Goal: Information Seeking & Learning: Learn about a topic

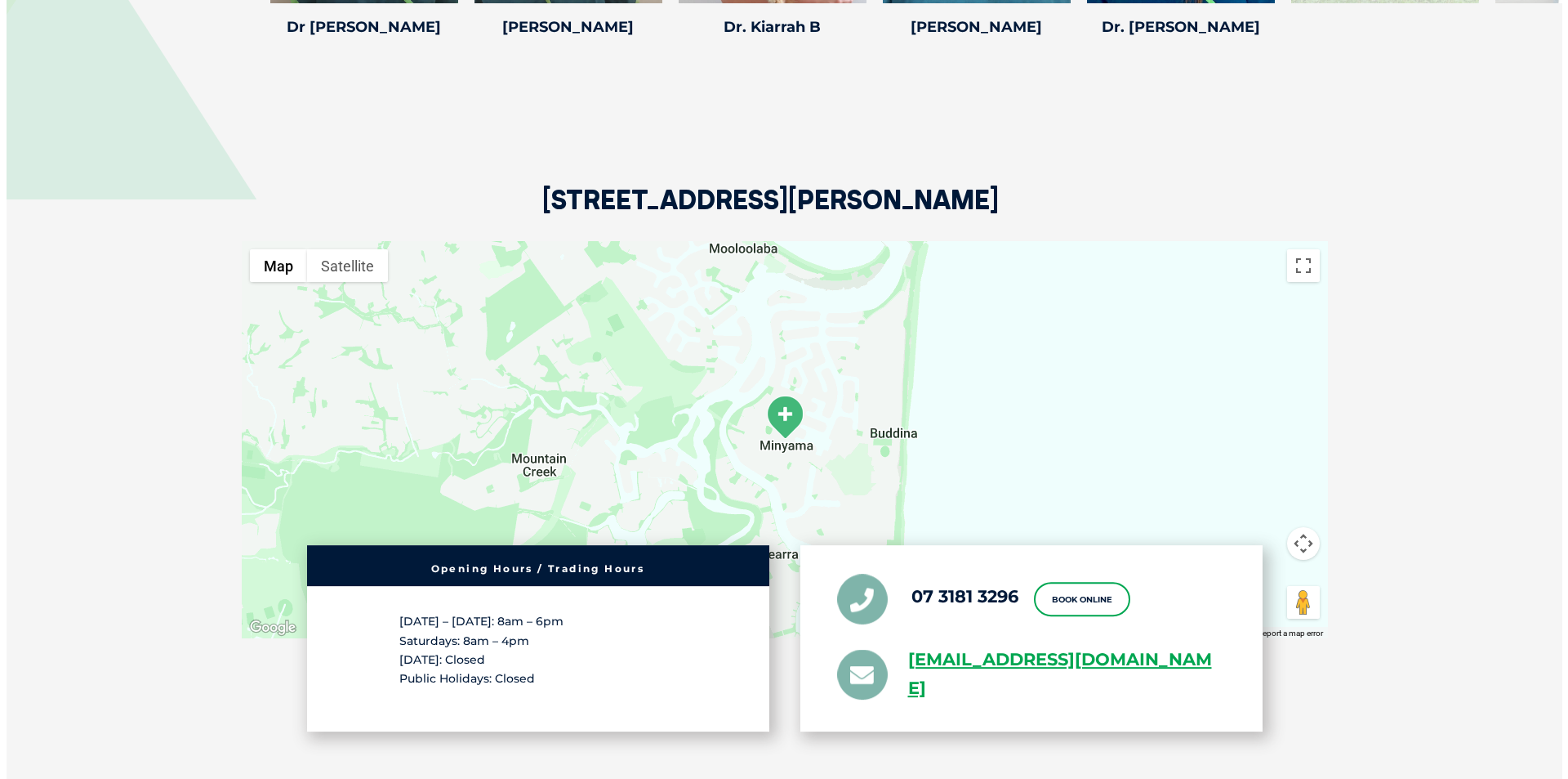
scroll to position [2615, 0]
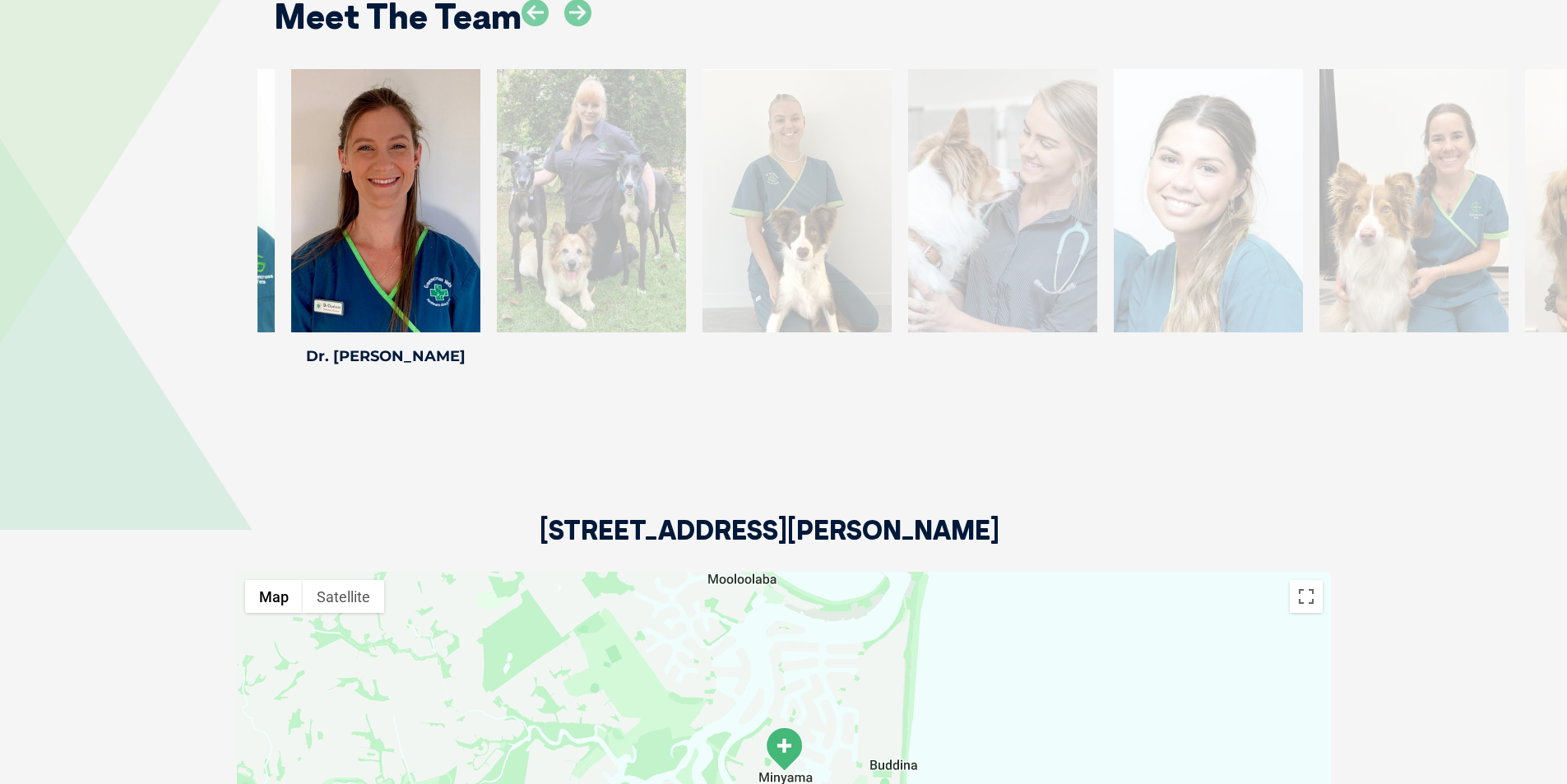
drag, startPoint x: 1495, startPoint y: 182, endPoint x: 643, endPoint y: 183, distance: 852.0
click at [694, 184] on div "Savannah F Savannah F Veterinary Nurse [PERSON_NAME] joined our team in [DATE] …" at bounding box center [797, 220] width 205 height 303
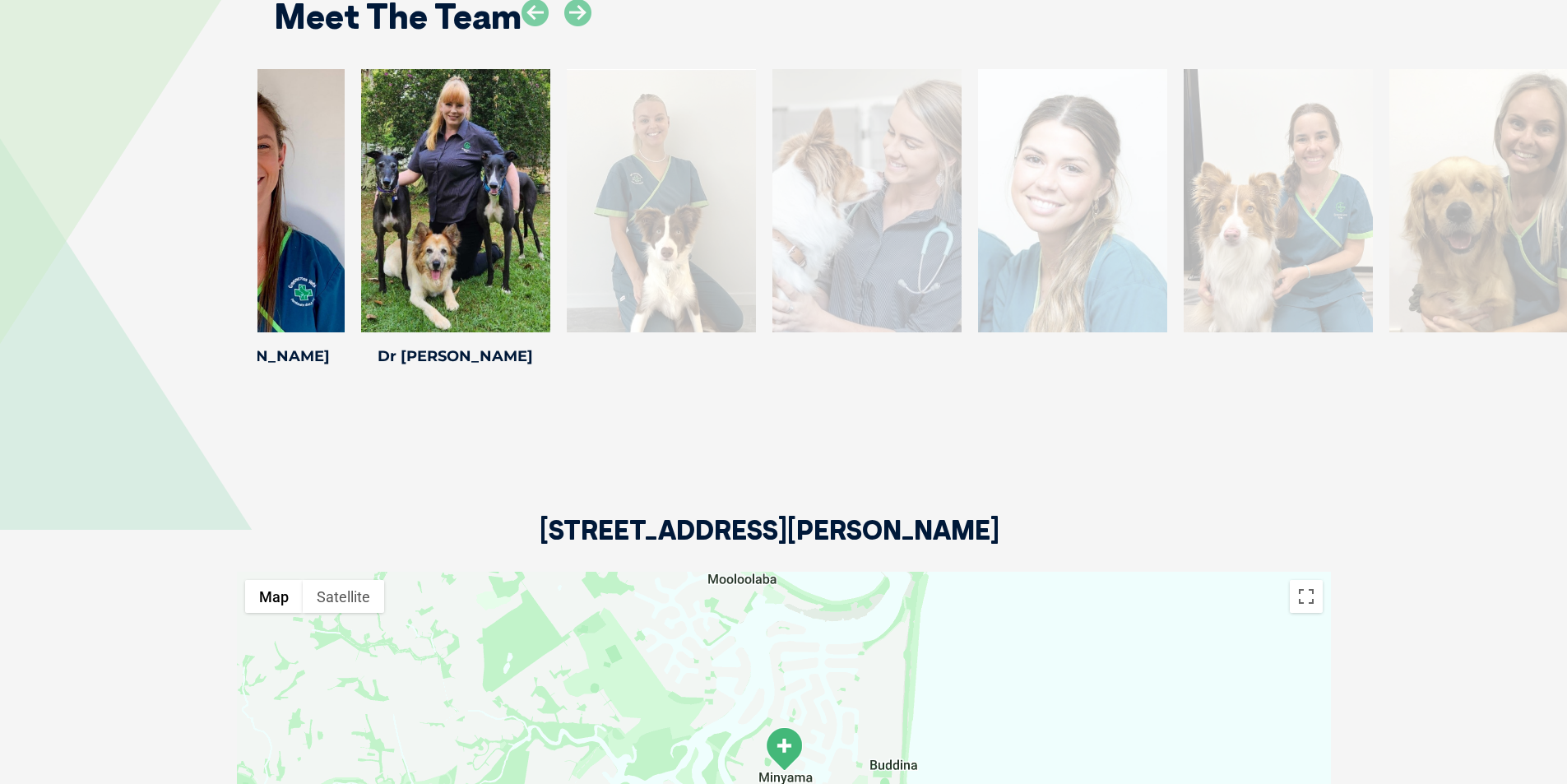
drag, startPoint x: 1312, startPoint y: 161, endPoint x: 518, endPoint y: 140, distance: 794.3
click at [567, 141] on div at bounding box center [662, 201] width 190 height 264
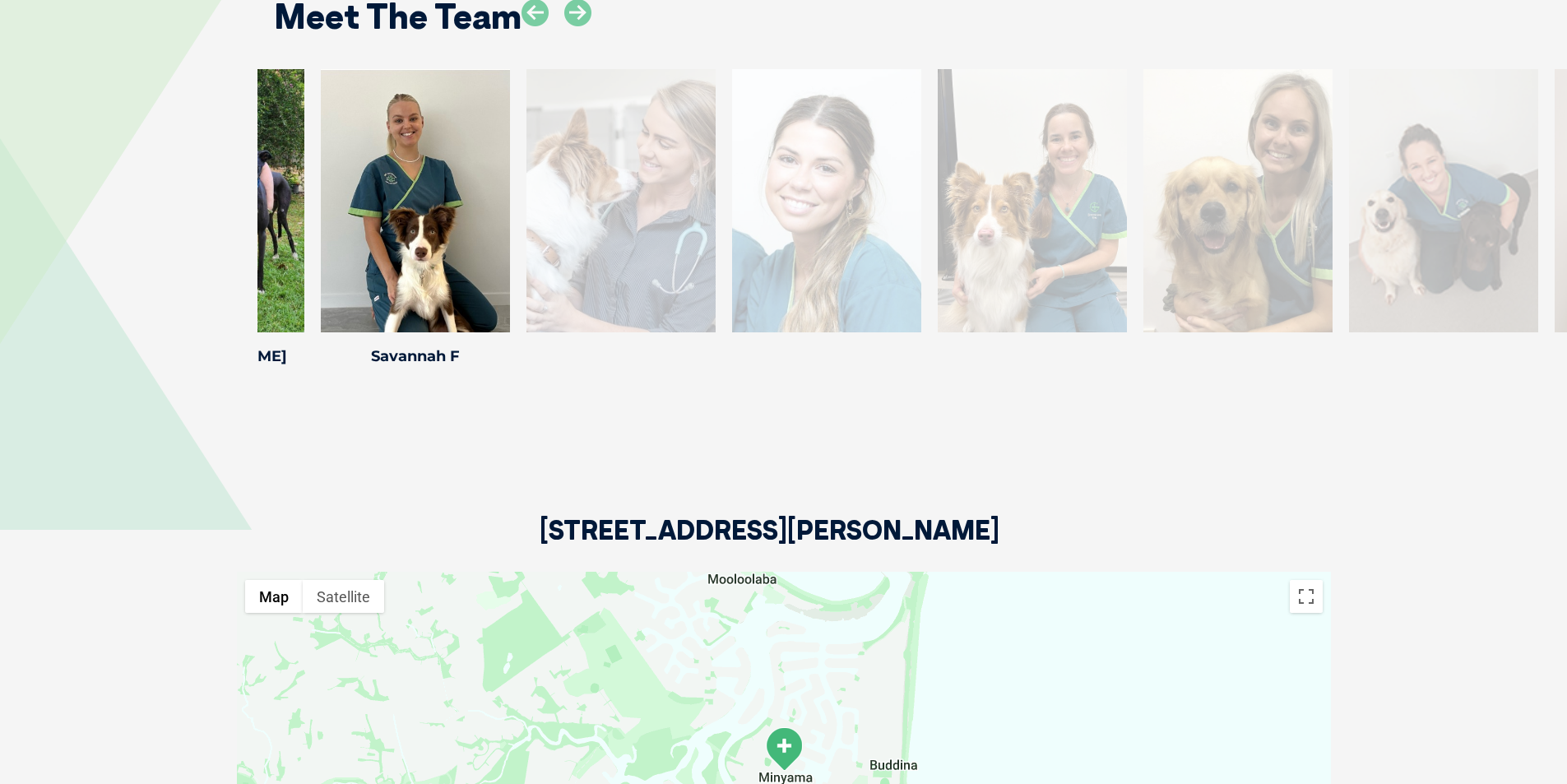
drag, startPoint x: 1348, startPoint y: 210, endPoint x: 581, endPoint y: 177, distance: 767.7
click at [581, 177] on div at bounding box center [621, 201] width 190 height 264
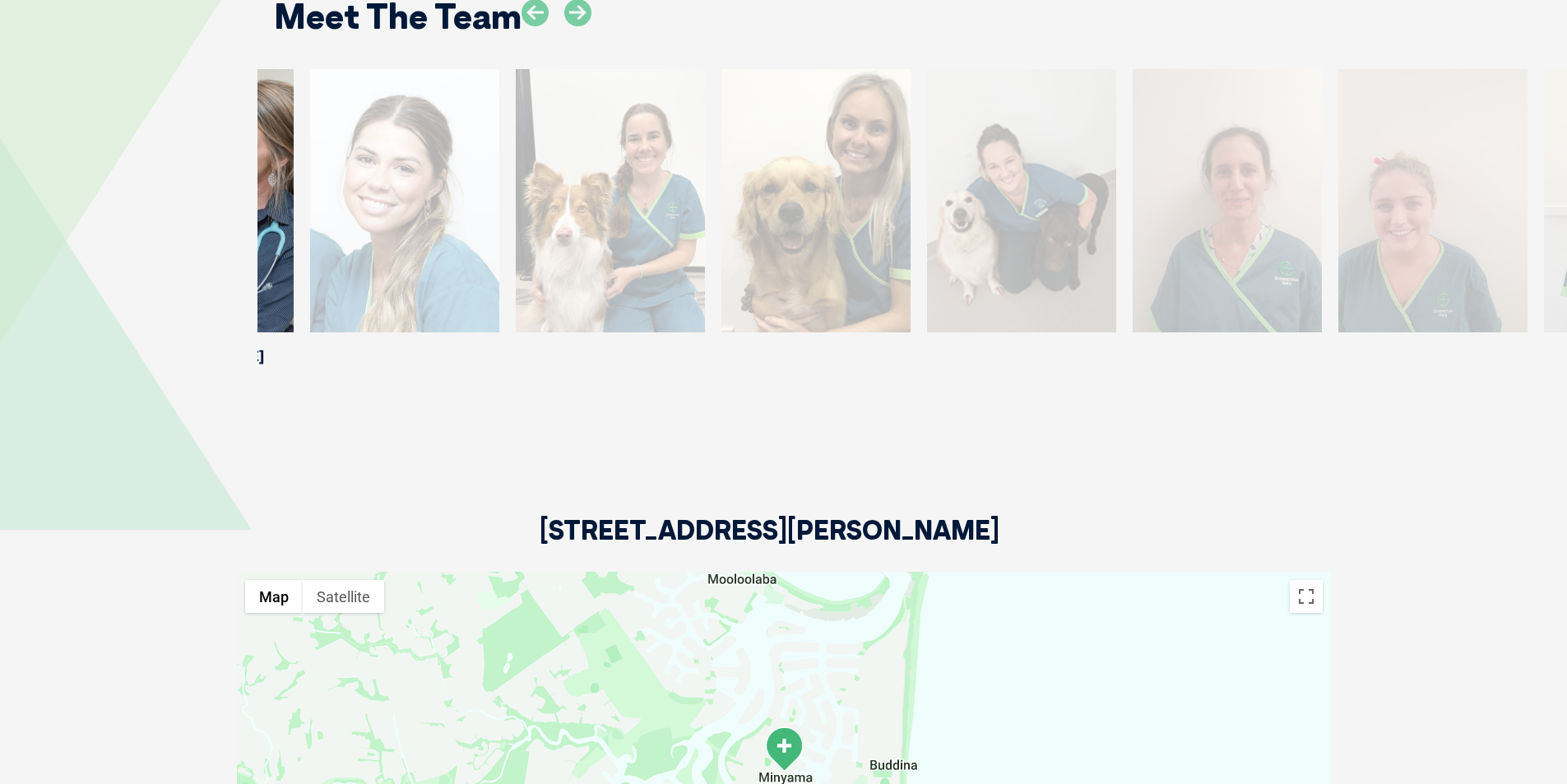
drag, startPoint x: 1383, startPoint y: 193, endPoint x: 398, endPoint y: 150, distance: 985.9
click at [398, 150] on div at bounding box center [405, 201] width 190 height 264
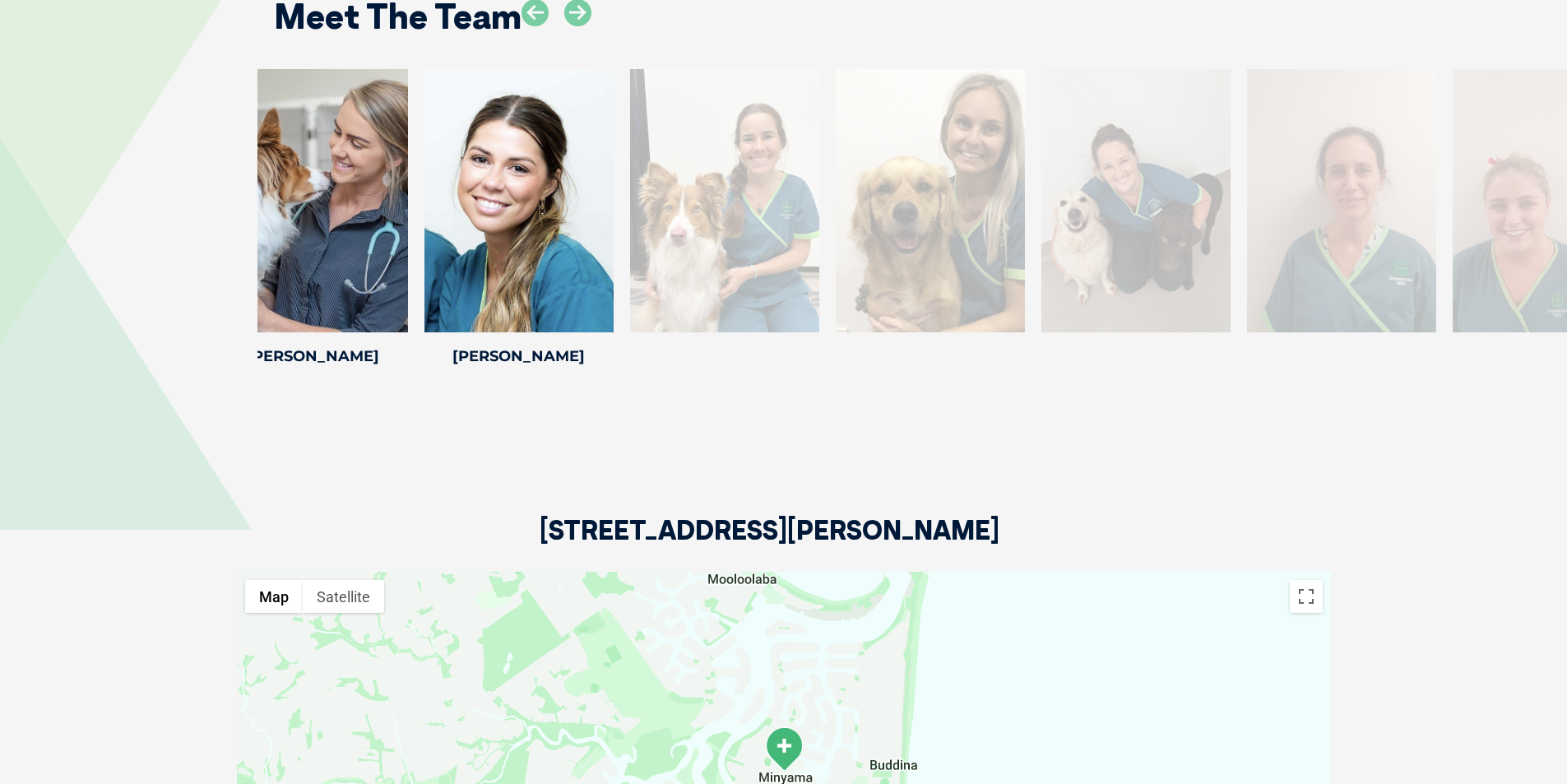
drag, startPoint x: 1365, startPoint y: 204, endPoint x: 701, endPoint y: 163, distance: 665.3
click at [701, 163] on div at bounding box center [725, 201] width 190 height 264
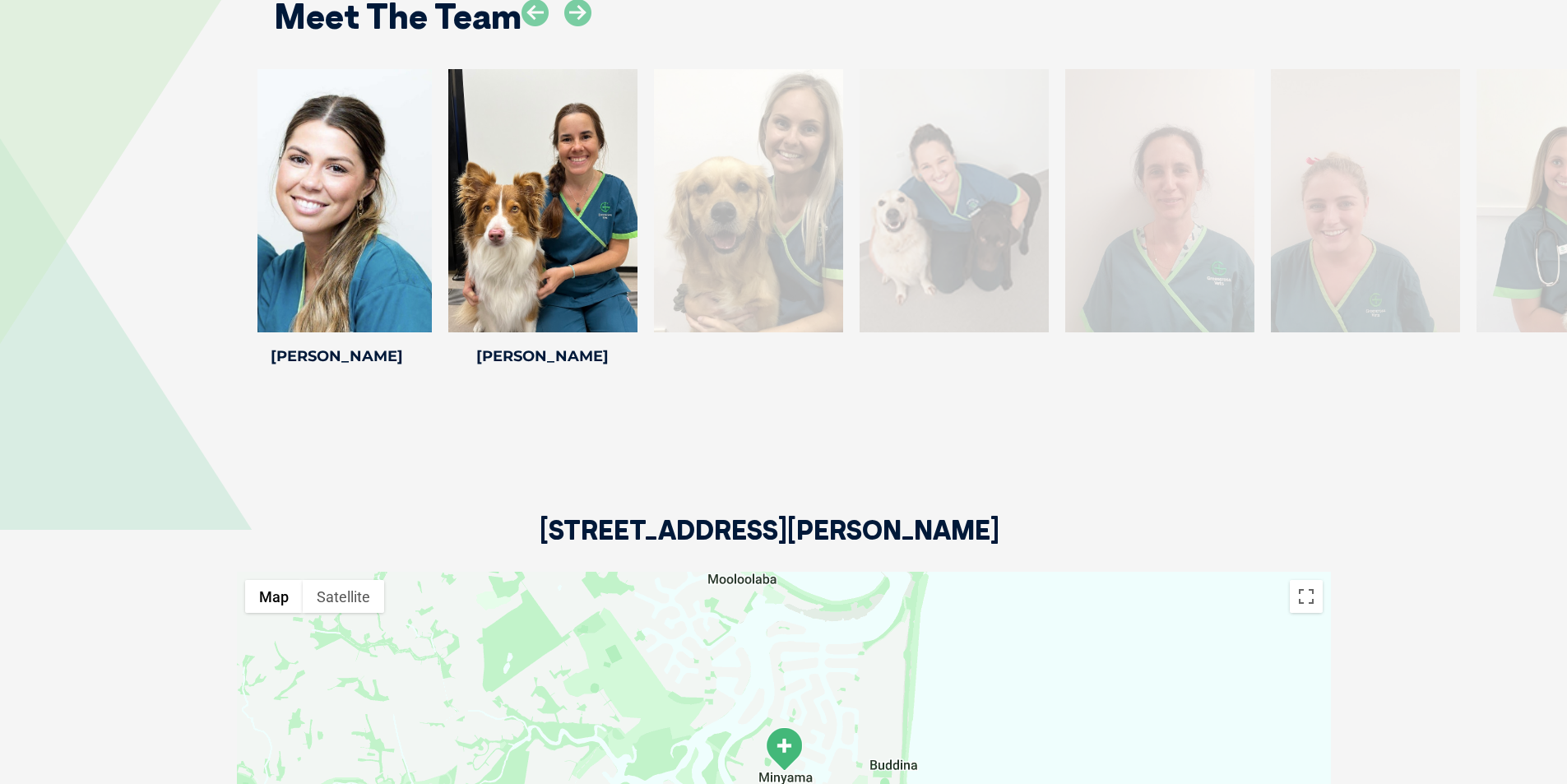
drag, startPoint x: 1365, startPoint y: 184, endPoint x: 725, endPoint y: 150, distance: 640.9
click at [725, 150] on div at bounding box center [749, 201] width 190 height 264
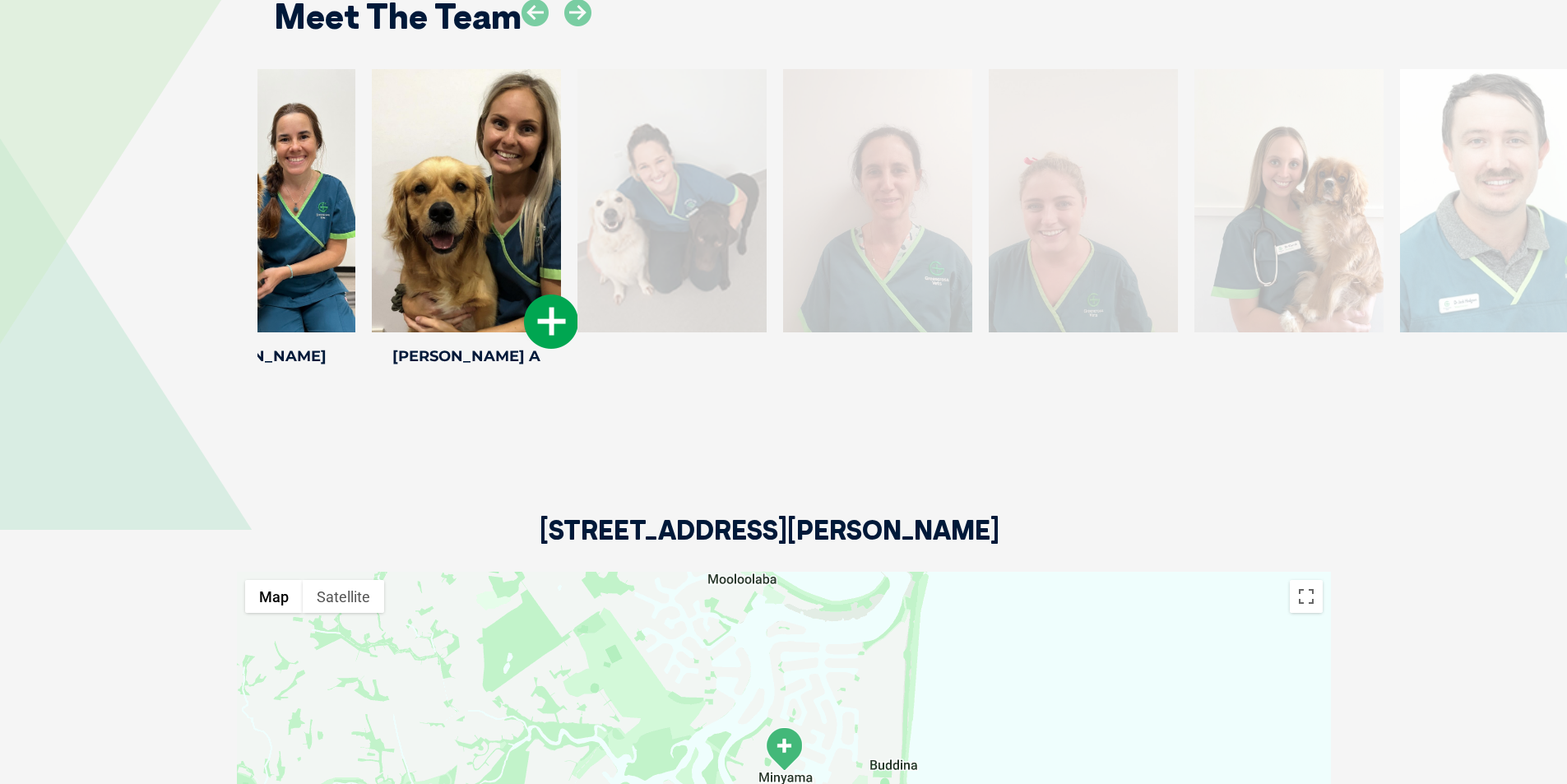
drag, startPoint x: 1239, startPoint y: 173, endPoint x: 515, endPoint y: 145, distance: 724.5
click at [515, 145] on div at bounding box center [466, 201] width 190 height 264
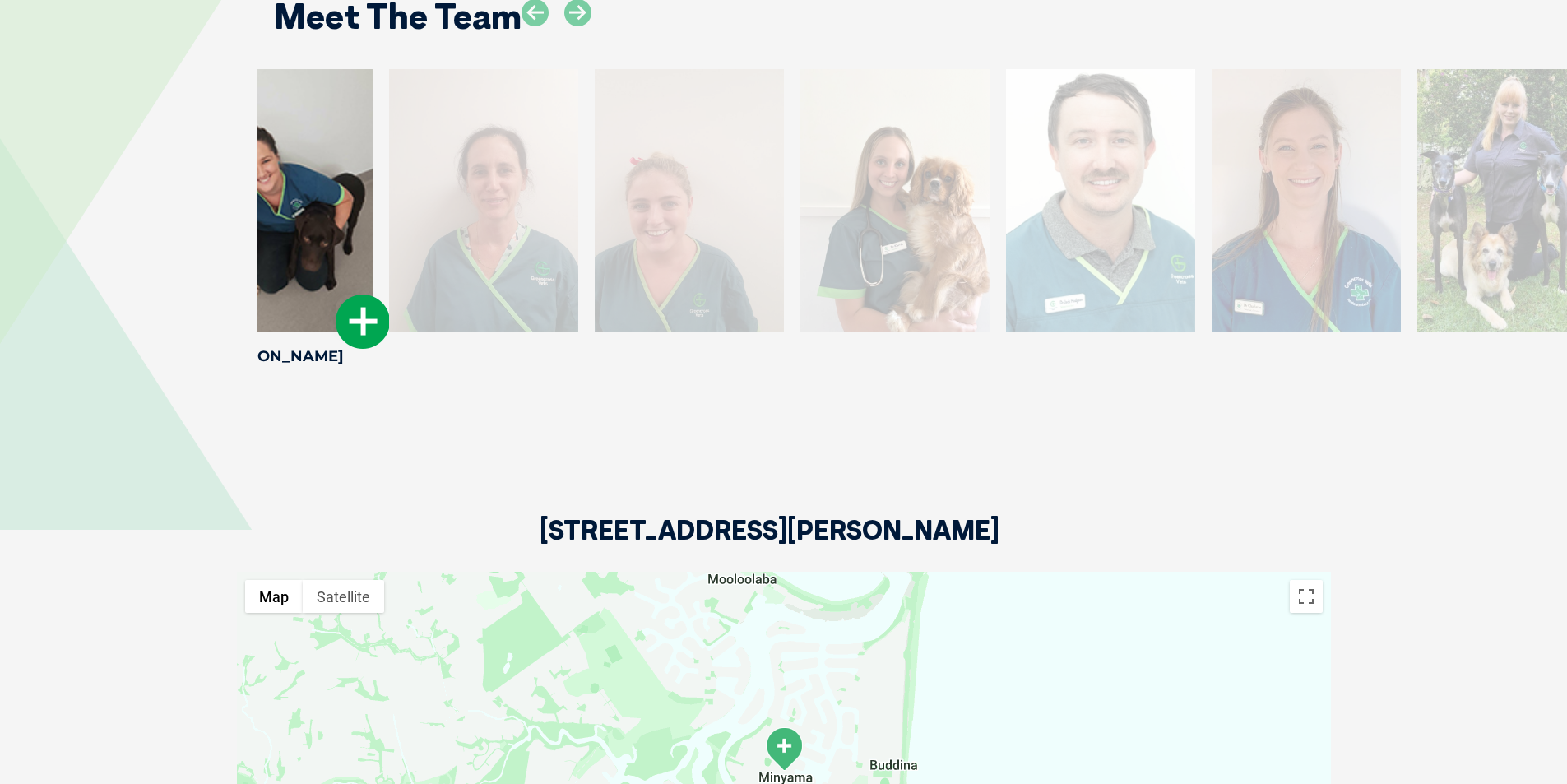
drag, startPoint x: 1193, startPoint y: 167, endPoint x: 288, endPoint y: 119, distance: 906.3
click at [288, 119] on div at bounding box center [279, 201] width 190 height 264
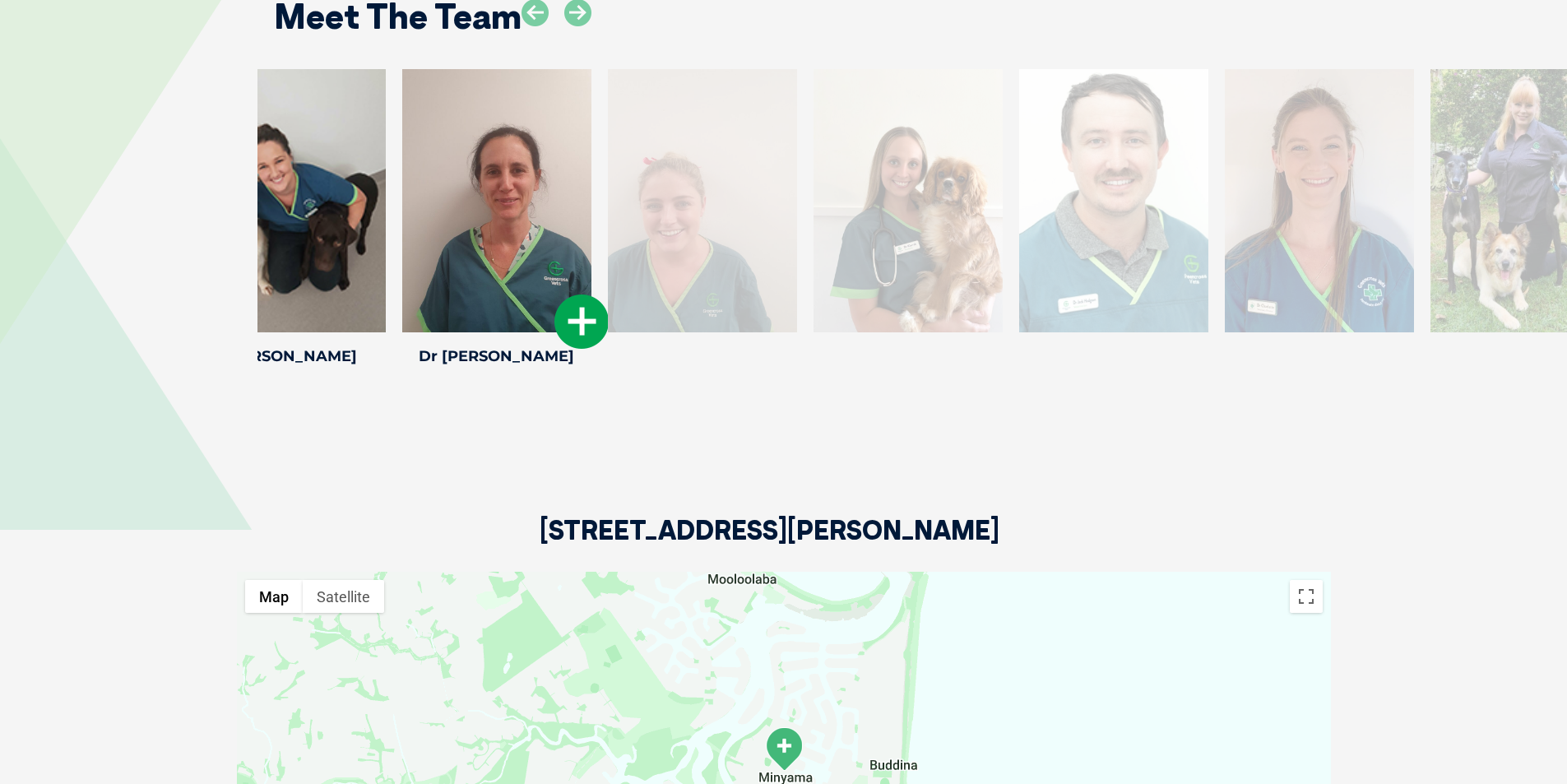
drag, startPoint x: 1230, startPoint y: 200, endPoint x: 528, endPoint y: 170, distance: 702.6
click at [528, 170] on div at bounding box center [497, 201] width 190 height 264
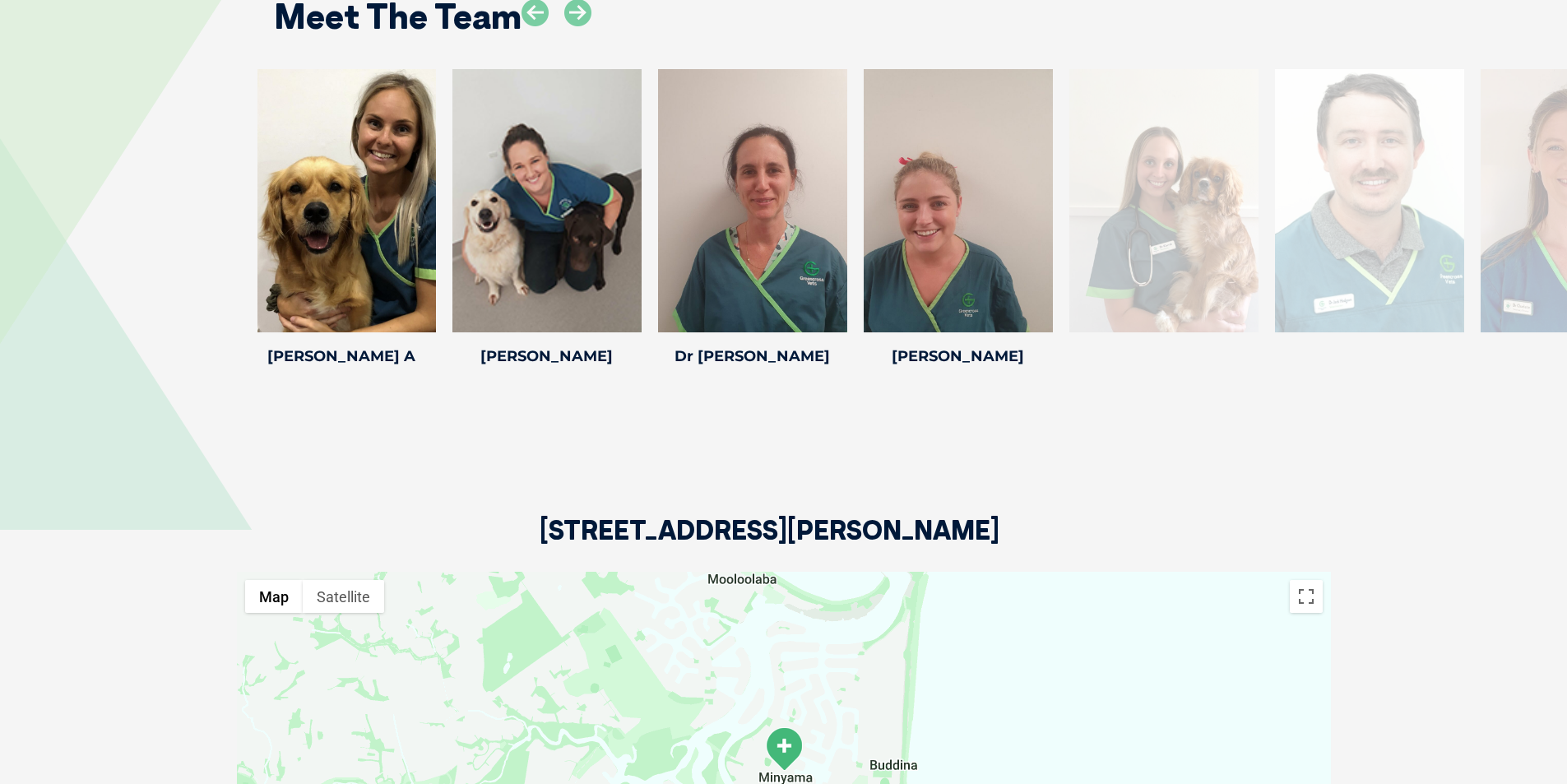
drag, startPoint x: 1288, startPoint y: 197, endPoint x: 1065, endPoint y: 186, distance: 223.3
click at [1065, 186] on div "Dr. Kiarrah B Dr. Kiarrah B Veterinarian [PERSON_NAME] graduated from the [GEOG…" at bounding box center [1164, 220] width 205 height 303
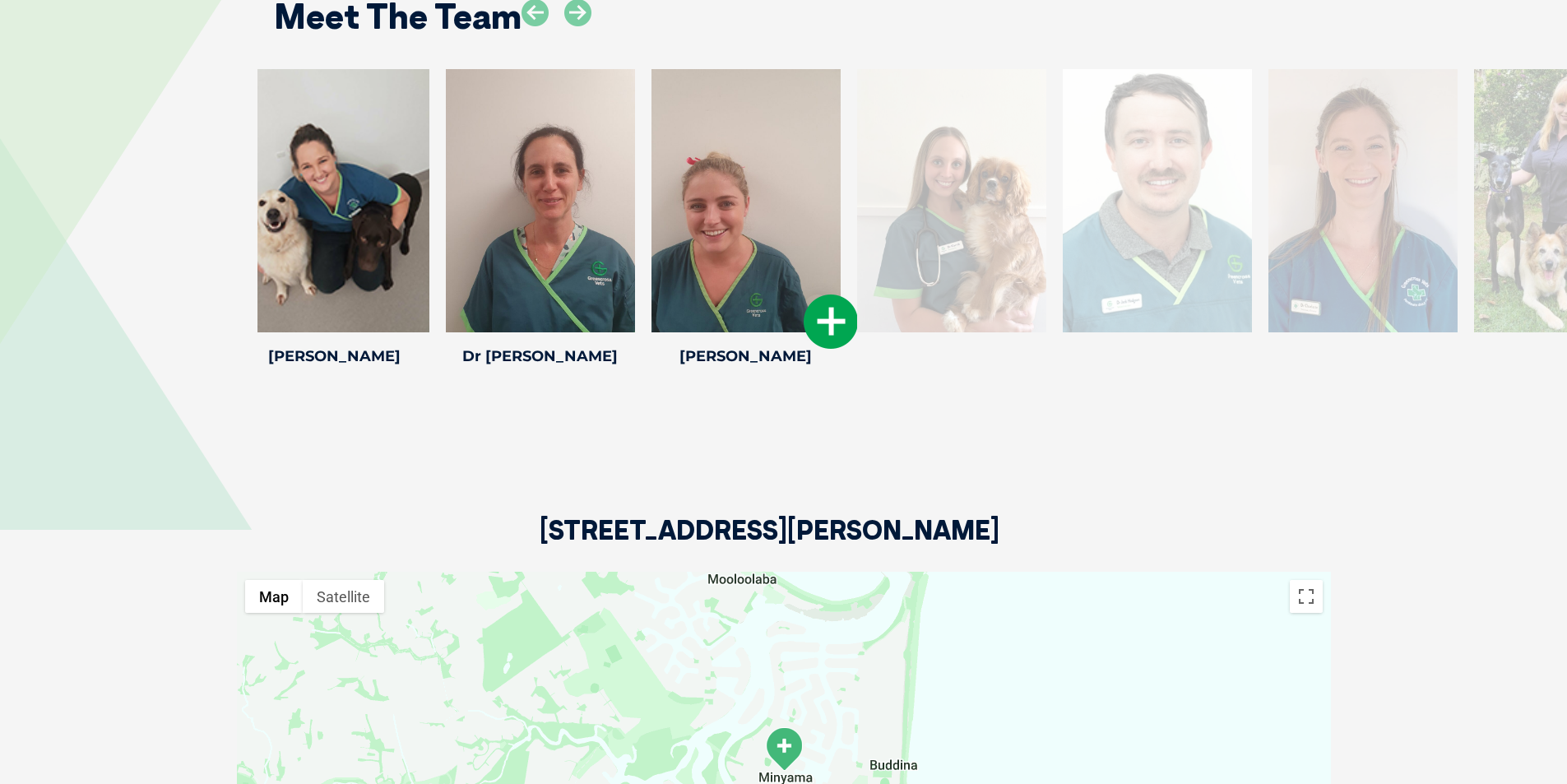
drag, startPoint x: 1242, startPoint y: 190, endPoint x: 804, endPoint y: 172, distance: 438.4
click at [804, 172] on div at bounding box center [746, 201] width 190 height 264
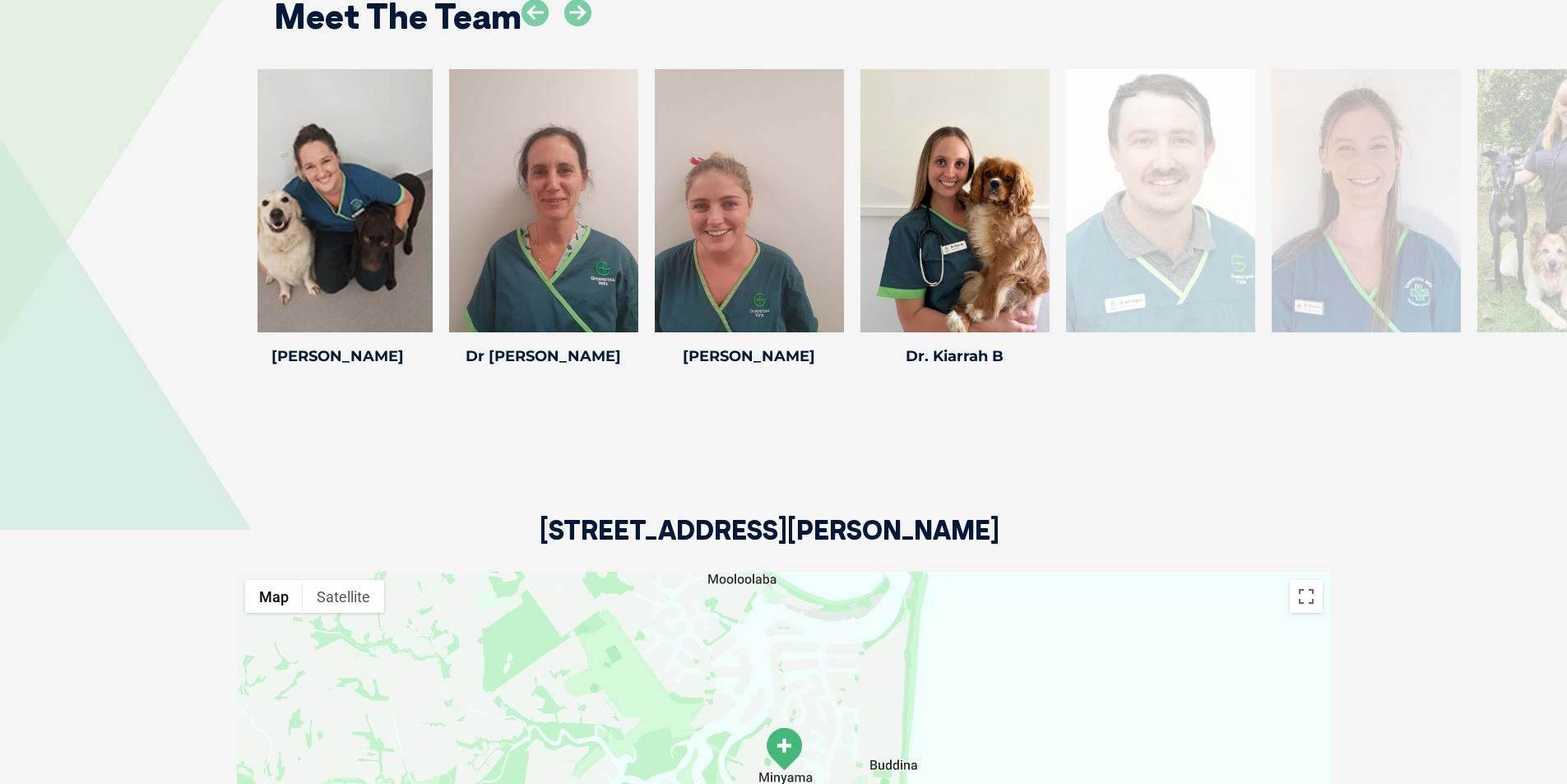
drag, startPoint x: 1296, startPoint y: 194, endPoint x: 852, endPoint y: 173, distance: 444.5
click at [1066, 173] on div at bounding box center [1161, 201] width 190 height 264
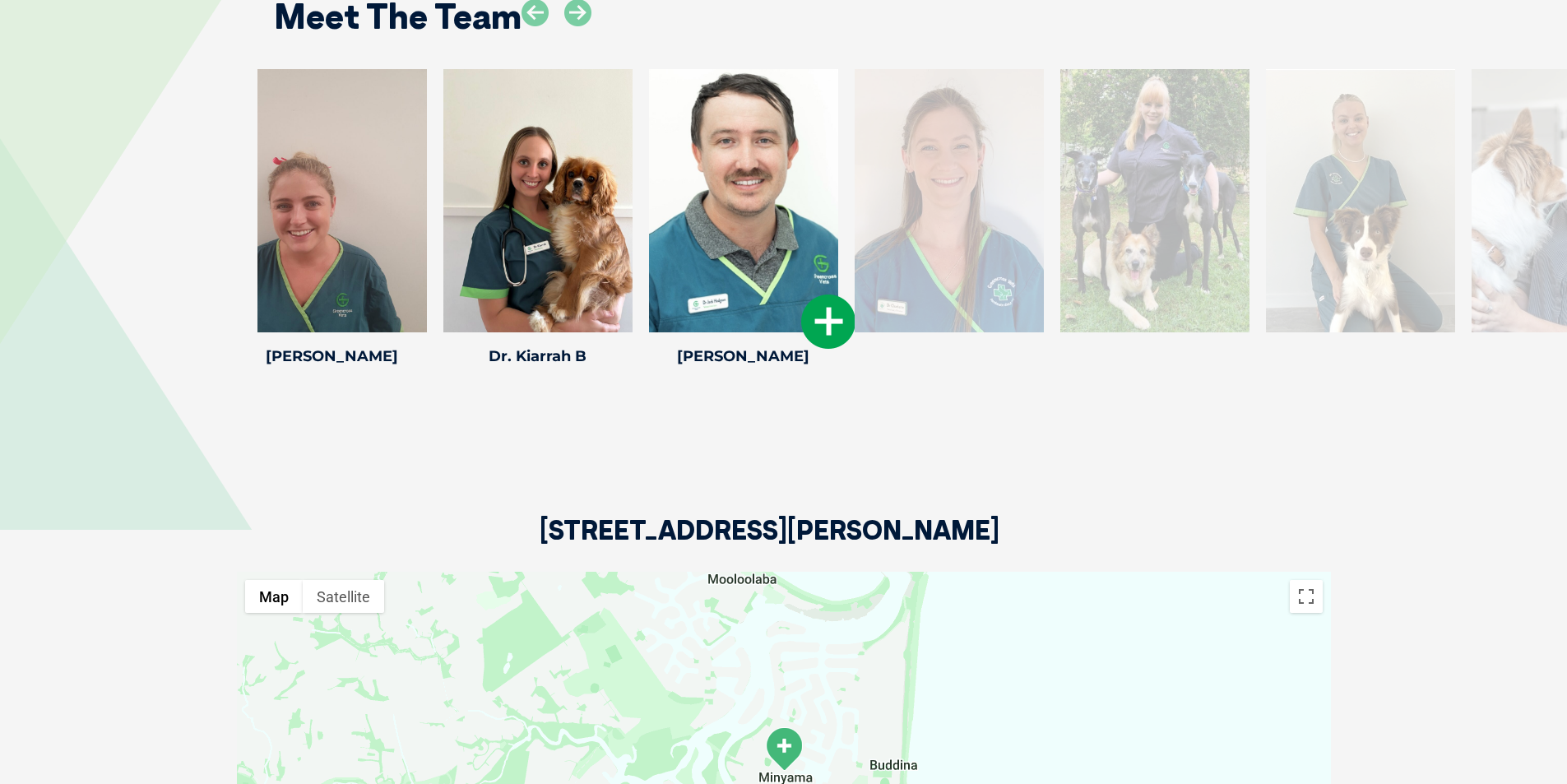
drag, startPoint x: 1225, startPoint y: 177, endPoint x: 803, endPoint y: 159, distance: 422.4
click at [803, 159] on div at bounding box center [744, 201] width 190 height 264
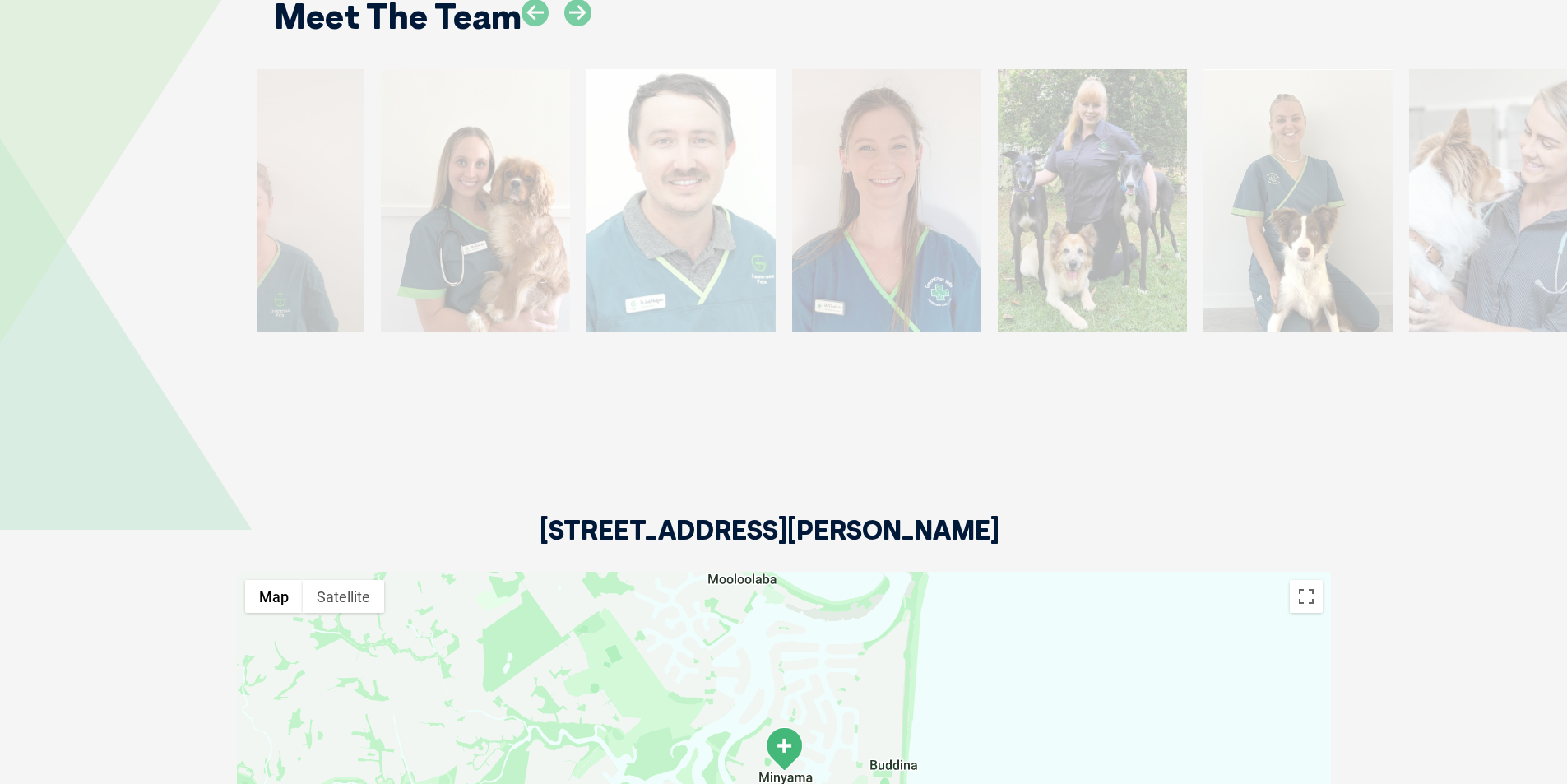
drag, startPoint x: 1149, startPoint y: 184, endPoint x: 727, endPoint y: 172, distance: 422.2
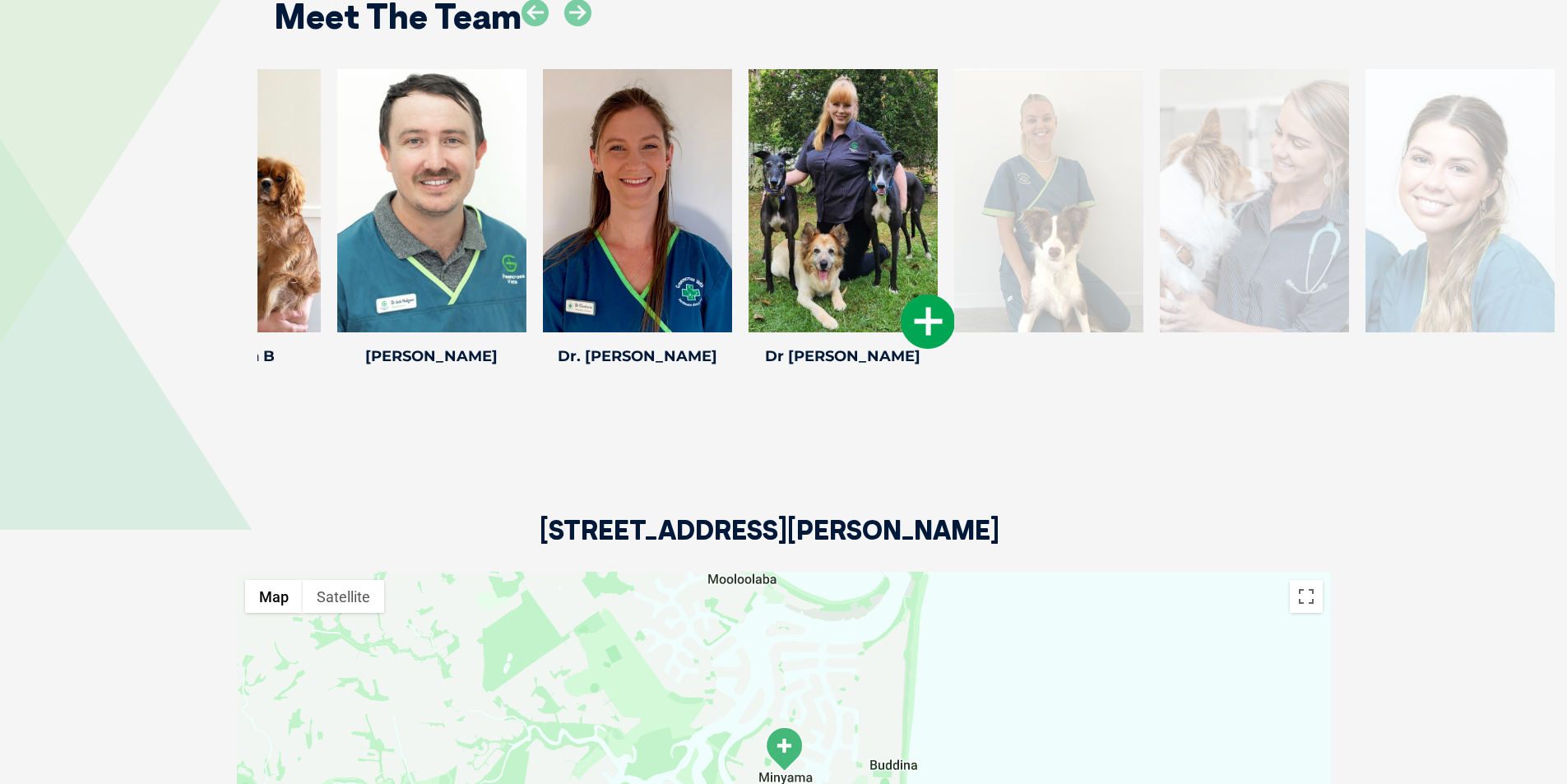
drag, startPoint x: 1211, startPoint y: 190, endPoint x: 779, endPoint y: 178, distance: 432.2
click at [756, 173] on div at bounding box center [844, 201] width 190 height 264
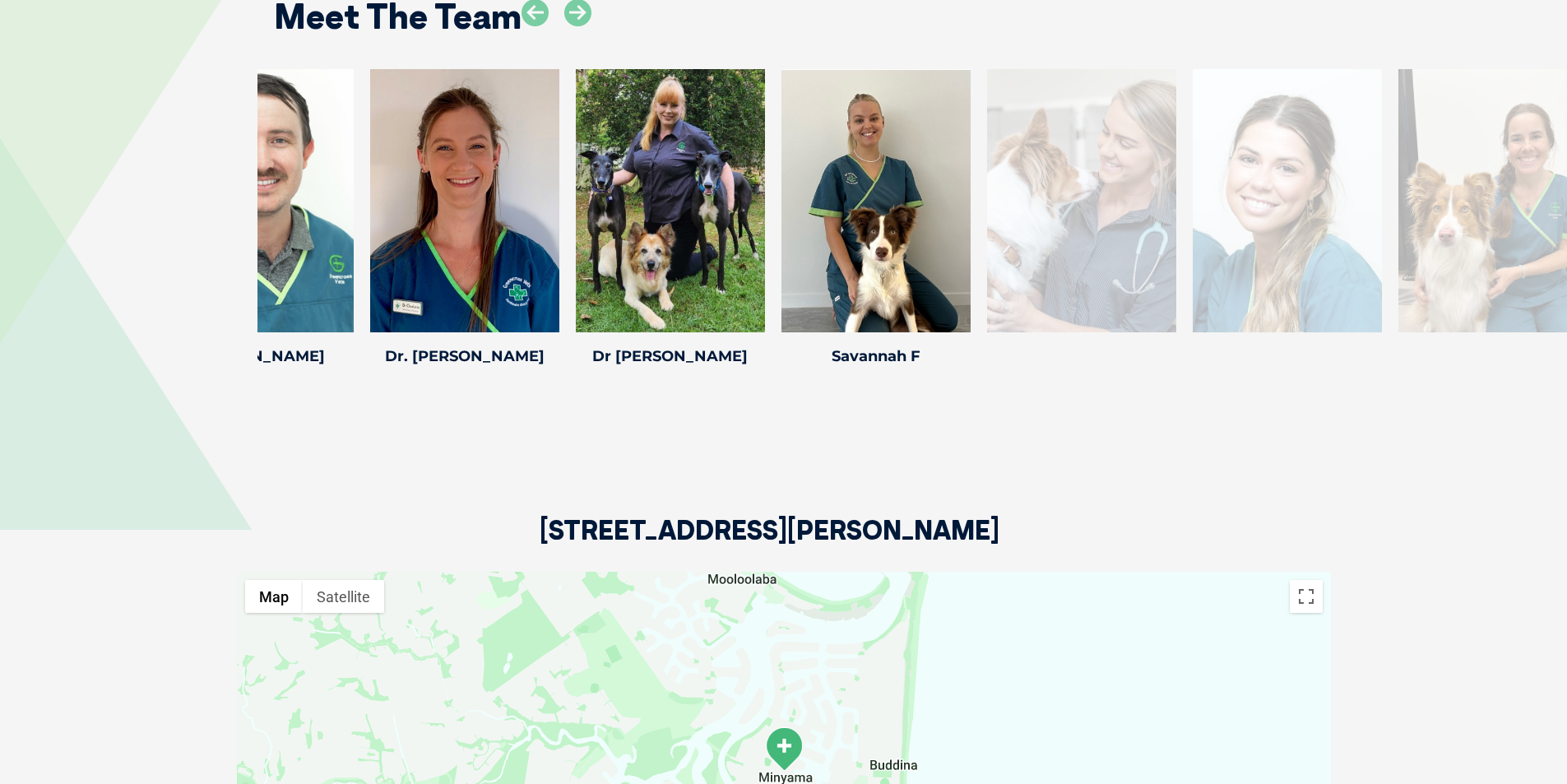
drag, startPoint x: 1411, startPoint y: 217, endPoint x: 968, endPoint y: 204, distance: 443.2
click at [987, 206] on div at bounding box center [1082, 201] width 190 height 264
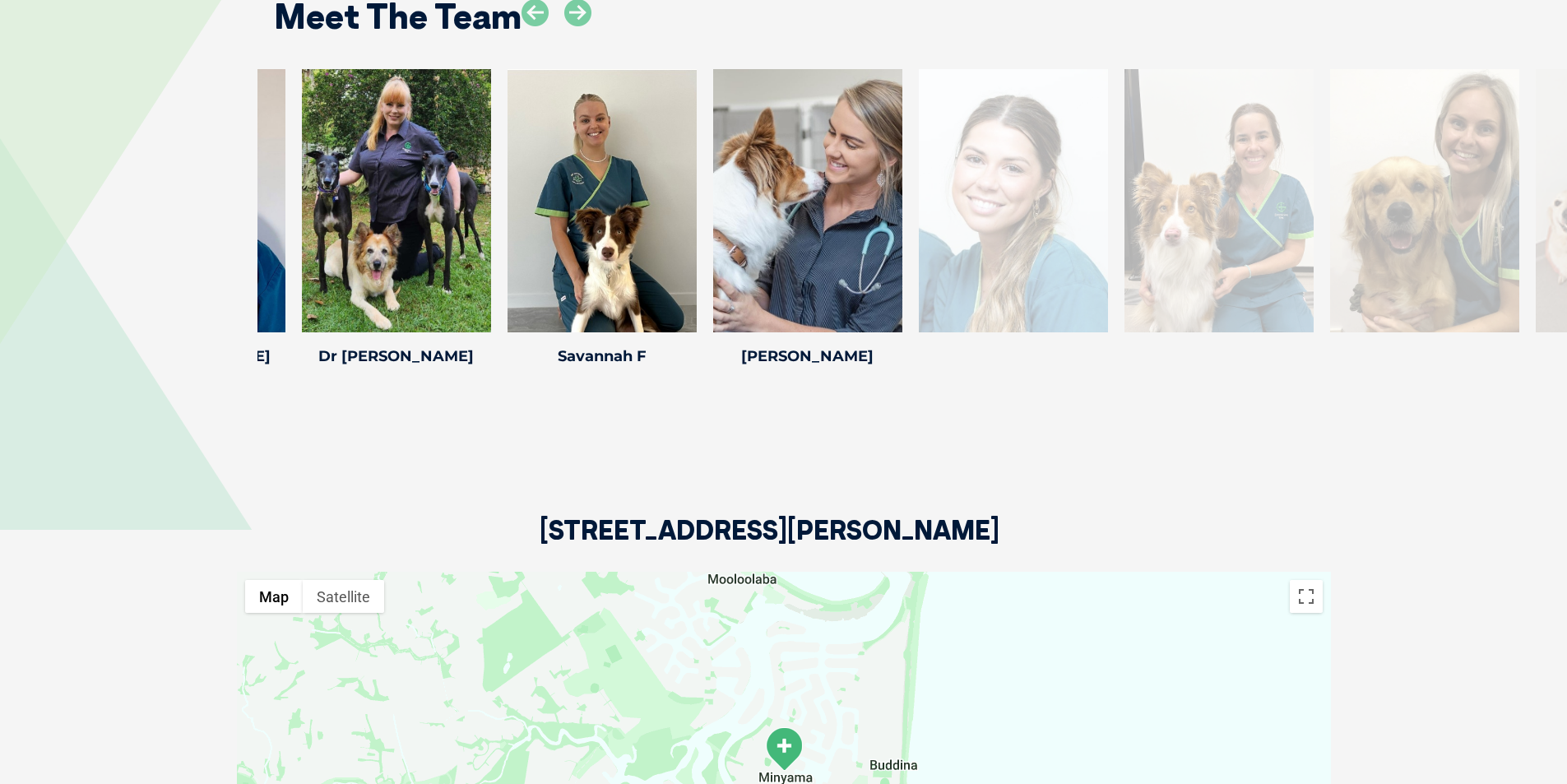
drag, startPoint x: 1417, startPoint y: 208, endPoint x: 959, endPoint y: 202, distance: 458.0
click at [959, 202] on div at bounding box center [1013, 201] width 190 height 264
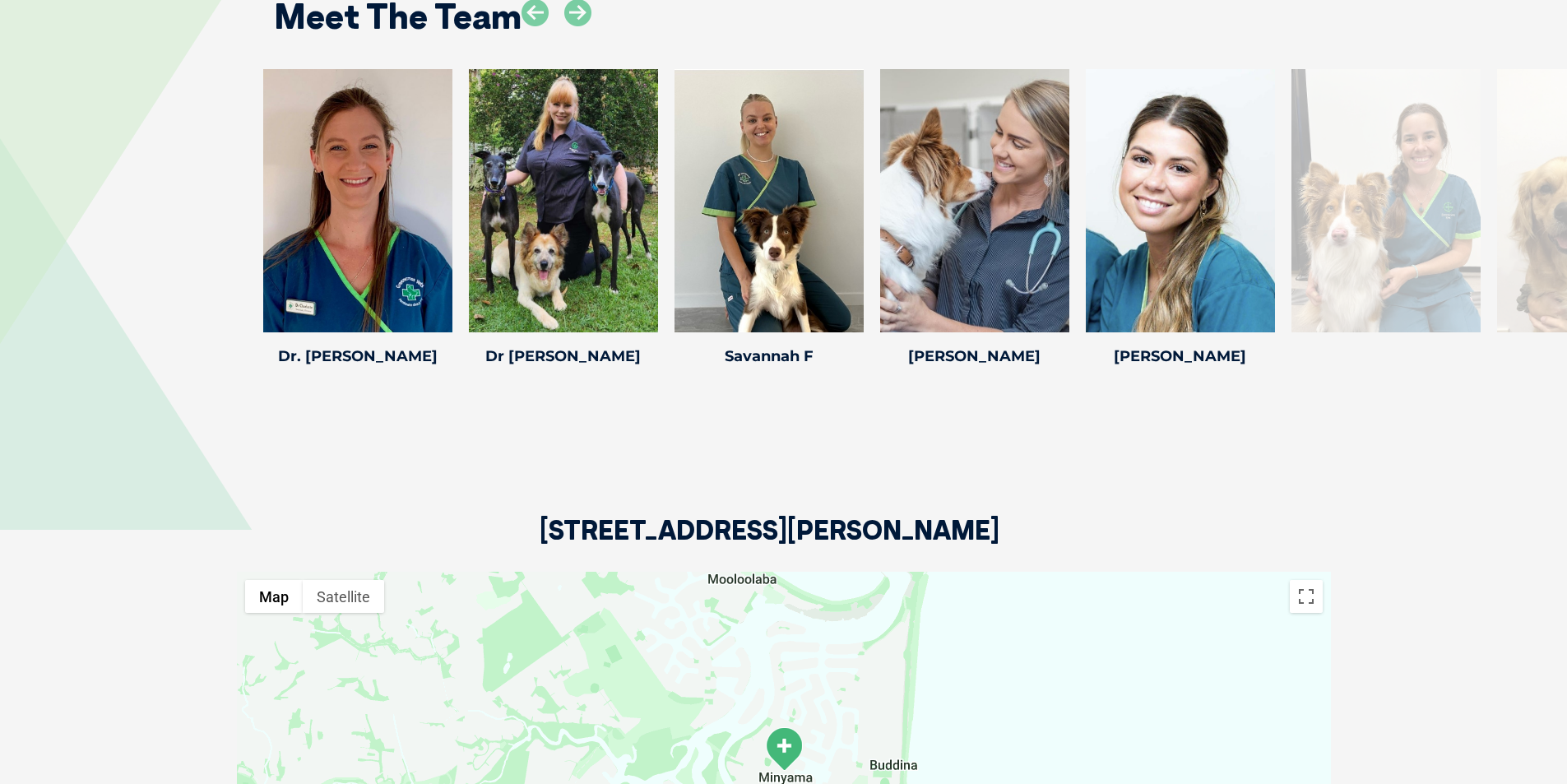
drag, startPoint x: 1311, startPoint y: 184, endPoint x: 1255, endPoint y: 223, distance: 68.2
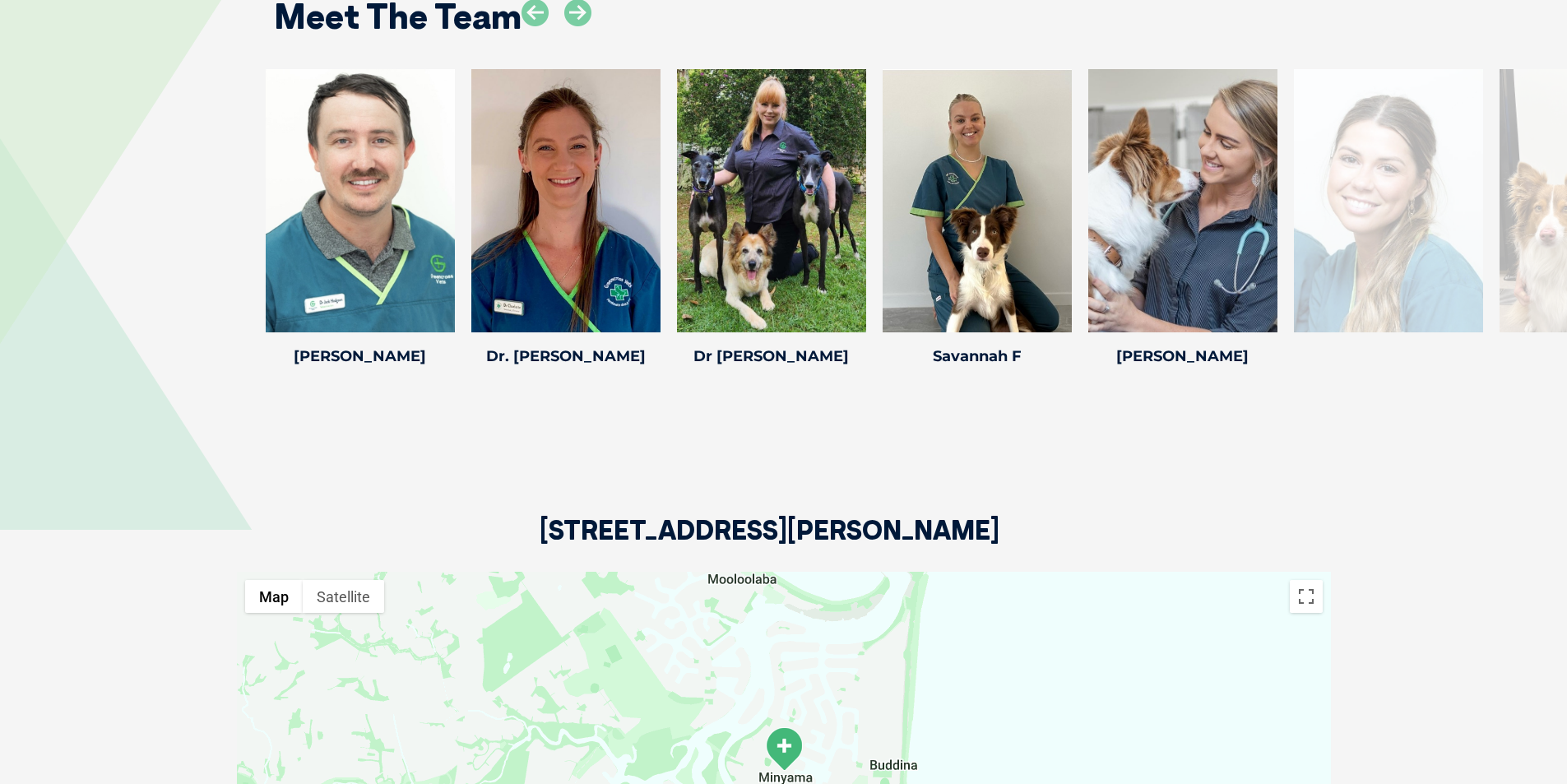
drag, startPoint x: 713, startPoint y: 155, endPoint x: 1578, endPoint y: 204, distance: 866.4
drag, startPoint x: 1005, startPoint y: 211, endPoint x: 1453, endPoint y: 226, distance: 448.3
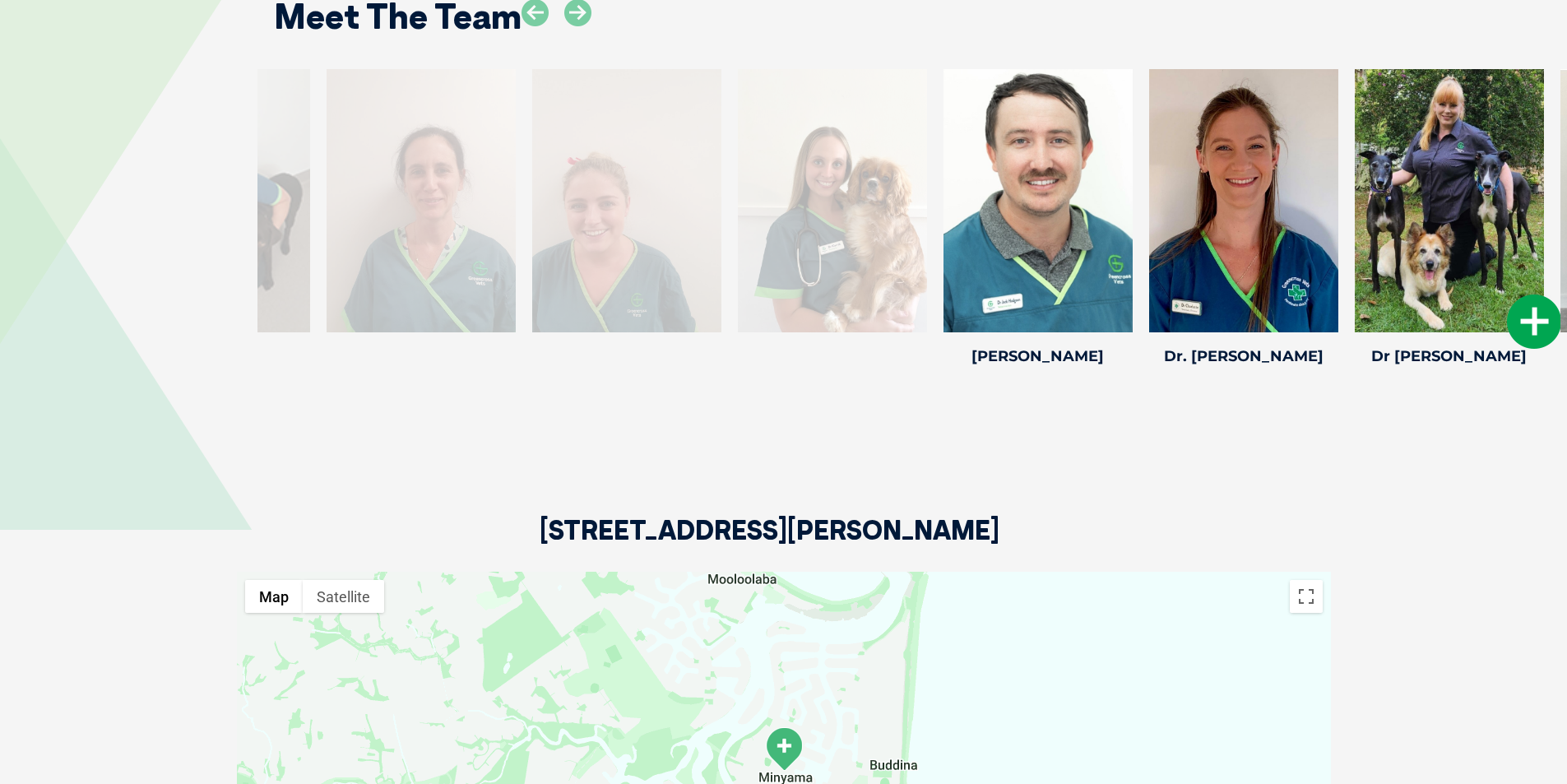
drag, startPoint x: 696, startPoint y: 207, endPoint x: 1494, endPoint y: 257, distance: 799.6
click at [1493, 257] on div at bounding box center [1450, 201] width 190 height 264
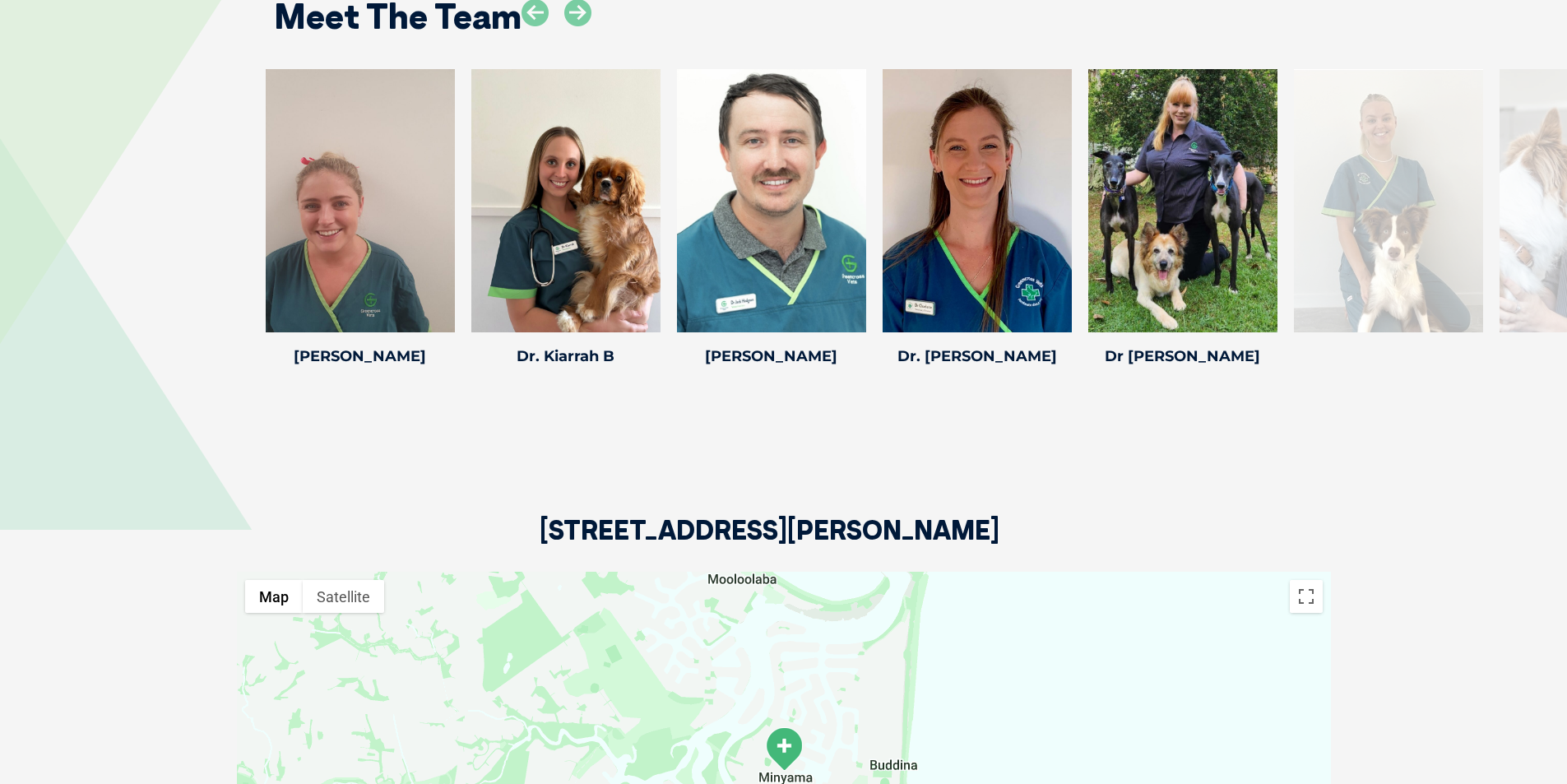
drag, startPoint x: 397, startPoint y: 181, endPoint x: 1578, endPoint y: 252, distance: 1183.1
click at [1486, 211] on div "Savannah F Savannah F Veterinary Nurse [PERSON_NAME] joined our team in [DATE] …" at bounding box center [1388, 220] width 205 height 303
drag, startPoint x: 1486, startPoint y: 211, endPoint x: 1578, endPoint y: 234, distance: 94.8
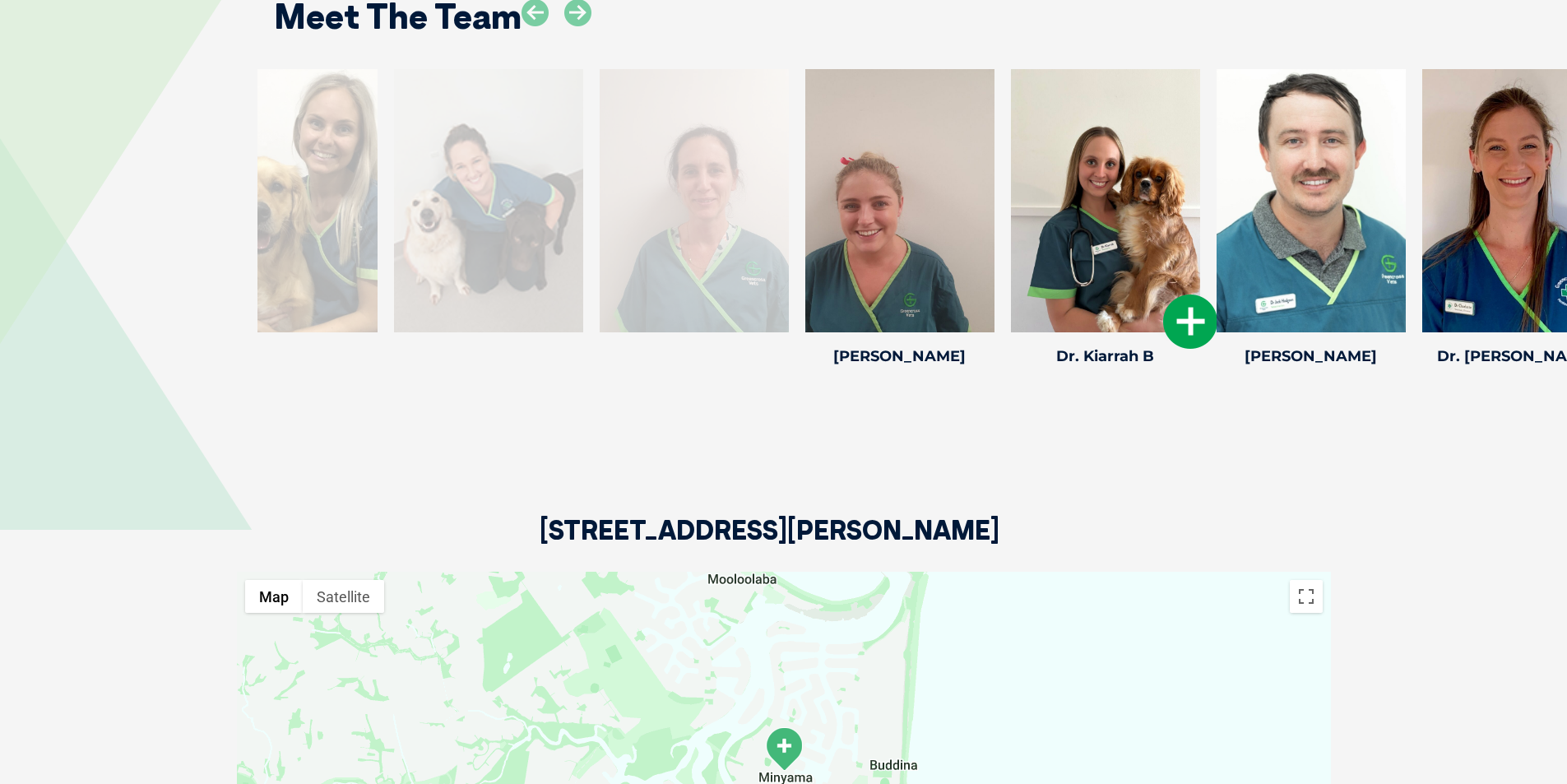
drag, startPoint x: 484, startPoint y: 192, endPoint x: 1022, endPoint y: 204, distance: 538.1
click at [1022, 204] on div at bounding box center [1106, 201] width 190 height 264
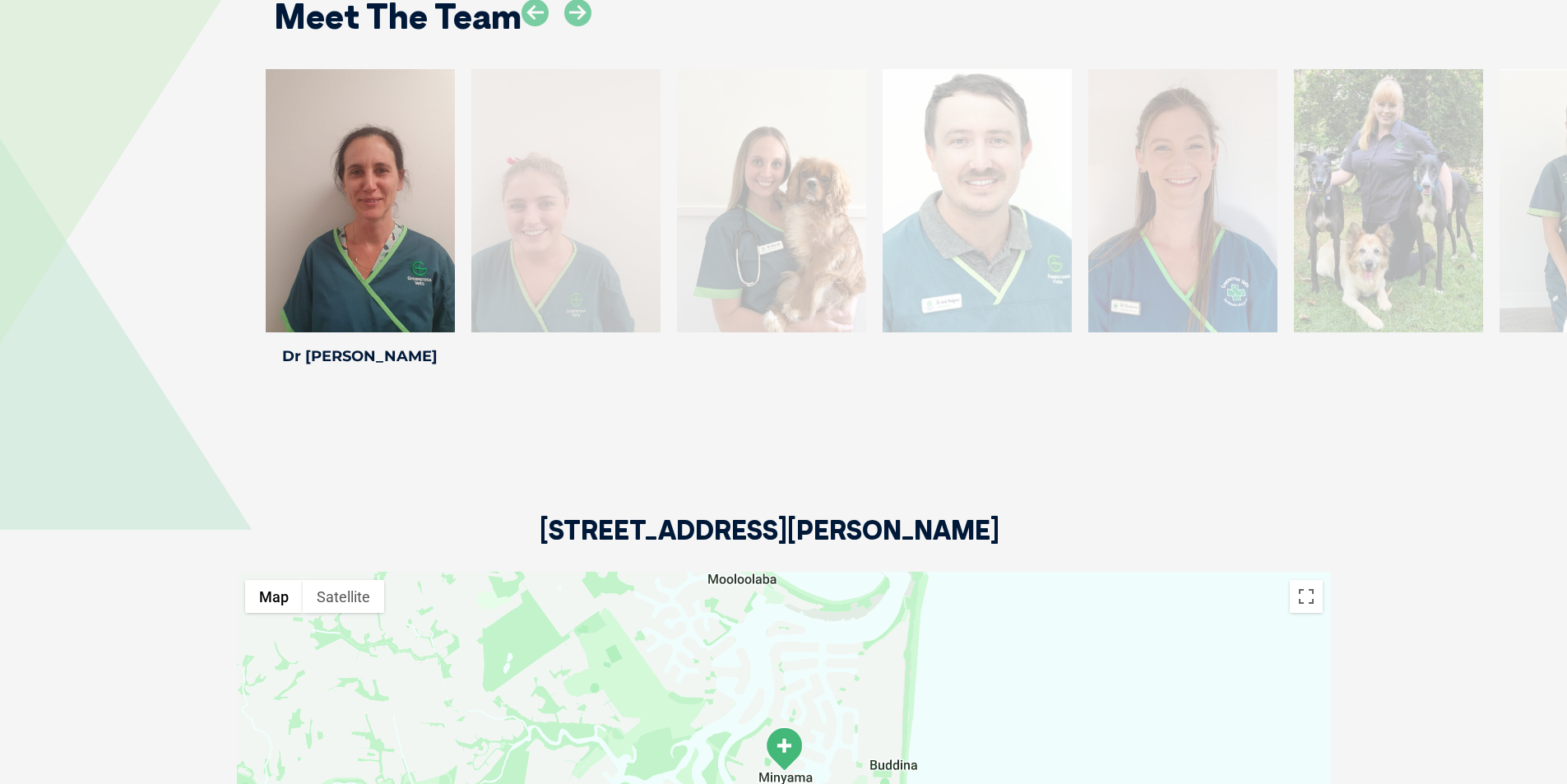
click at [561, 233] on div at bounding box center [566, 201] width 190 height 264
click at [518, 166] on div at bounding box center [566, 201] width 190 height 264
click at [379, 349] on h4 "Dr [PERSON_NAME]" at bounding box center [360, 356] width 190 height 15
click at [351, 277] on div at bounding box center [360, 201] width 190 height 264
click at [430, 294] on icon at bounding box center [445, 322] width 54 height 54
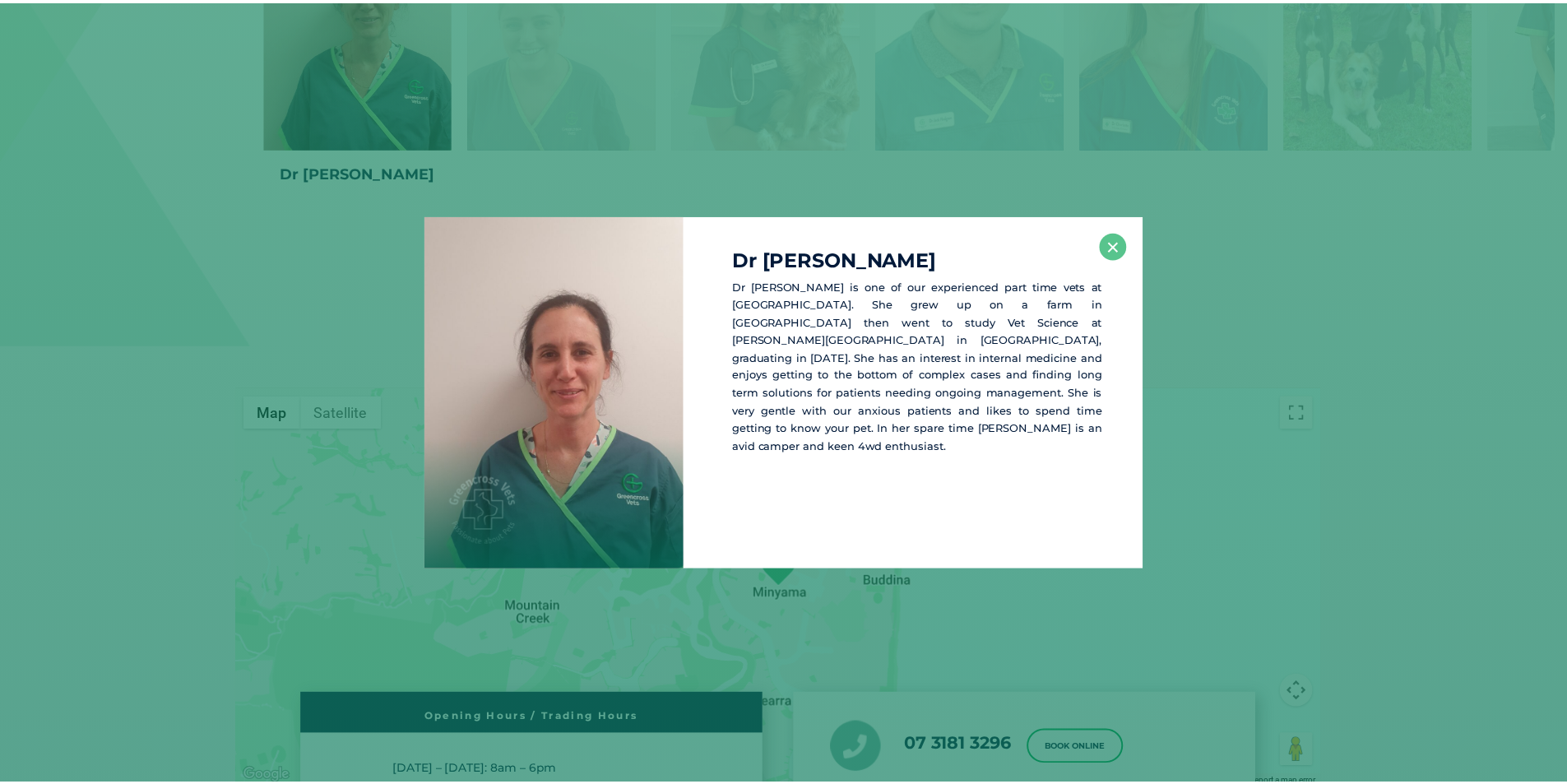
scroll to position [2816, 0]
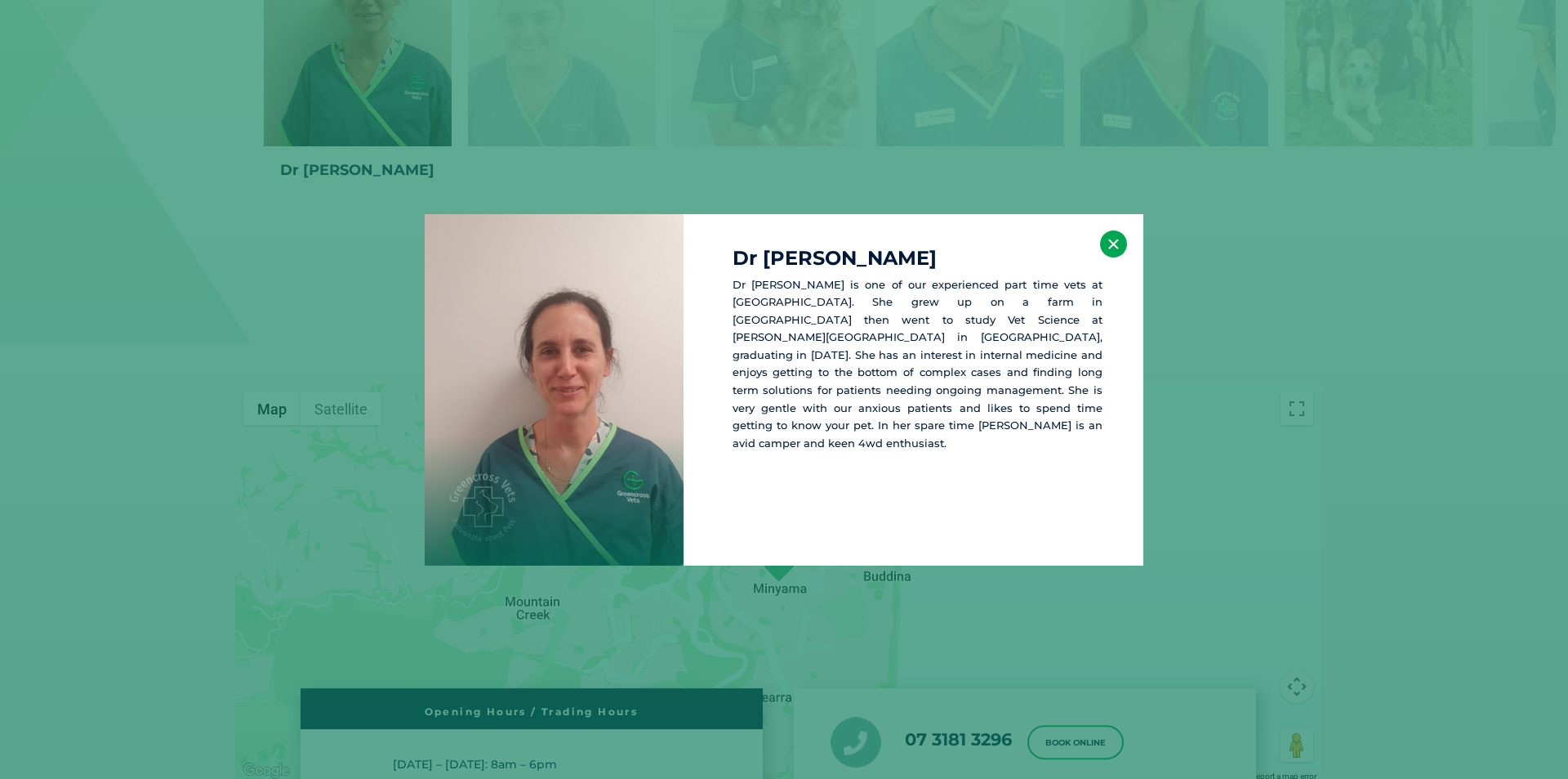
click at [1110, 245] on button "×" at bounding box center [1113, 243] width 27 height 27
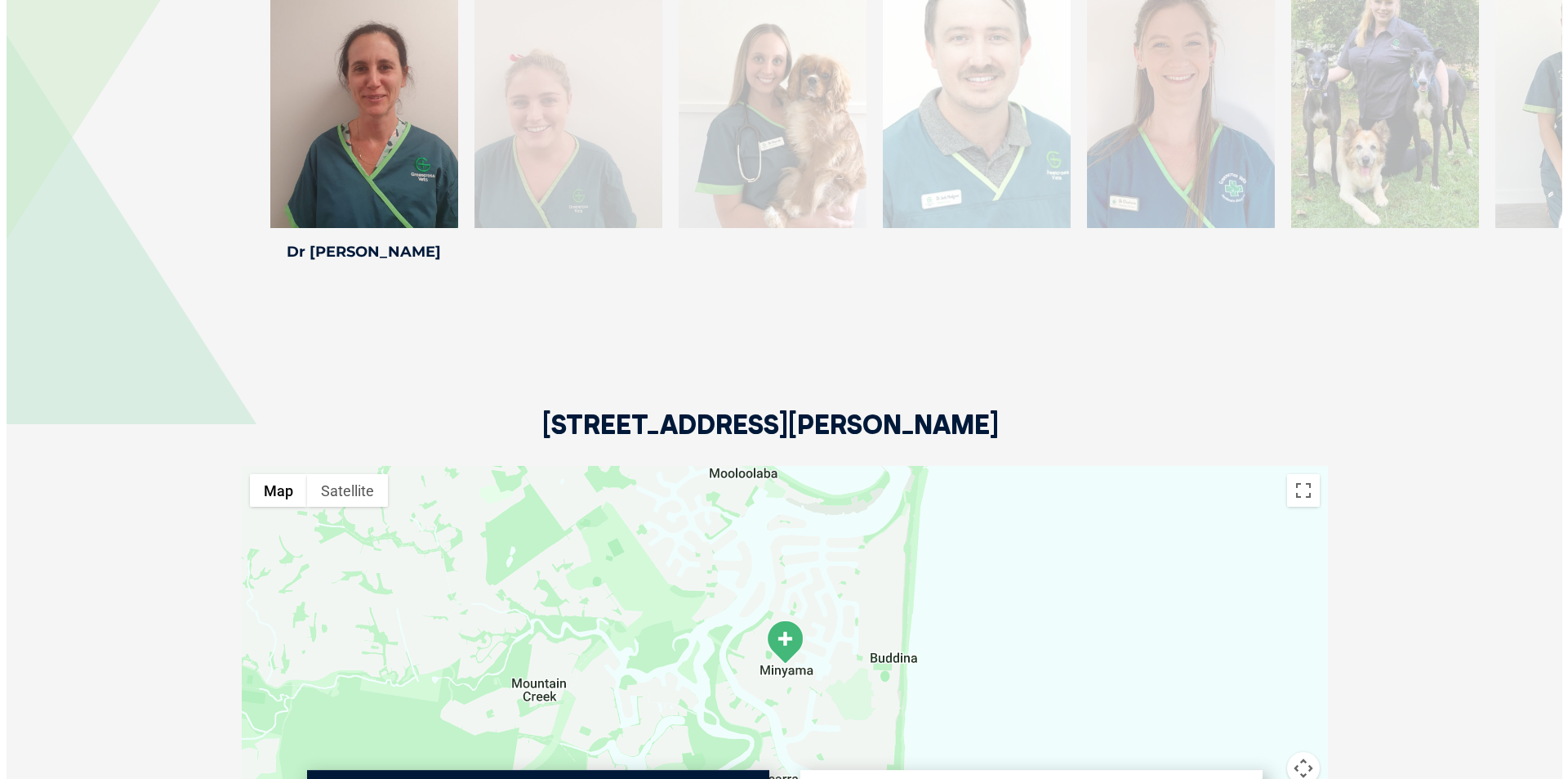
scroll to position [2389, 0]
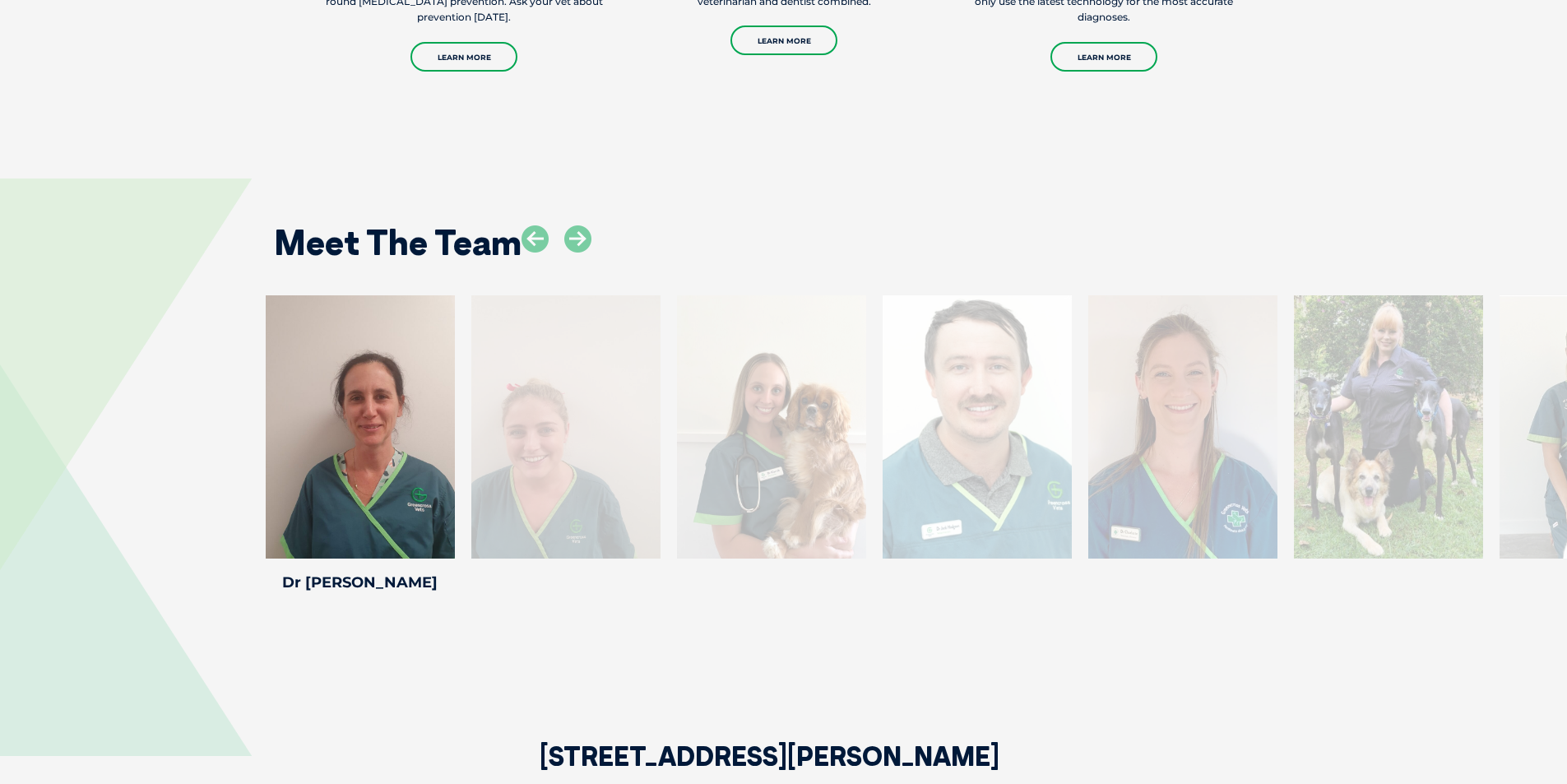
click at [567, 404] on div at bounding box center [566, 427] width 190 height 264
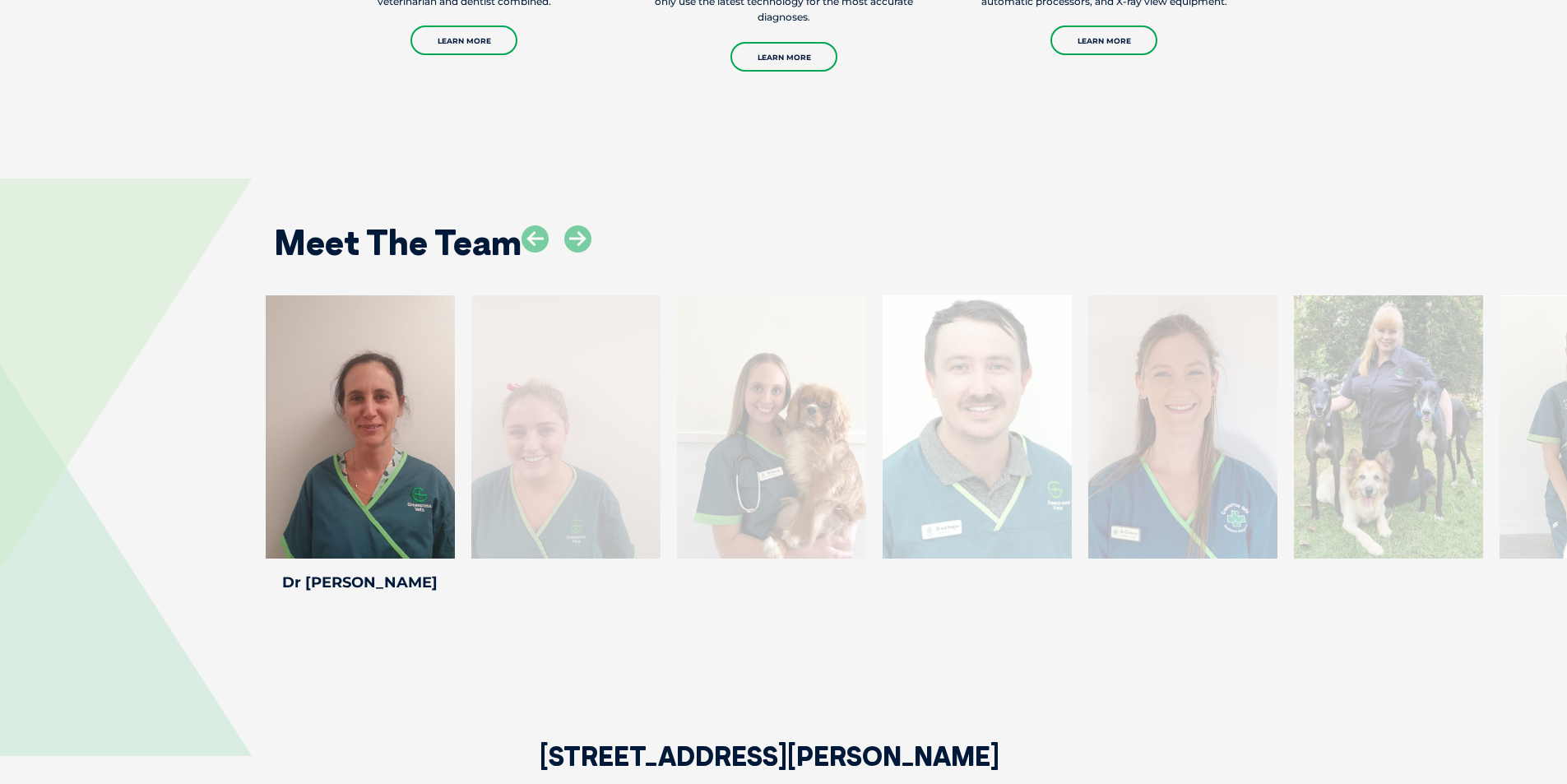
click at [570, 442] on div at bounding box center [566, 427] width 190 height 264
click at [573, 225] on icon at bounding box center [577, 238] width 27 height 27
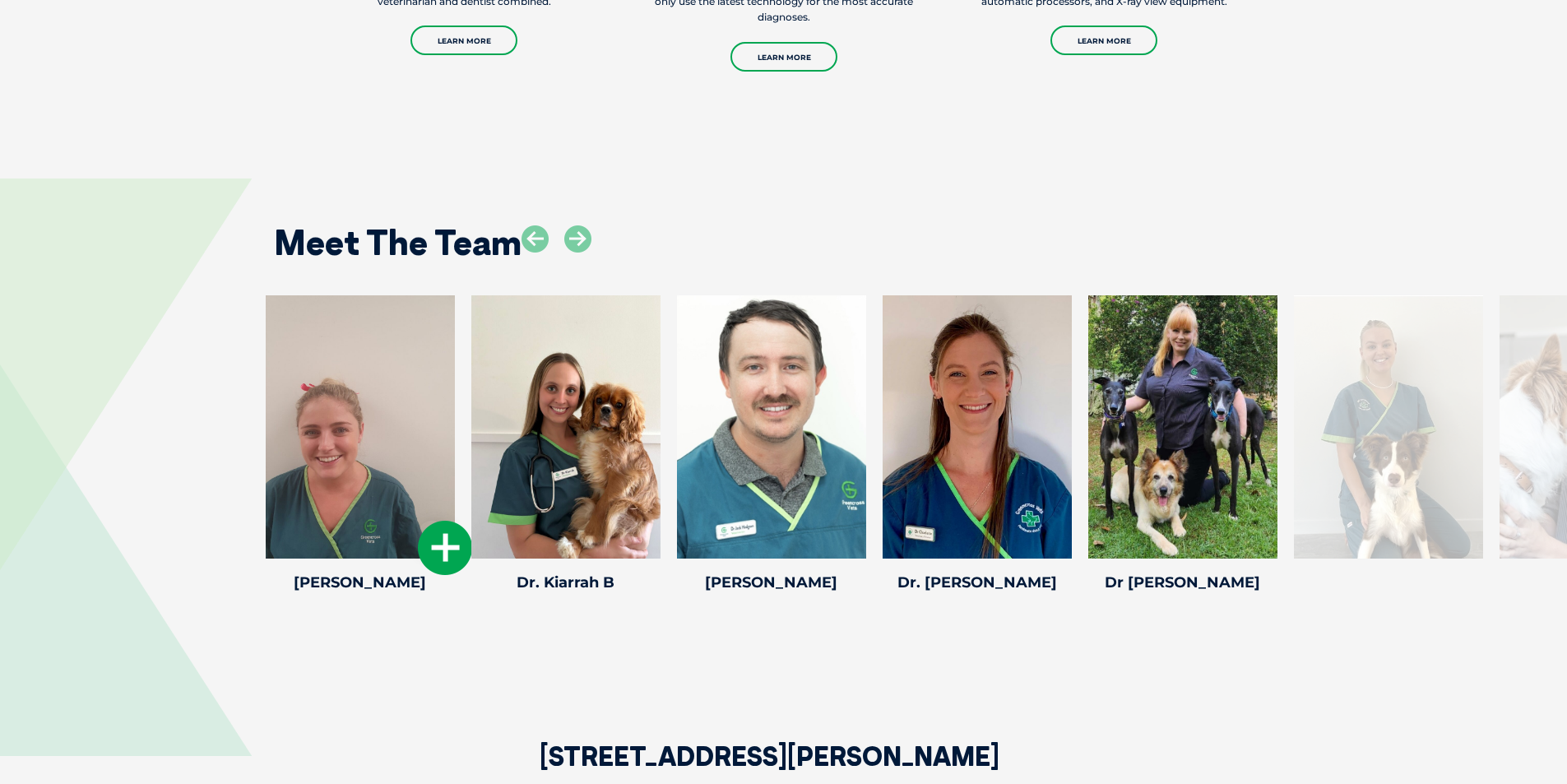
click at [339, 410] on div at bounding box center [360, 427] width 190 height 264
click at [448, 523] on icon at bounding box center [445, 548] width 54 height 54
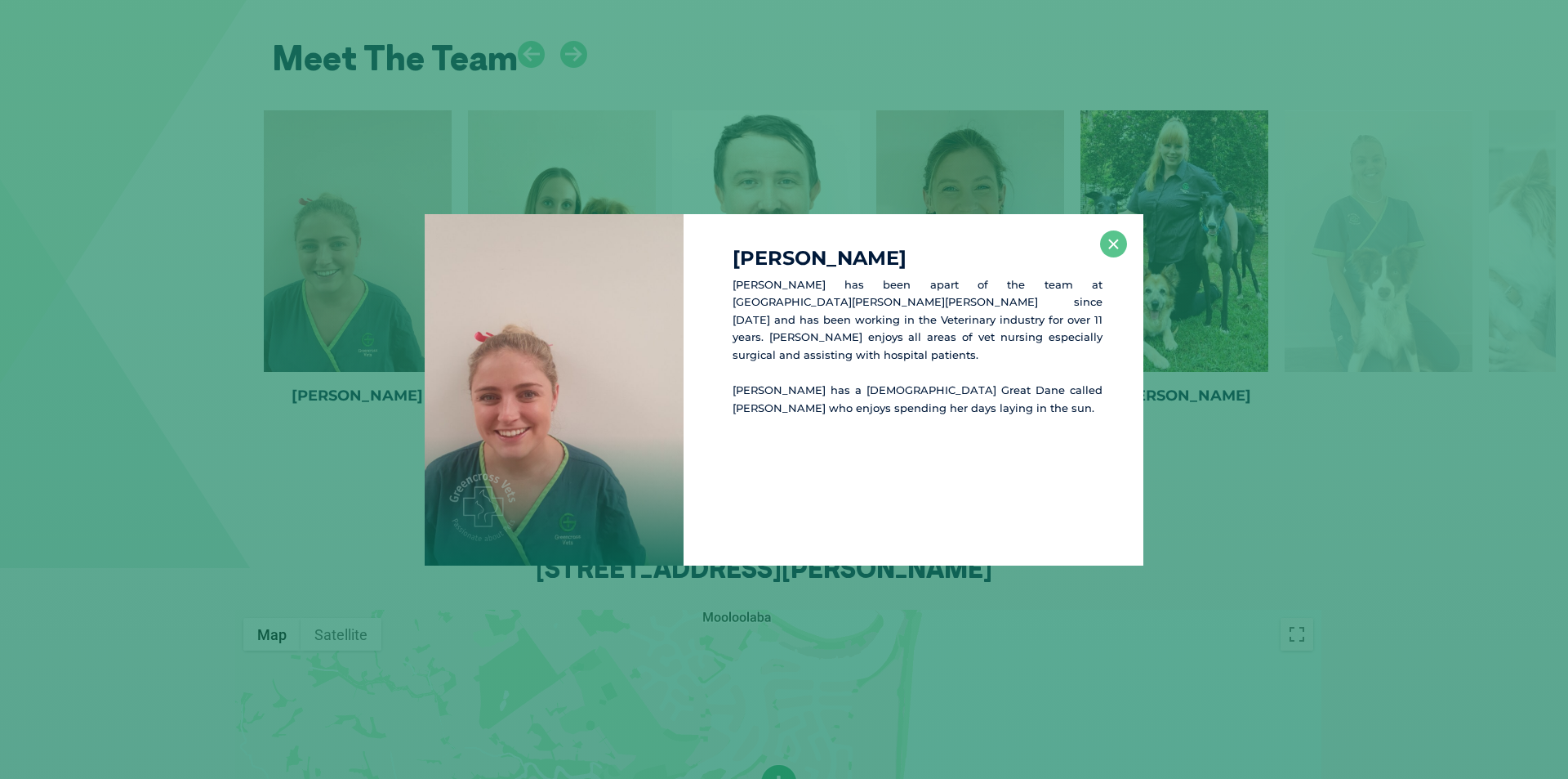
scroll to position [2574, 0]
click at [1118, 247] on button "×" at bounding box center [1113, 243] width 27 height 27
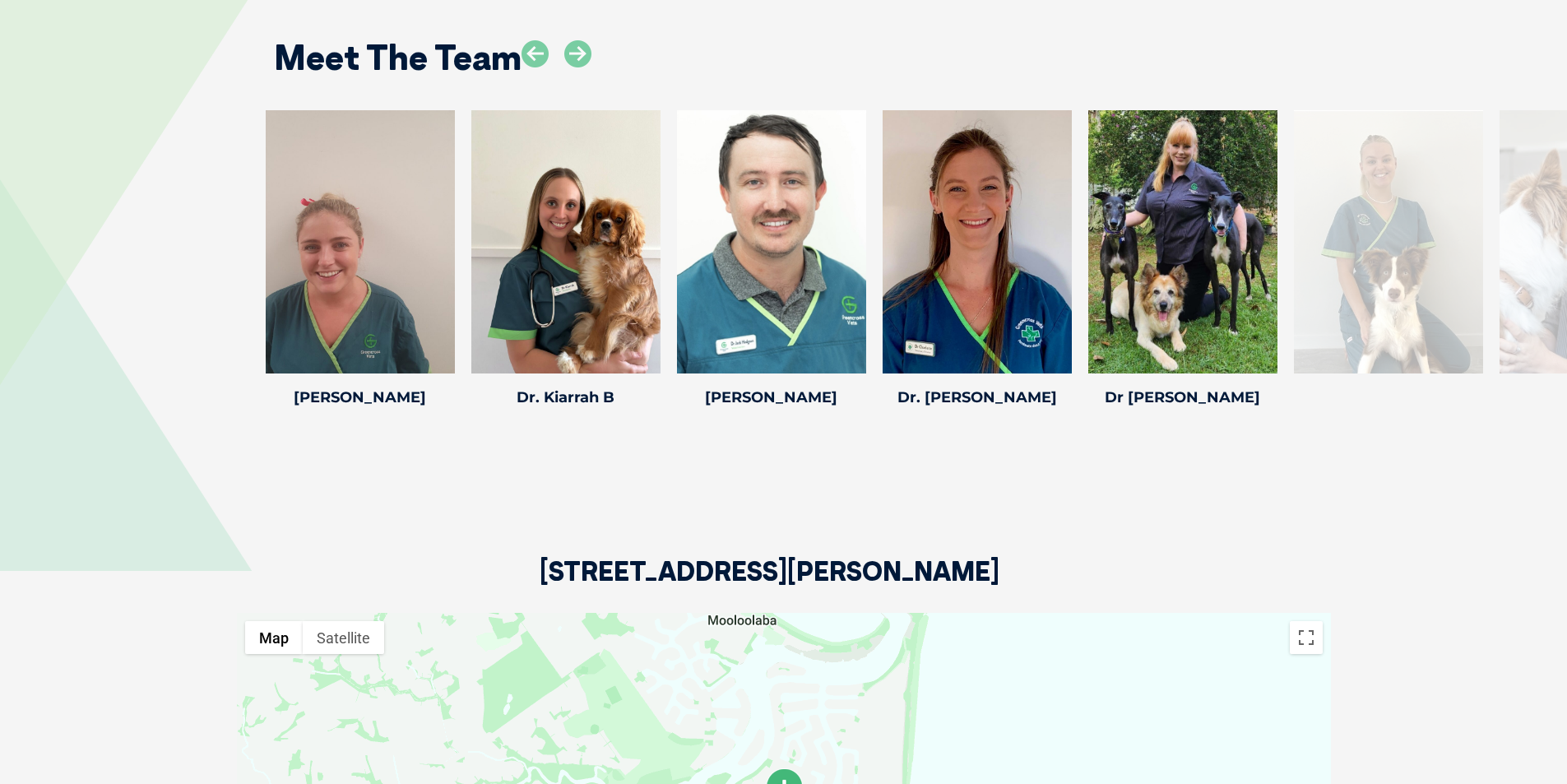
click at [800, 43] on div "Meet The Team" at bounding box center [784, 52] width 1053 height 83
click at [539, 42] on icon at bounding box center [535, 53] width 27 height 27
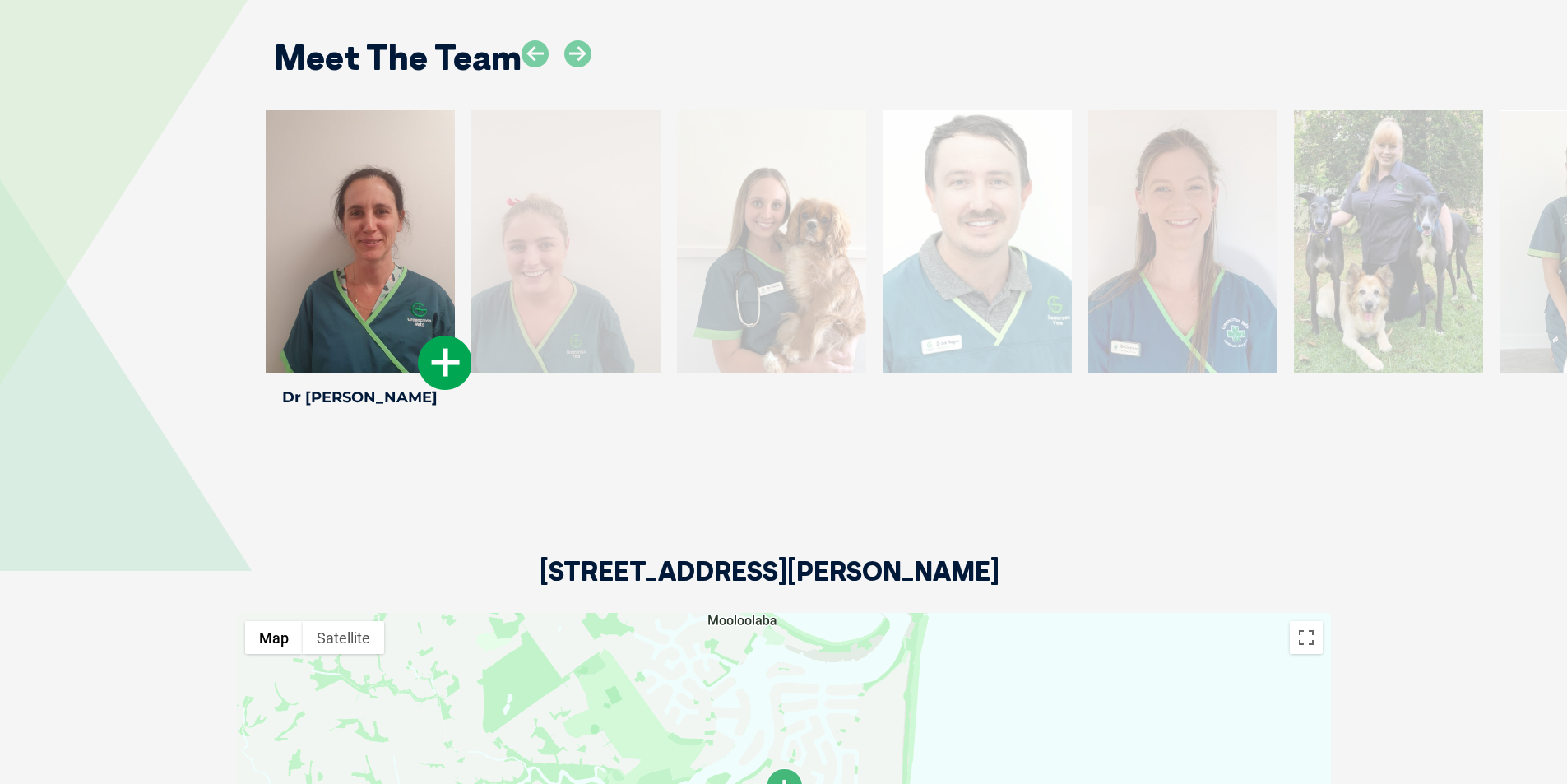
click at [424, 339] on icon at bounding box center [445, 363] width 54 height 54
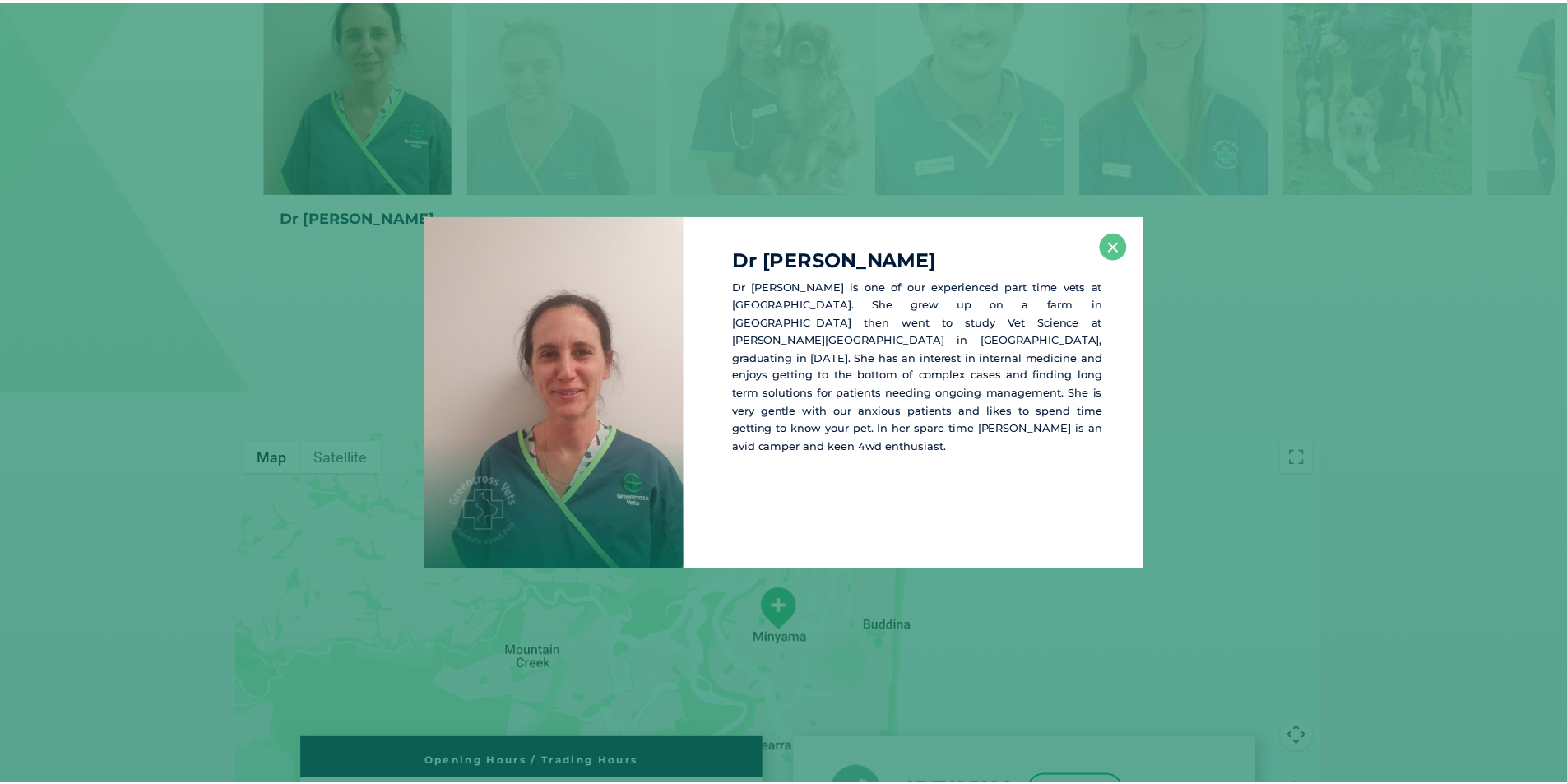
scroll to position [2775, 0]
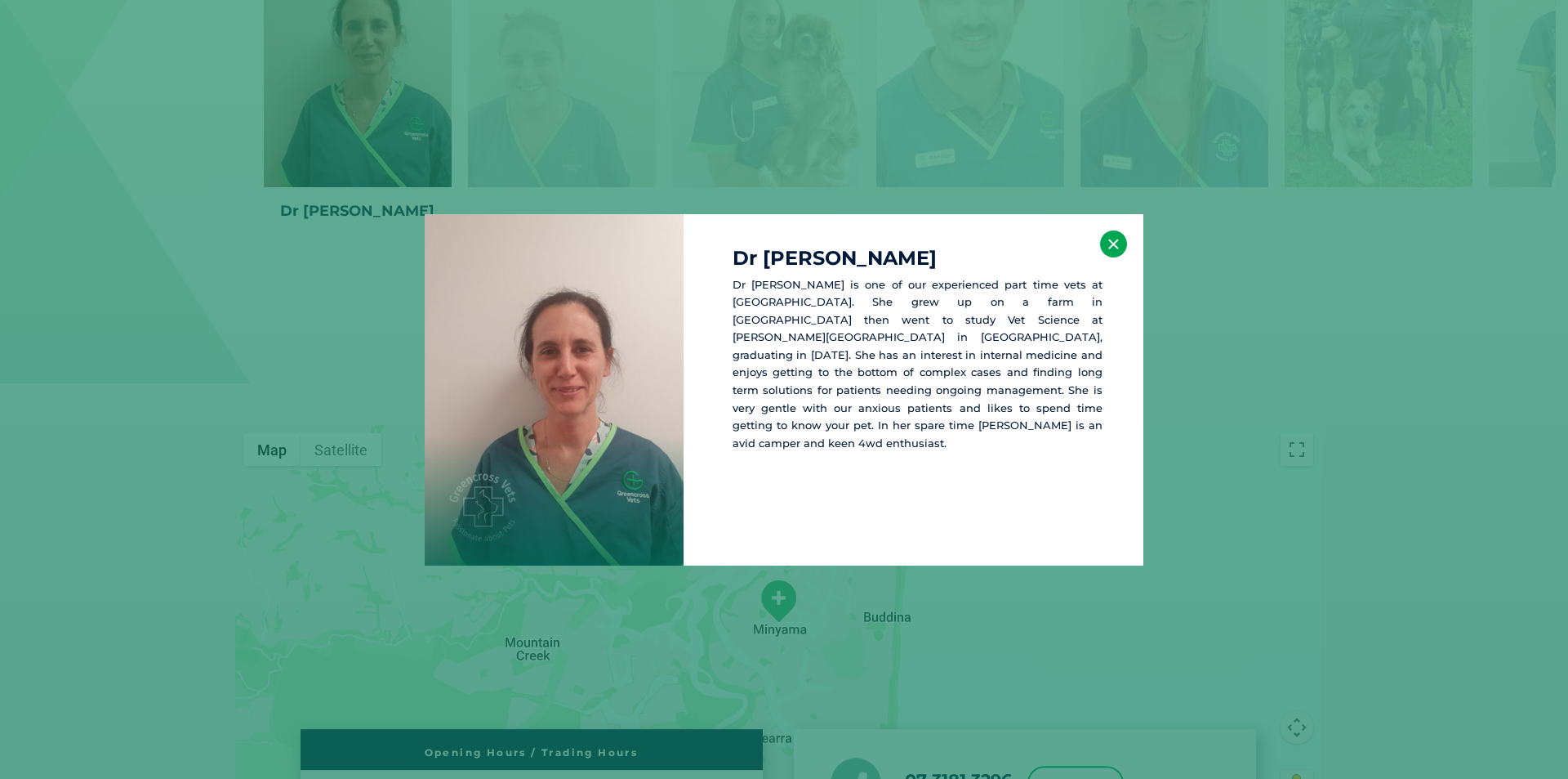
click at [1113, 246] on button "×" at bounding box center [1113, 243] width 27 height 27
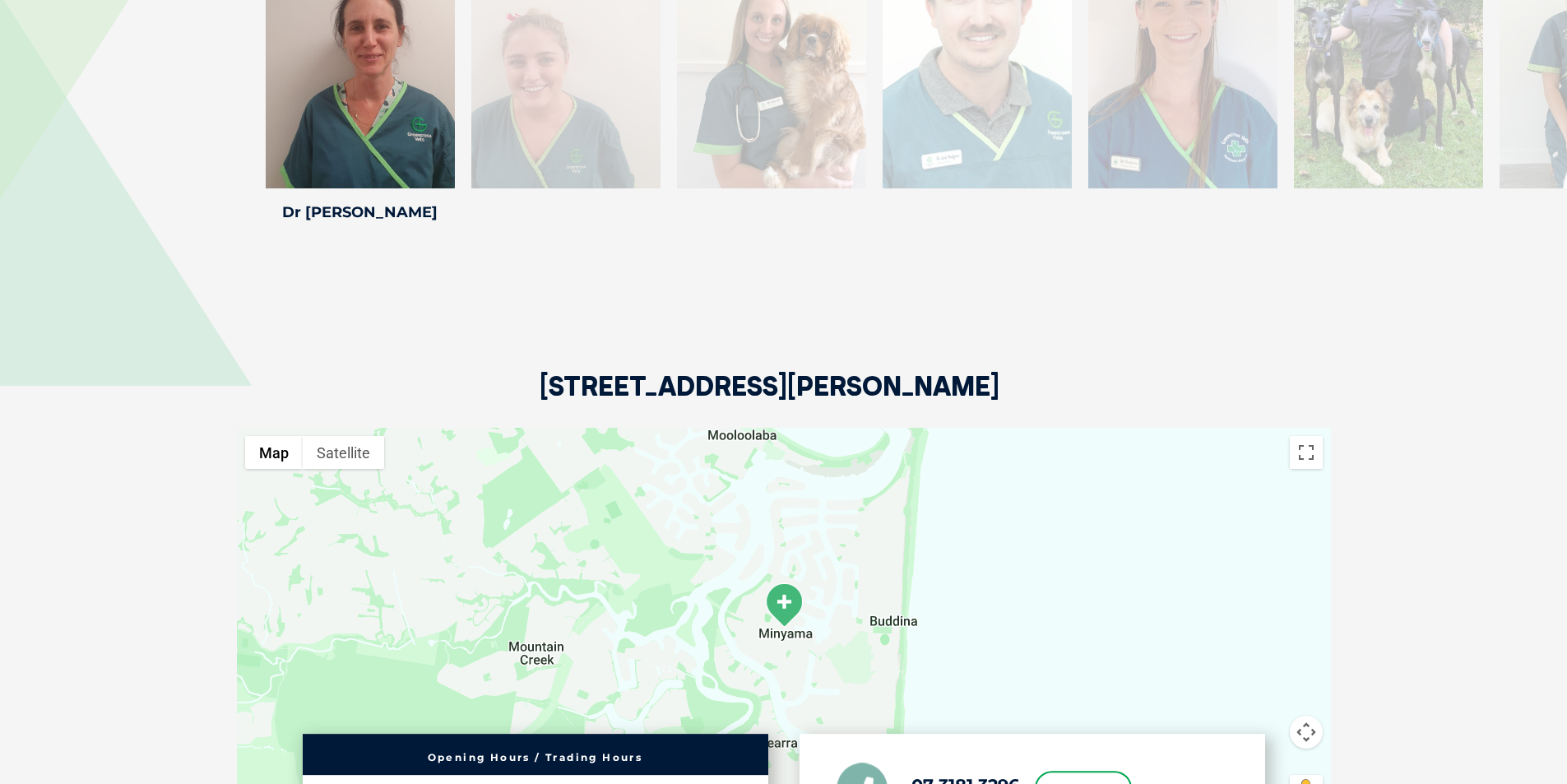
scroll to position [2692, 0]
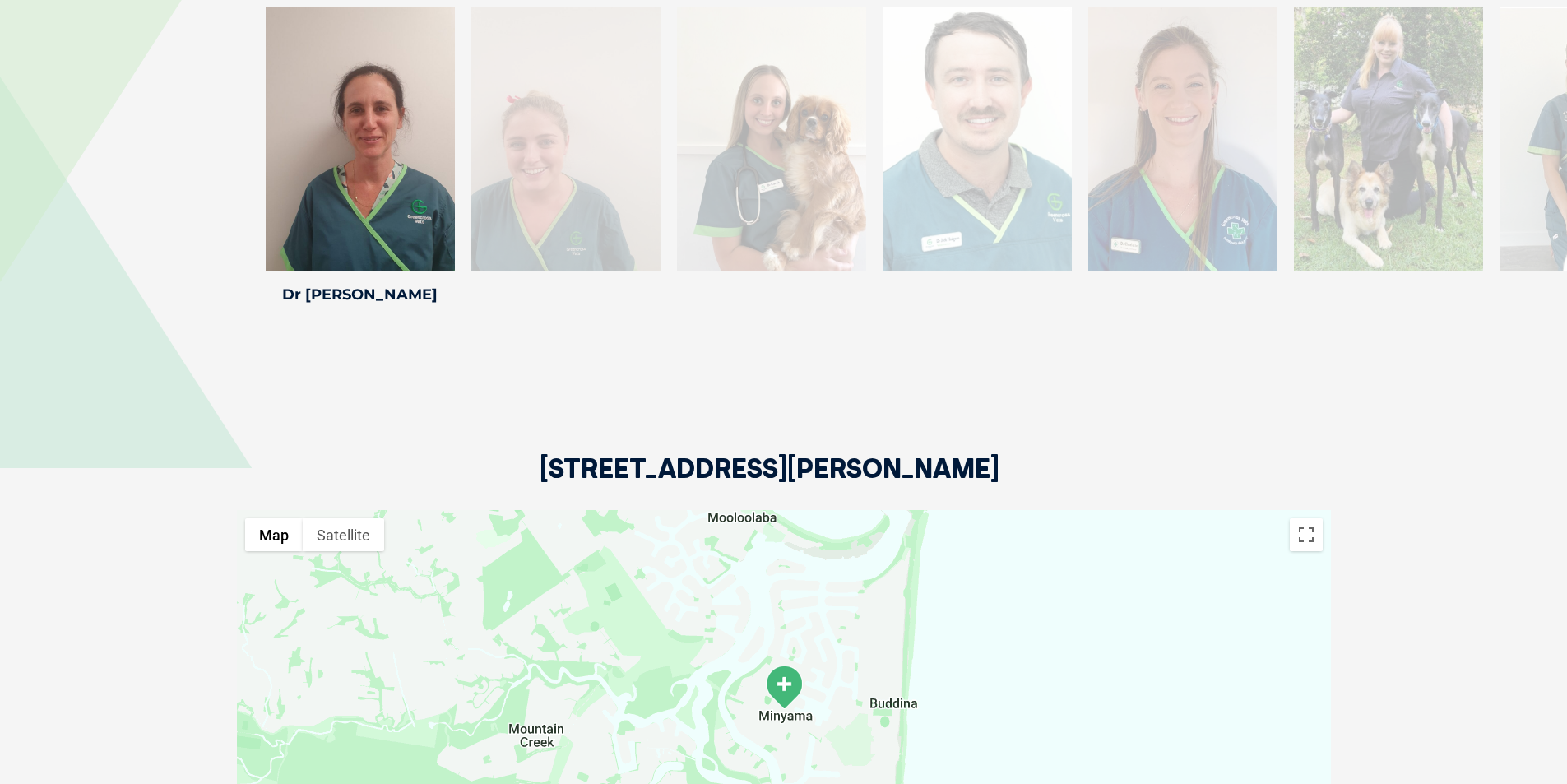
click at [531, 166] on div at bounding box center [566, 139] width 190 height 264
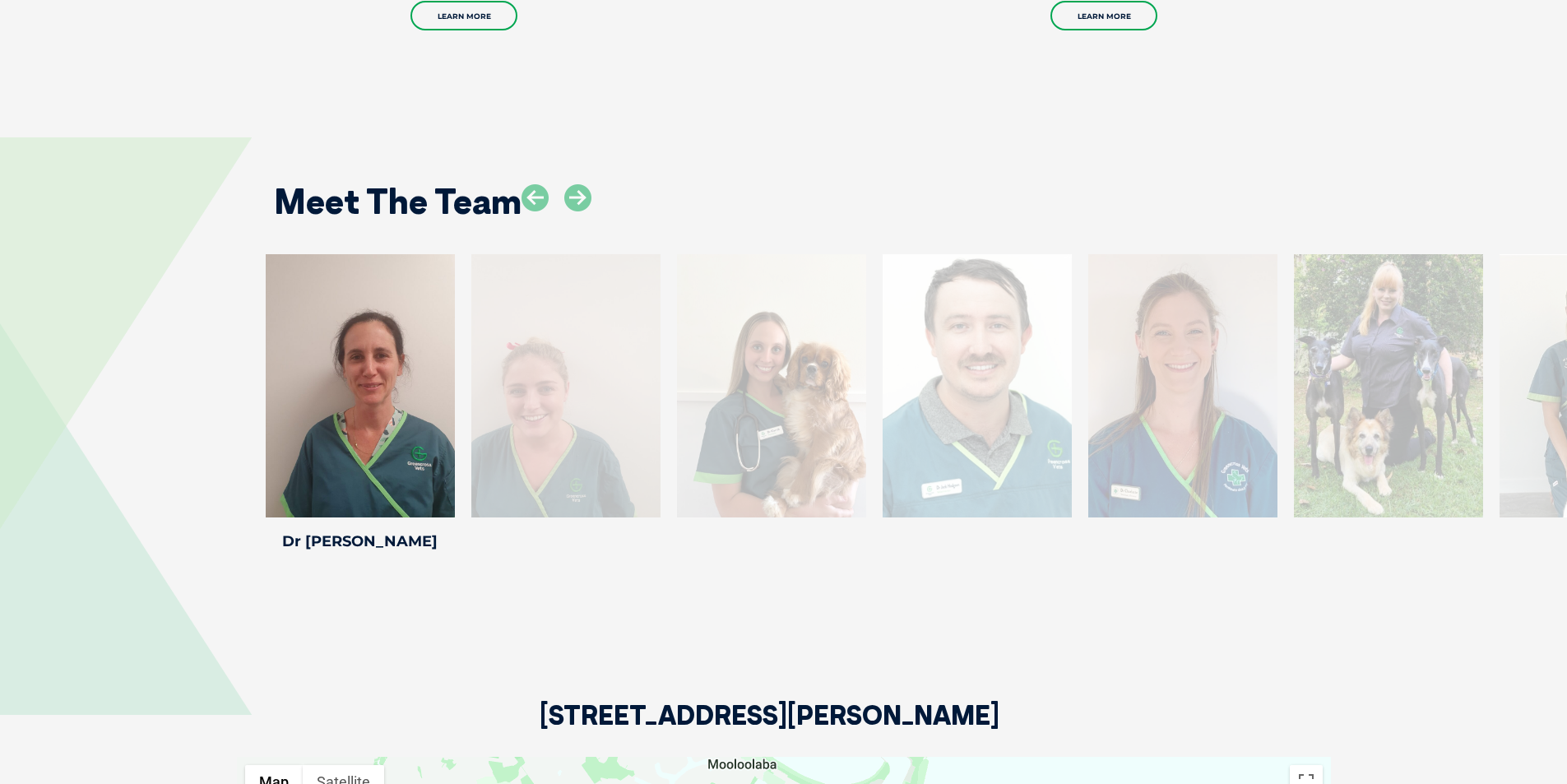
click at [556, 339] on div at bounding box center [566, 385] width 190 height 264
click at [574, 184] on icon at bounding box center [577, 197] width 27 height 27
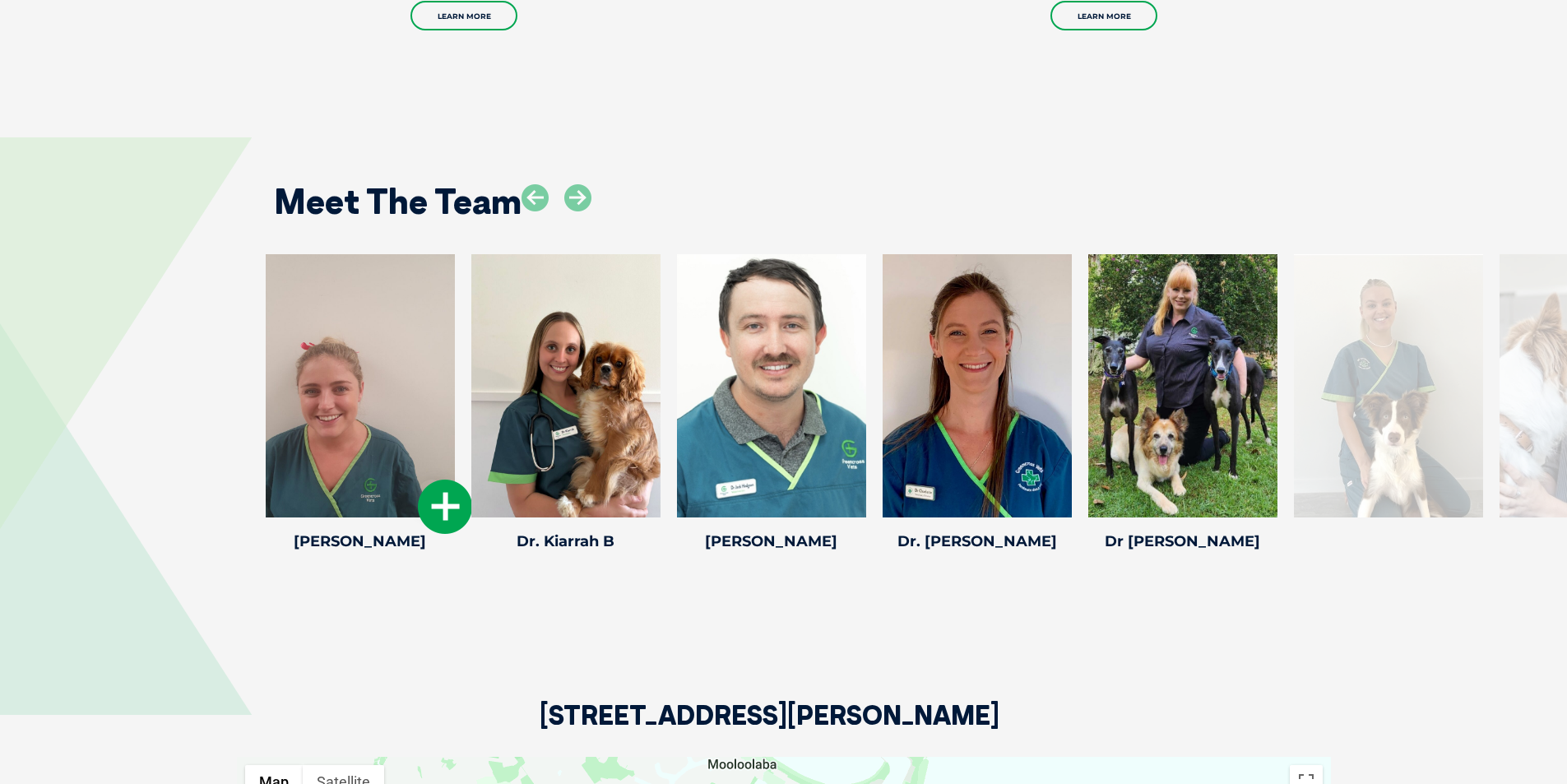
click at [365, 361] on div at bounding box center [360, 385] width 190 height 264
click at [434, 479] on icon at bounding box center [445, 506] width 54 height 54
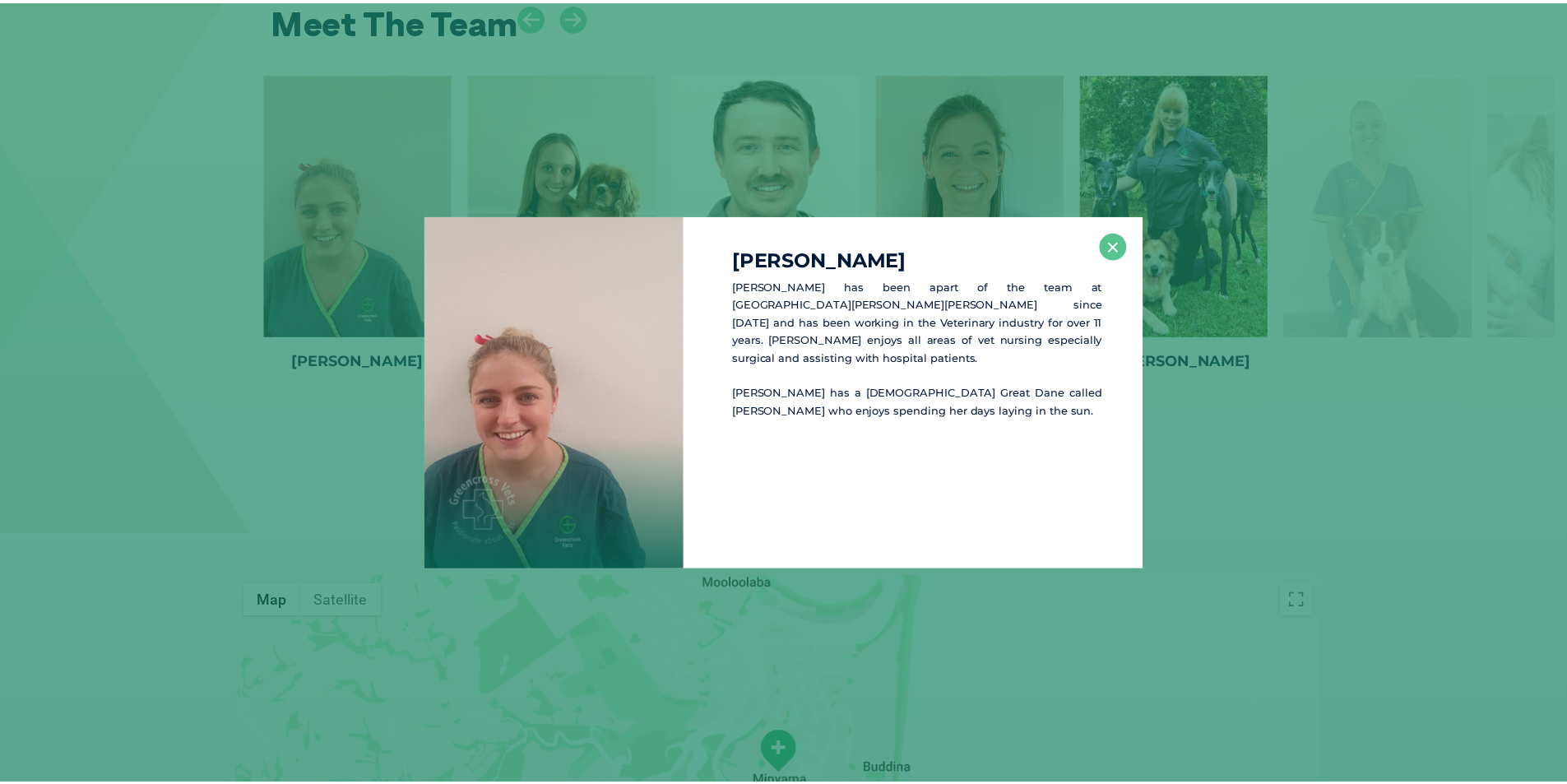
scroll to position [2631, 0]
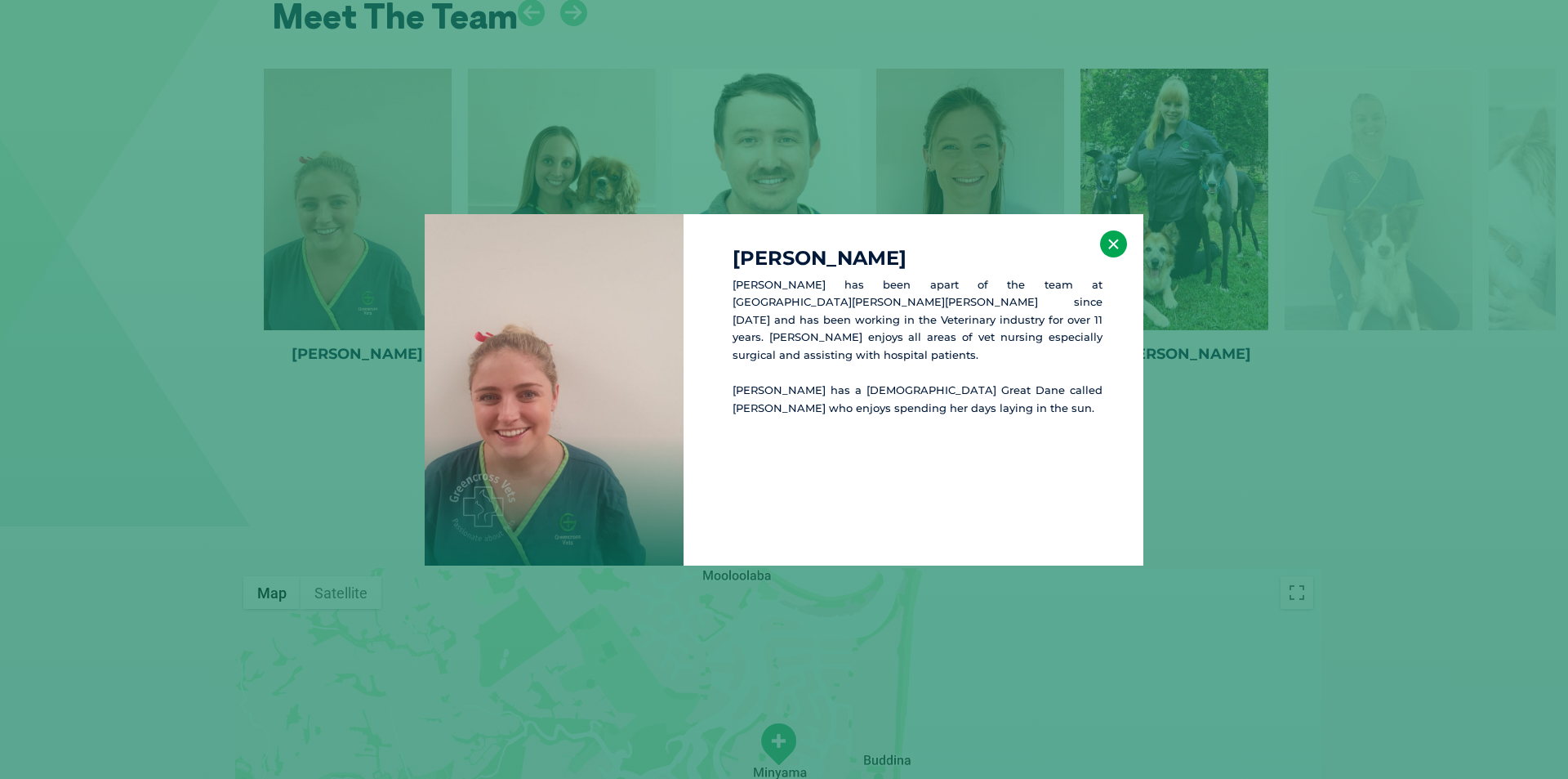
click at [1115, 250] on button "×" at bounding box center [1113, 243] width 27 height 27
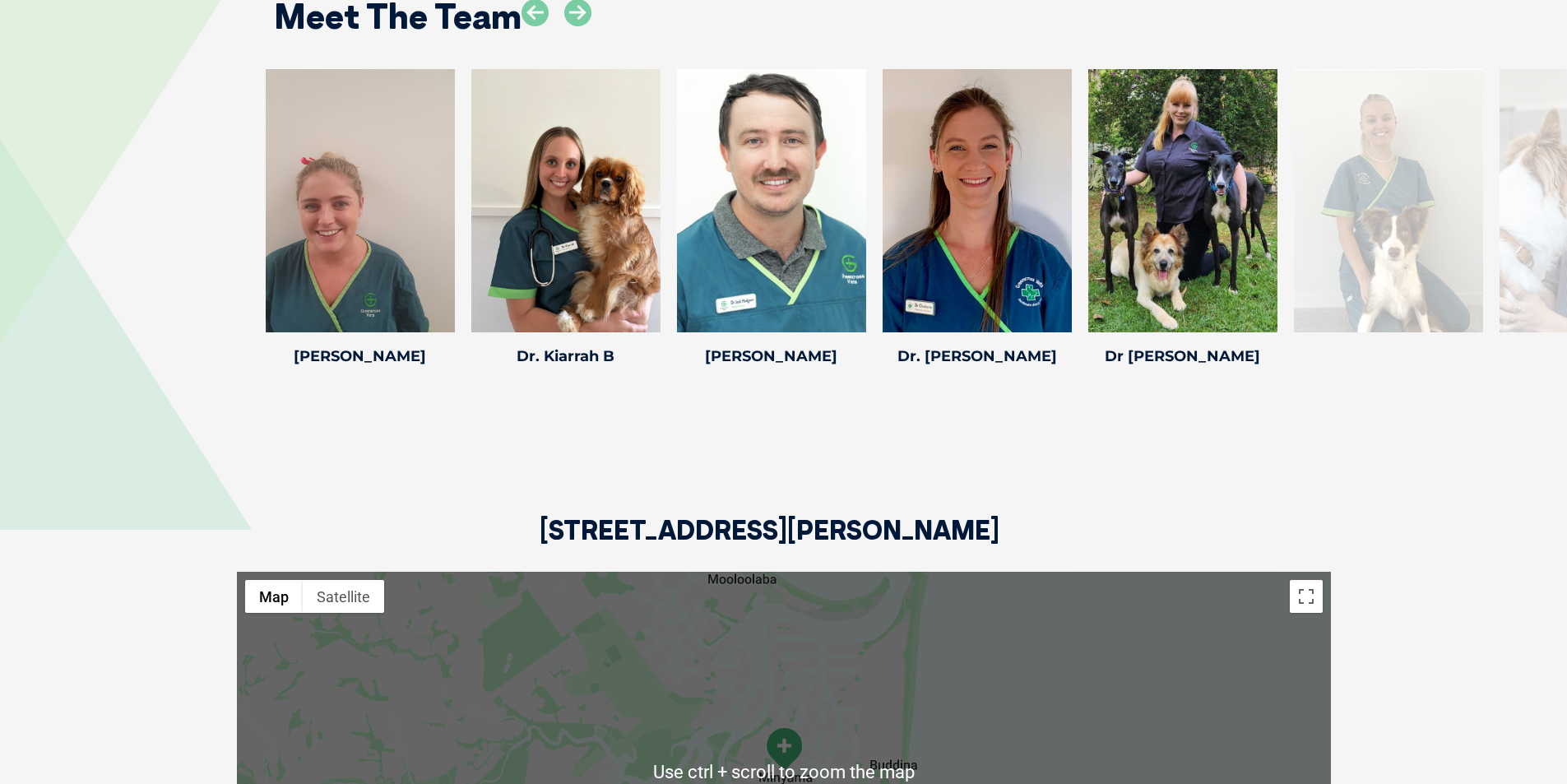
scroll to position [2466, 0]
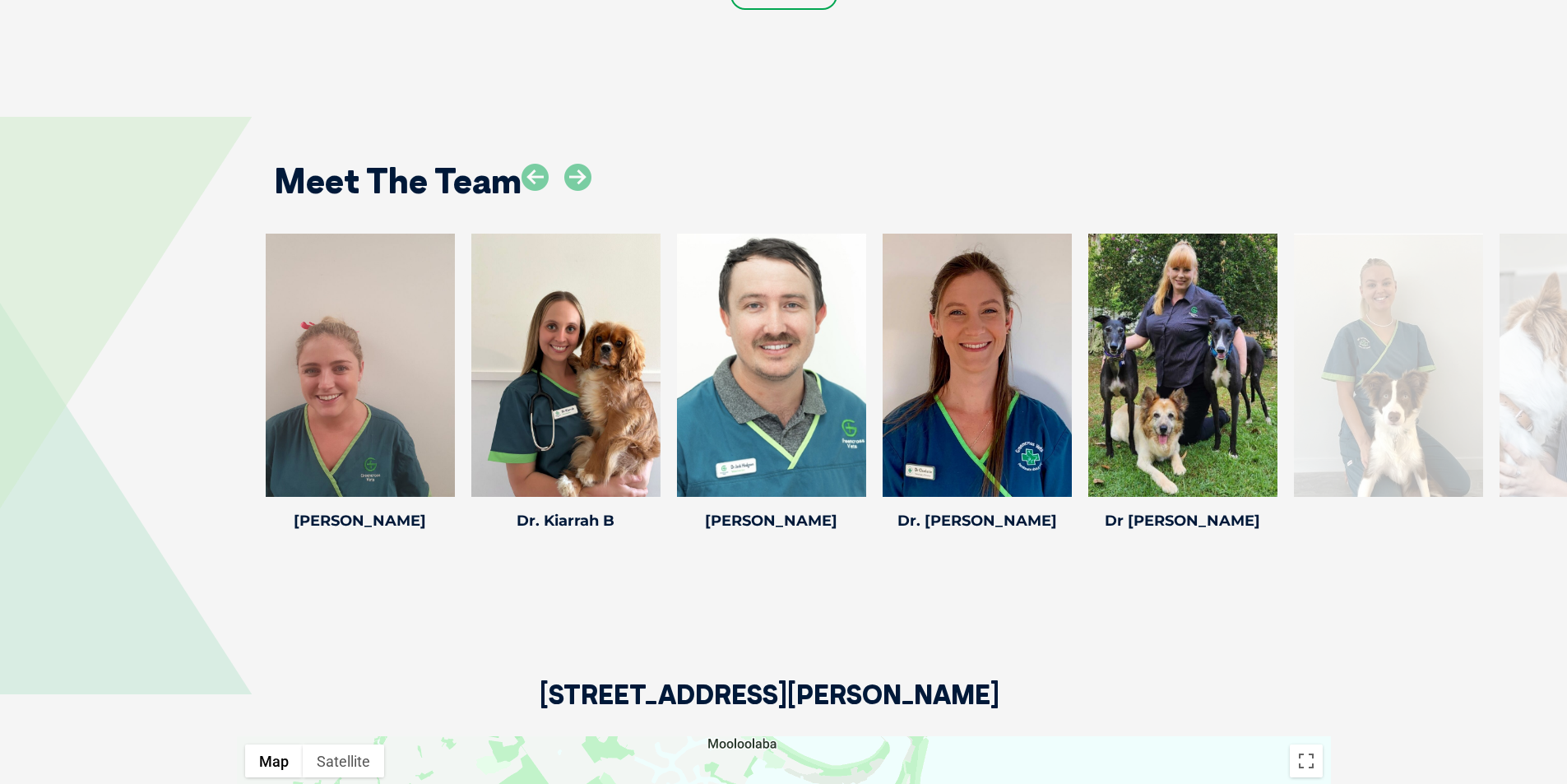
click at [1321, 396] on div at bounding box center [1389, 365] width 190 height 264
click at [1386, 337] on div at bounding box center [1389, 365] width 190 height 264
click at [575, 163] on icon at bounding box center [577, 176] width 27 height 27
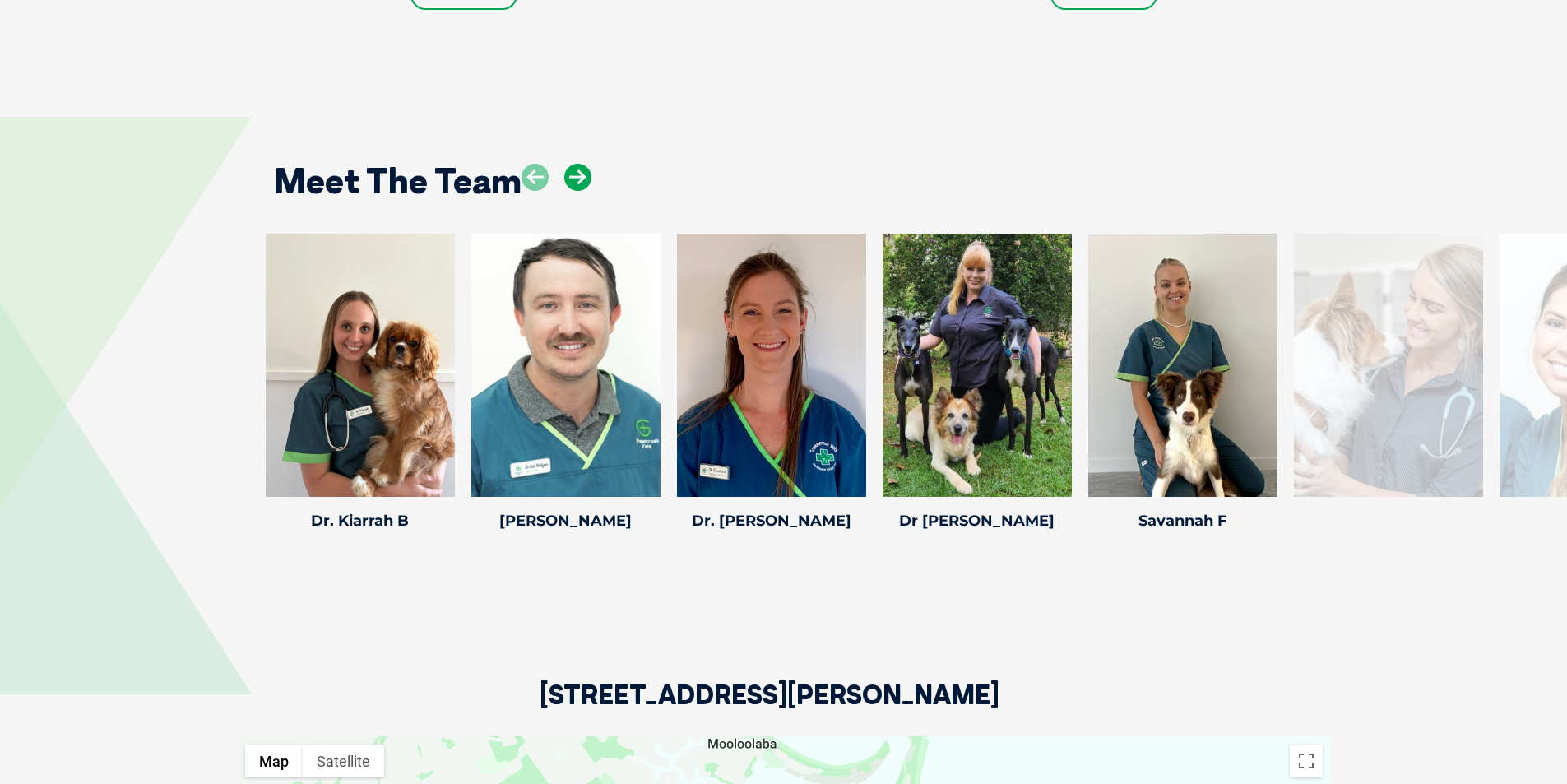
click at [575, 163] on icon at bounding box center [577, 176] width 27 height 27
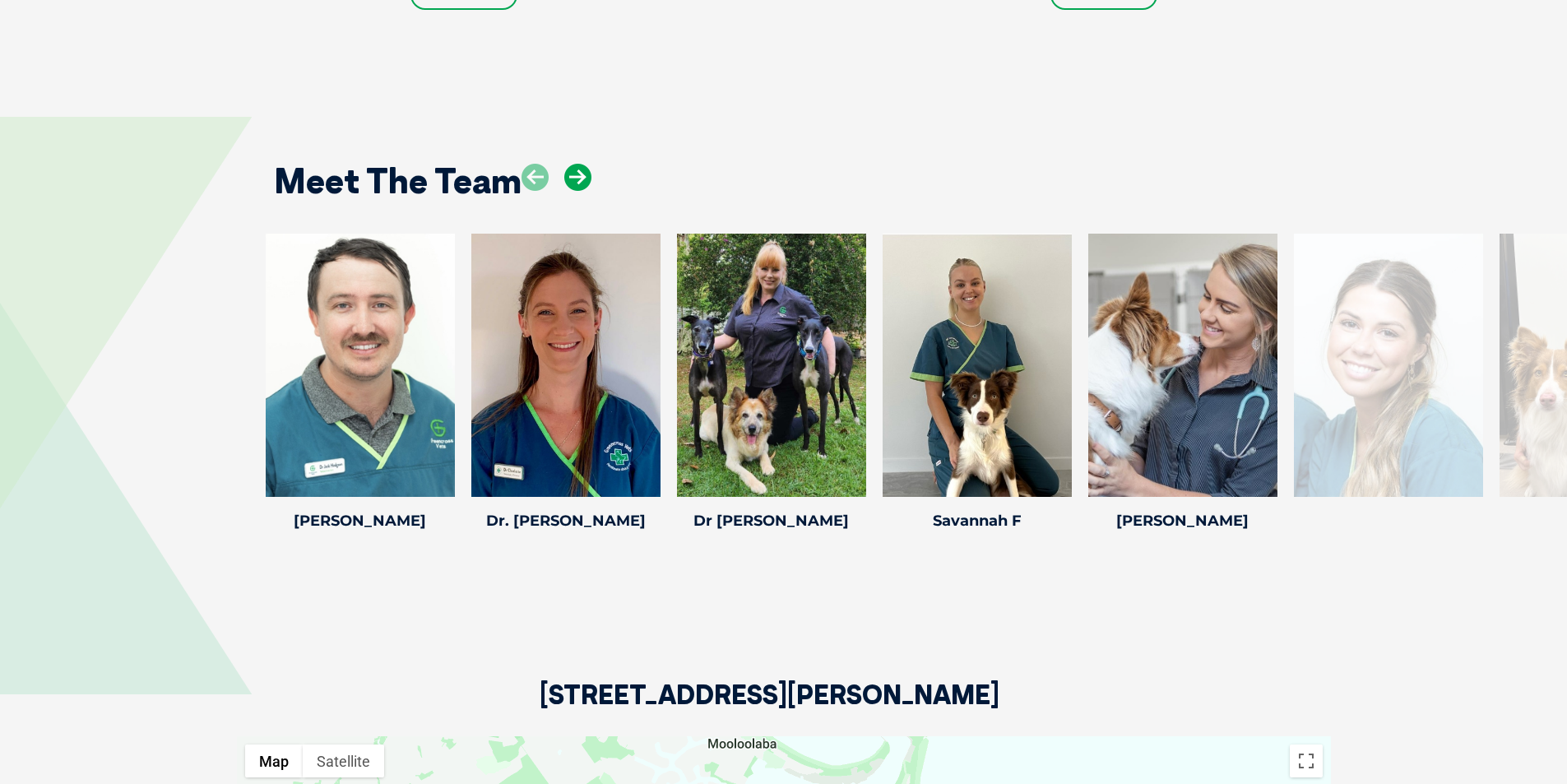
click at [581, 163] on icon at bounding box center [577, 176] width 27 height 27
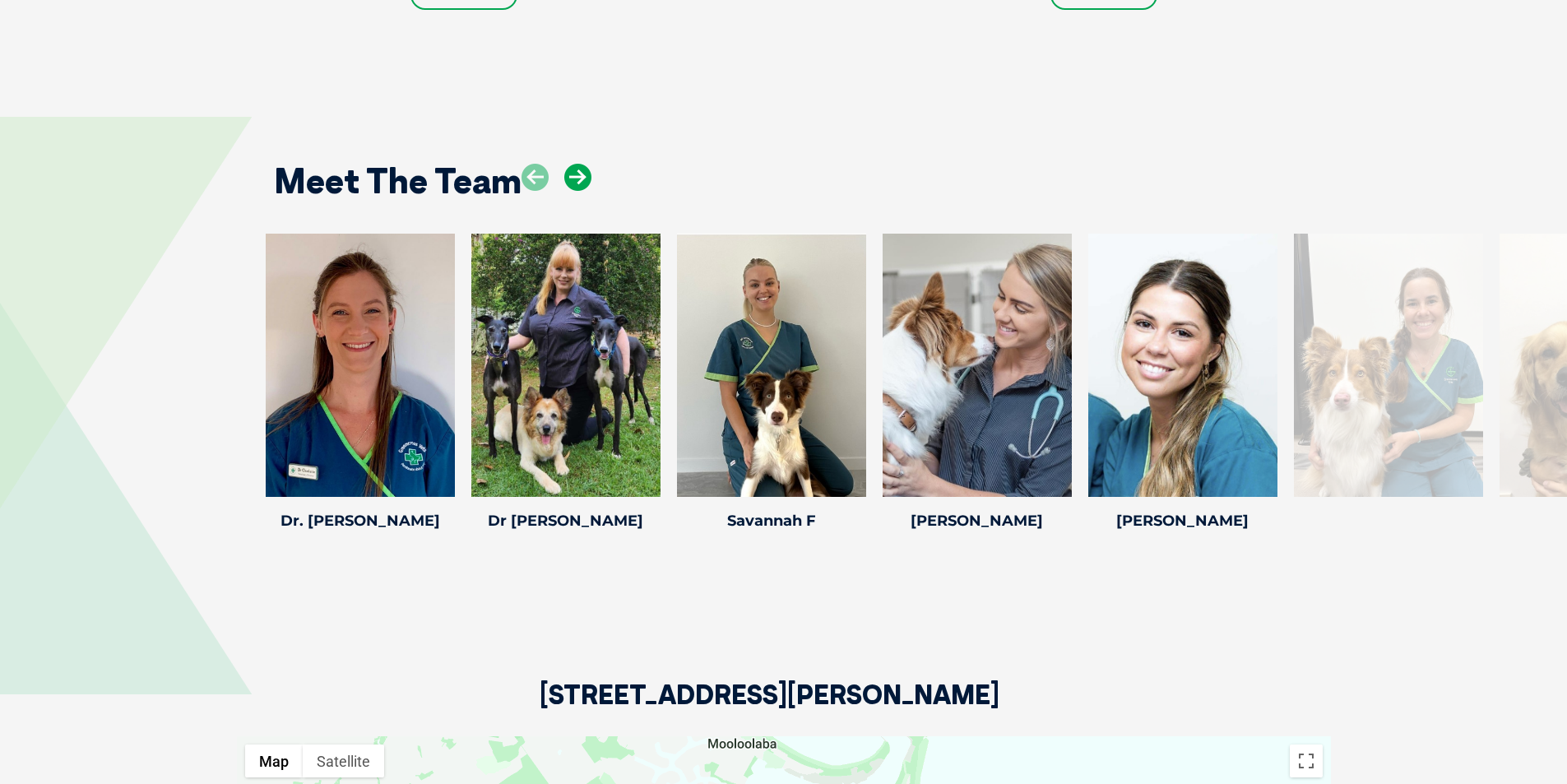
click at [581, 163] on icon at bounding box center [577, 176] width 27 height 27
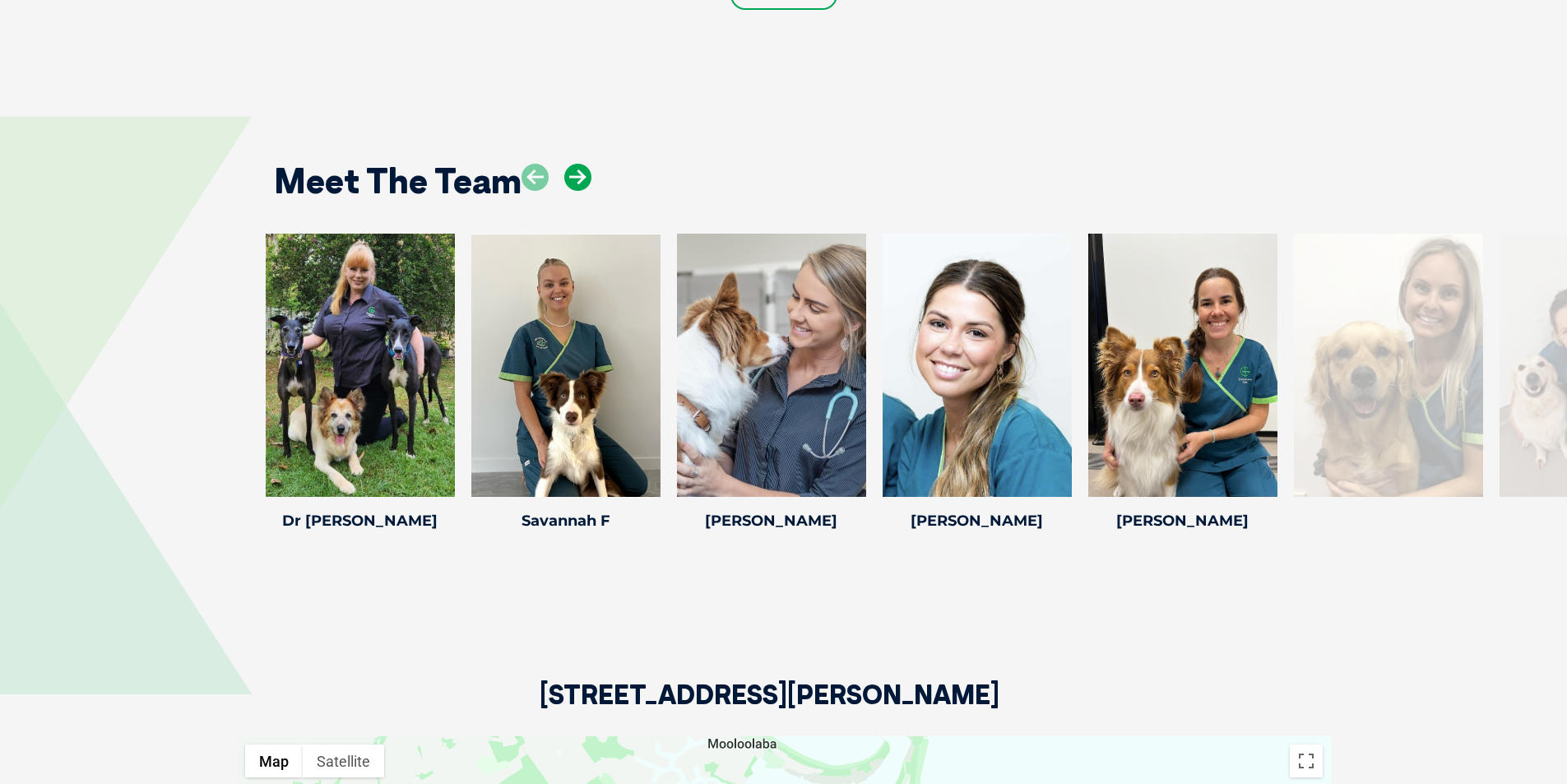
click at [581, 163] on icon at bounding box center [577, 176] width 27 height 27
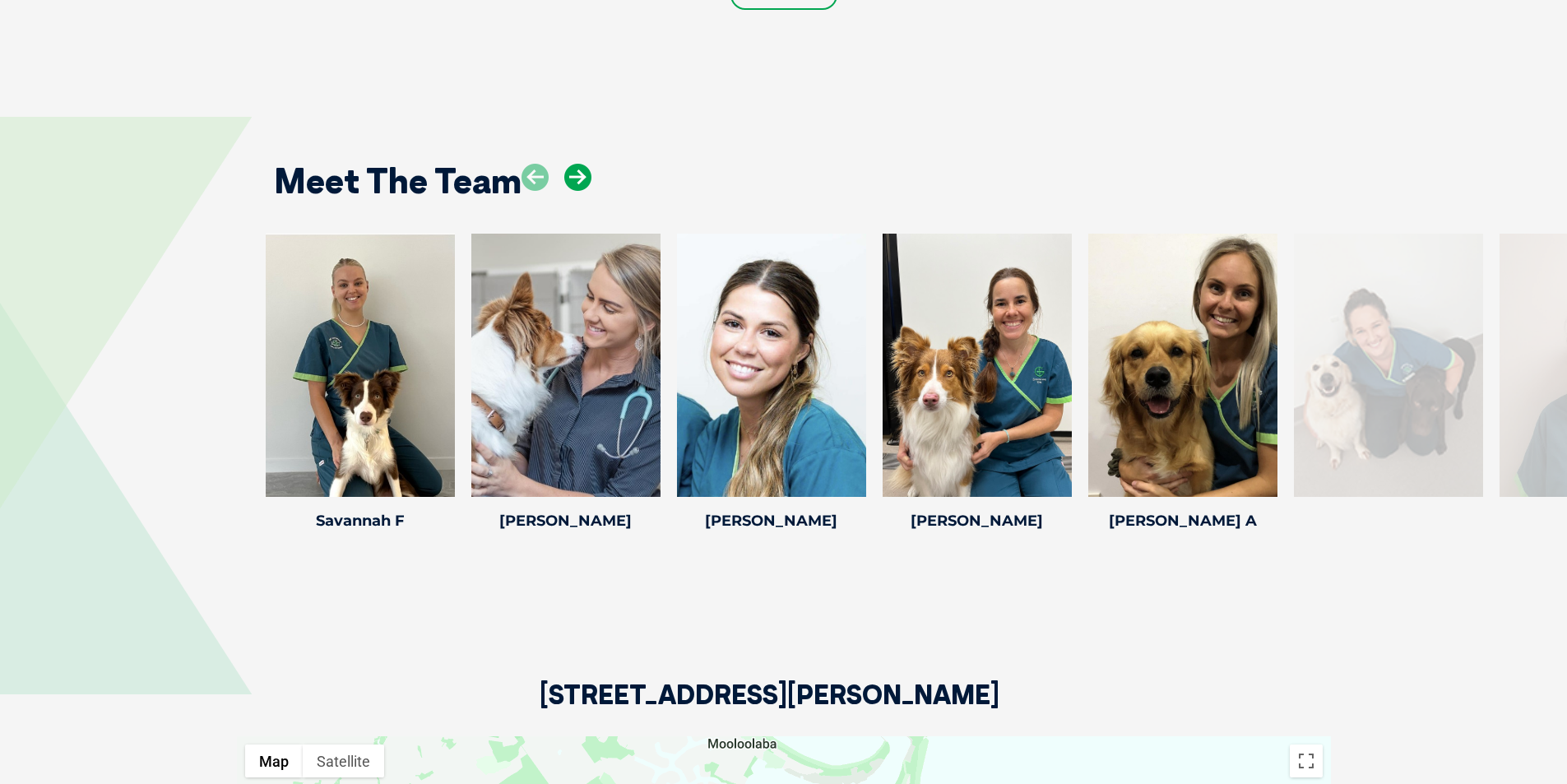
click at [581, 163] on icon at bounding box center [577, 176] width 27 height 27
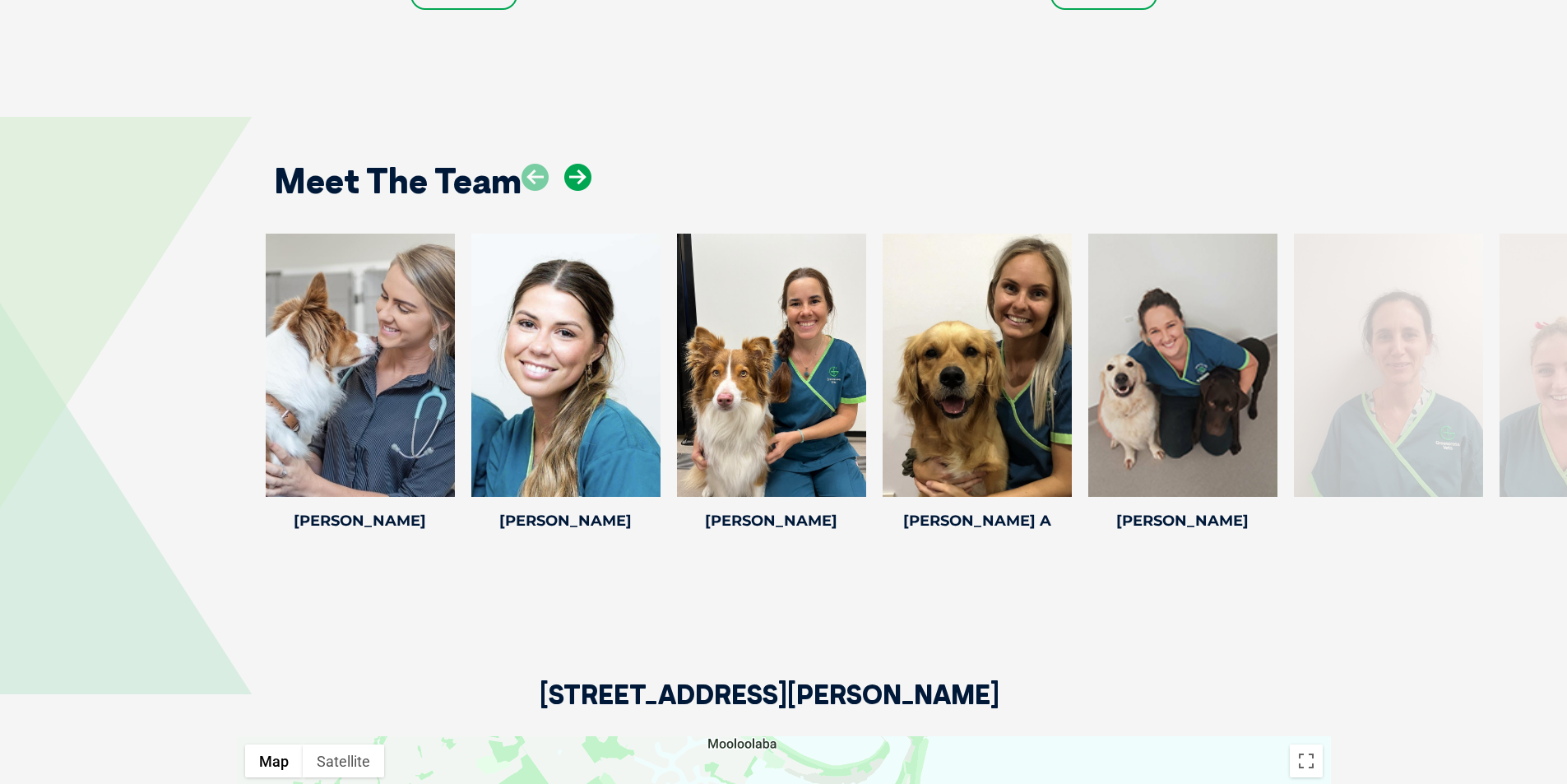
click at [584, 163] on icon at bounding box center [577, 176] width 27 height 27
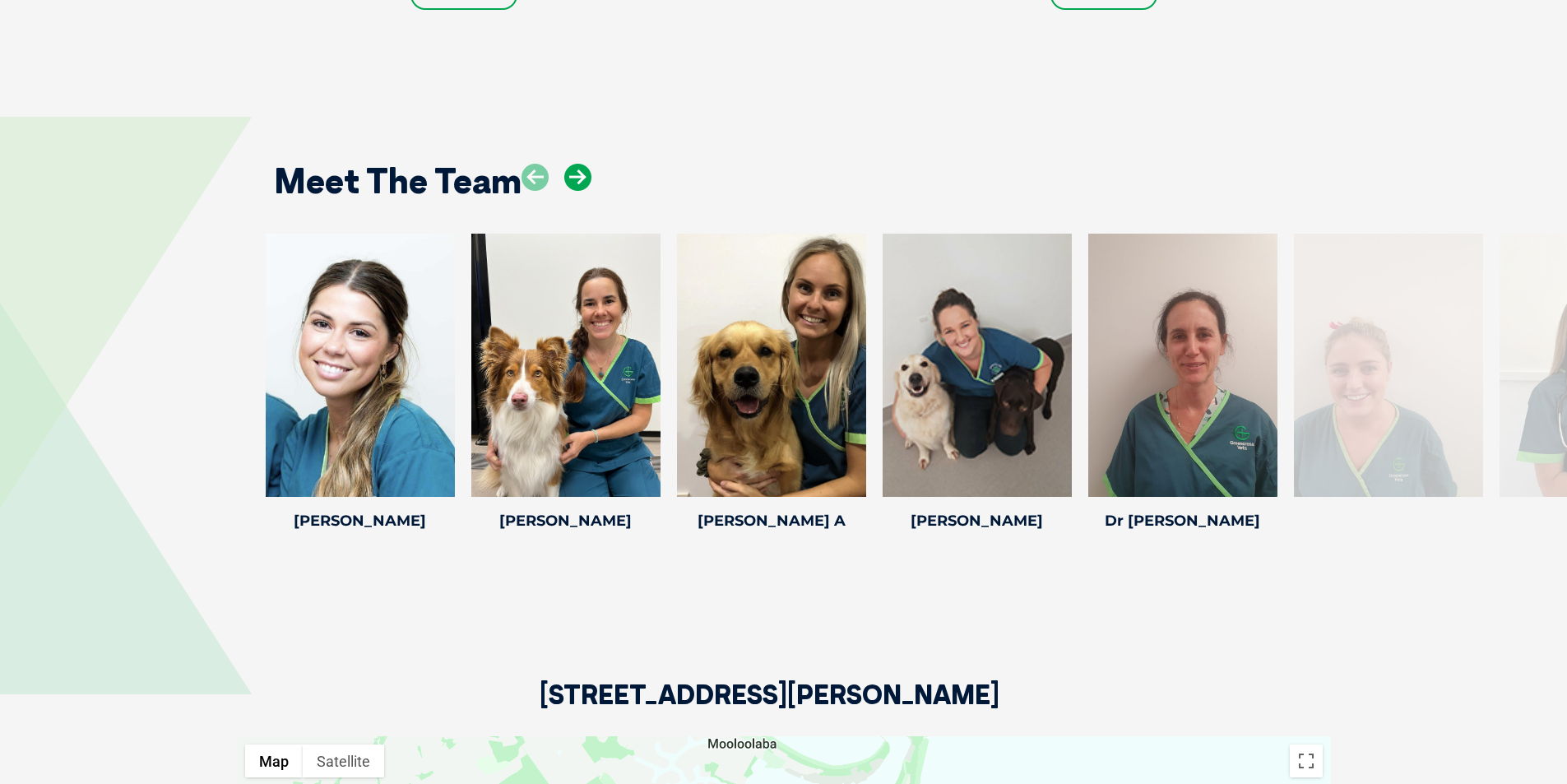
click at [570, 163] on icon at bounding box center [577, 176] width 27 height 27
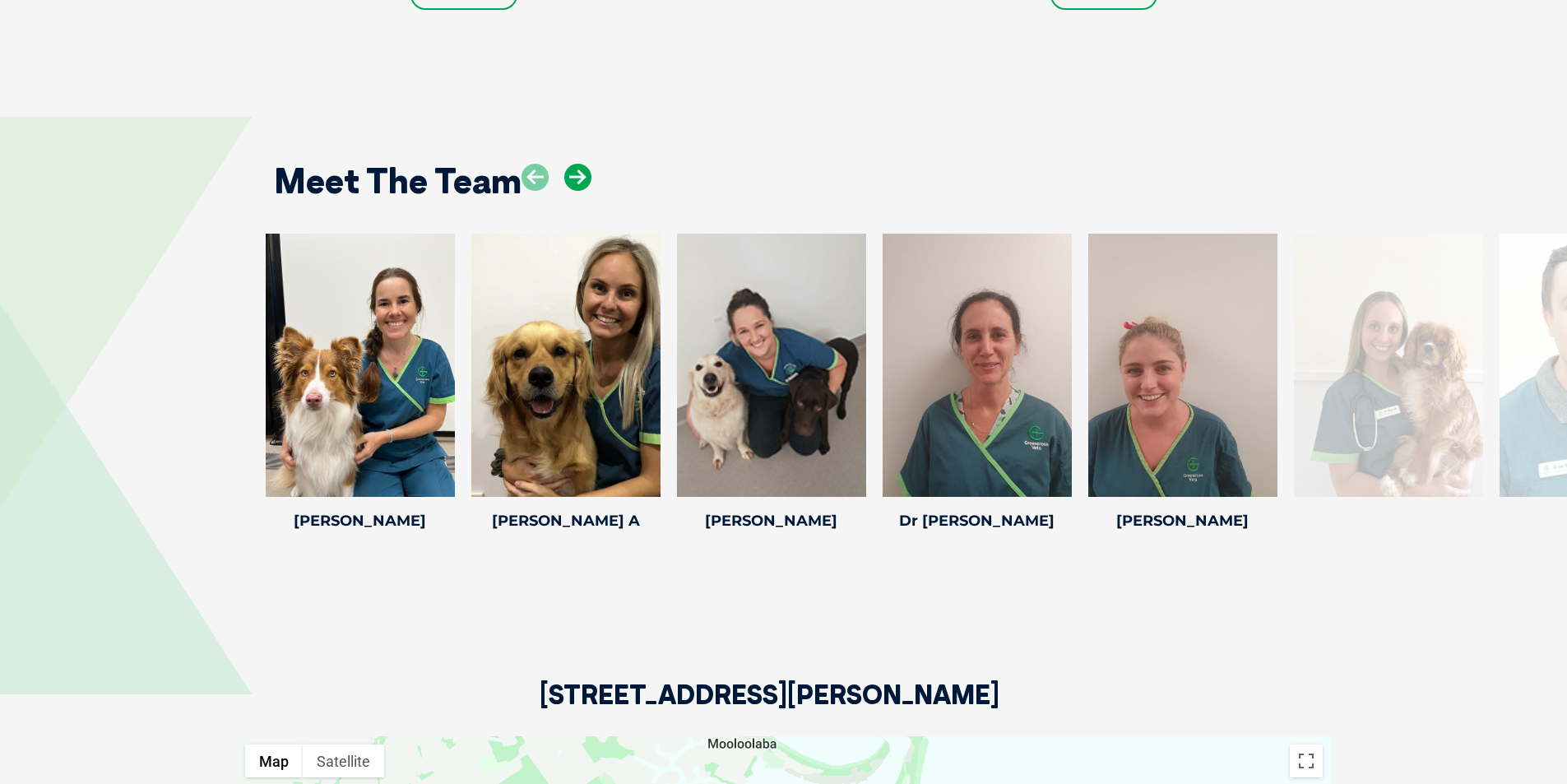
click at [570, 163] on icon at bounding box center [577, 176] width 27 height 27
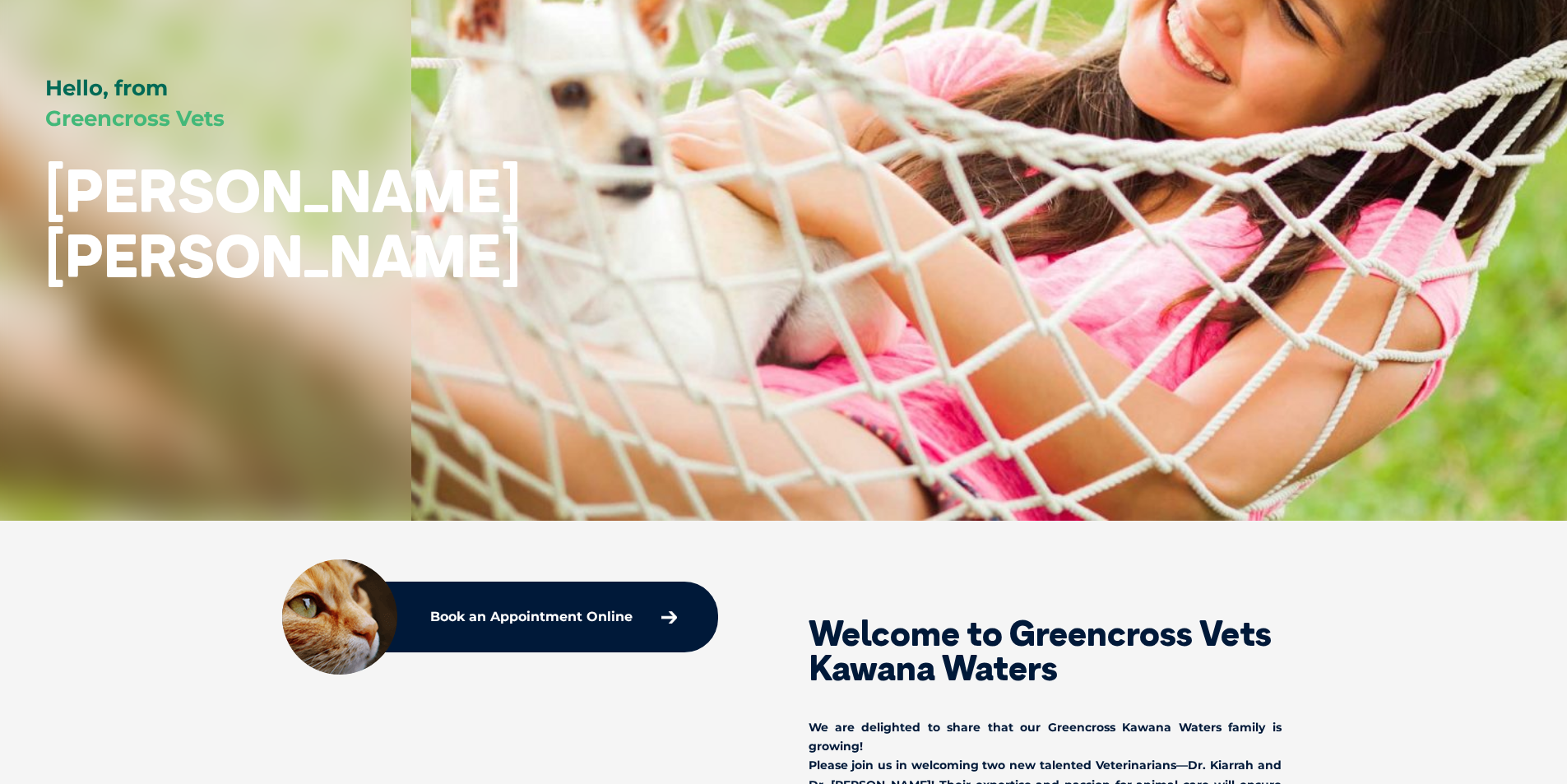
scroll to position [0, 0]
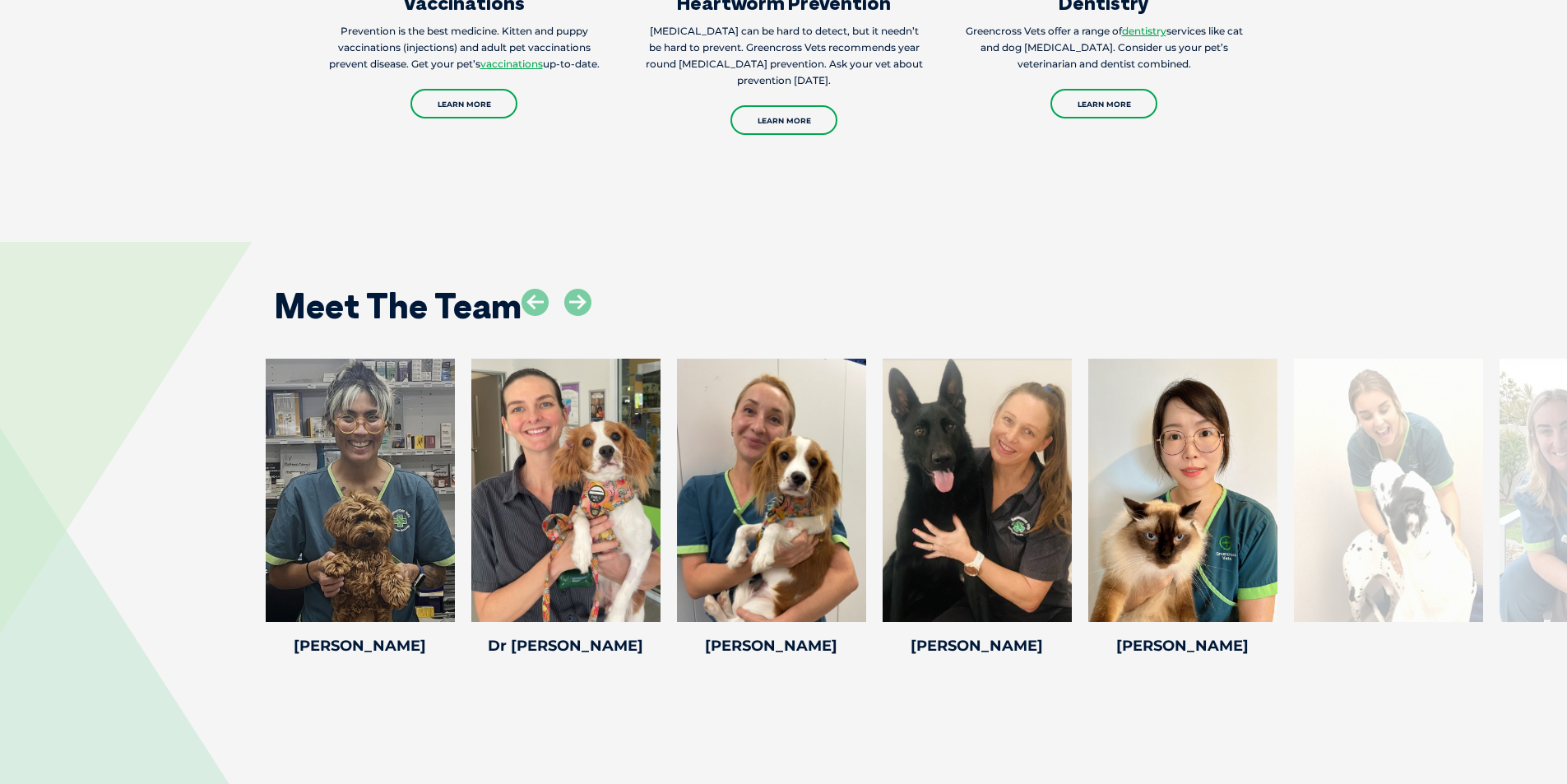
scroll to position [2220, 0]
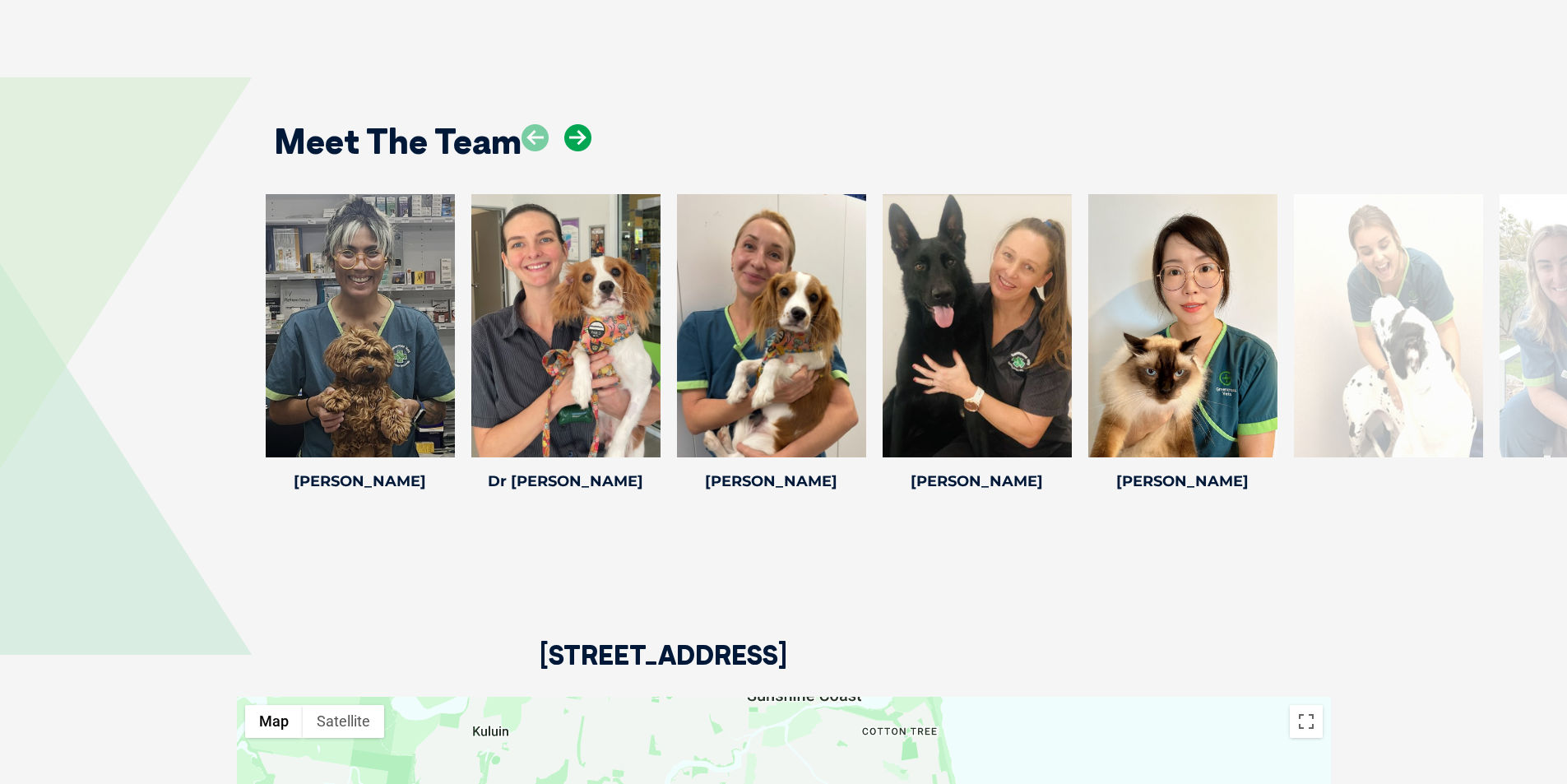
click at [586, 124] on icon at bounding box center [577, 137] width 27 height 27
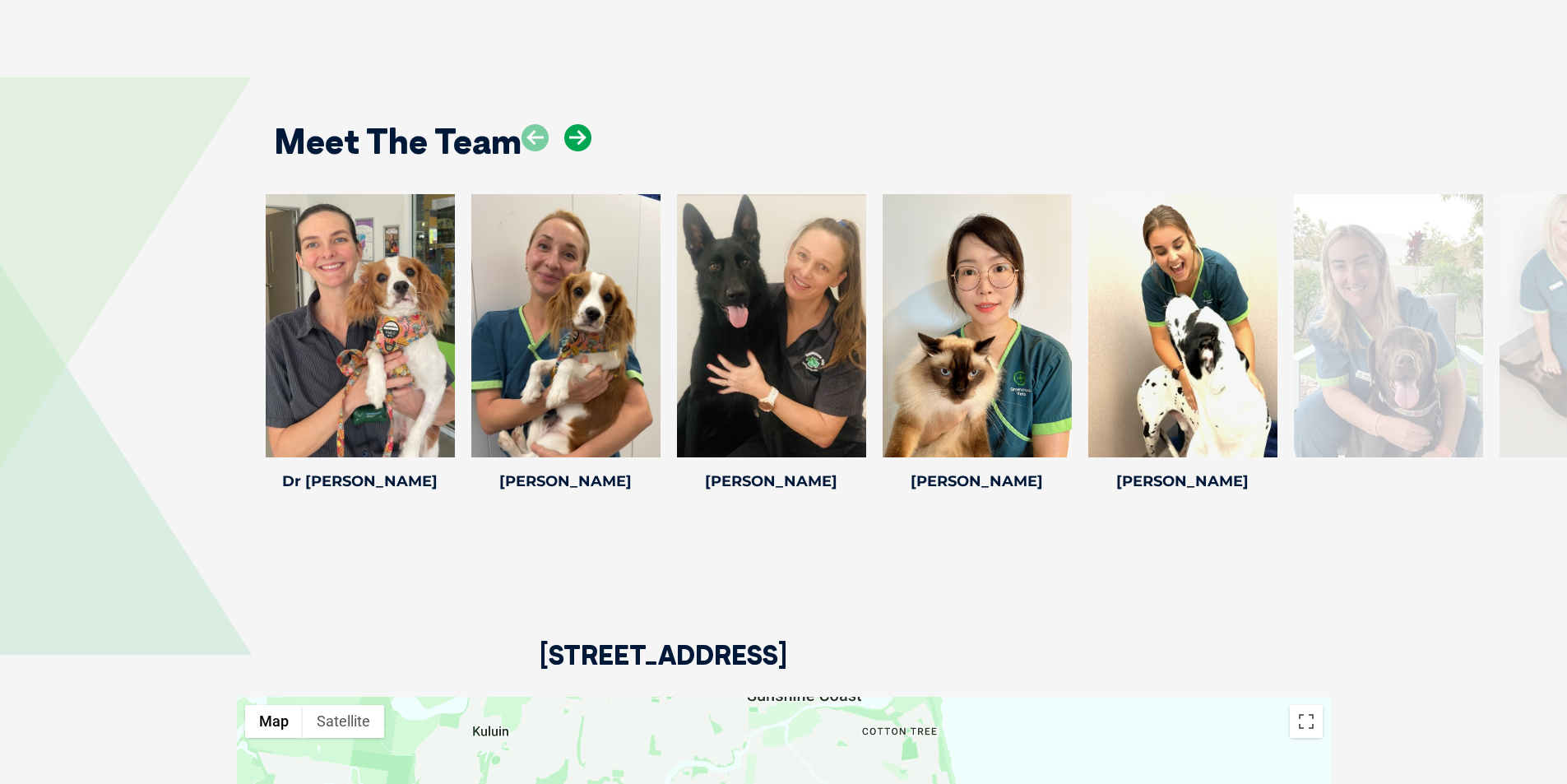
click at [586, 124] on icon at bounding box center [577, 137] width 27 height 27
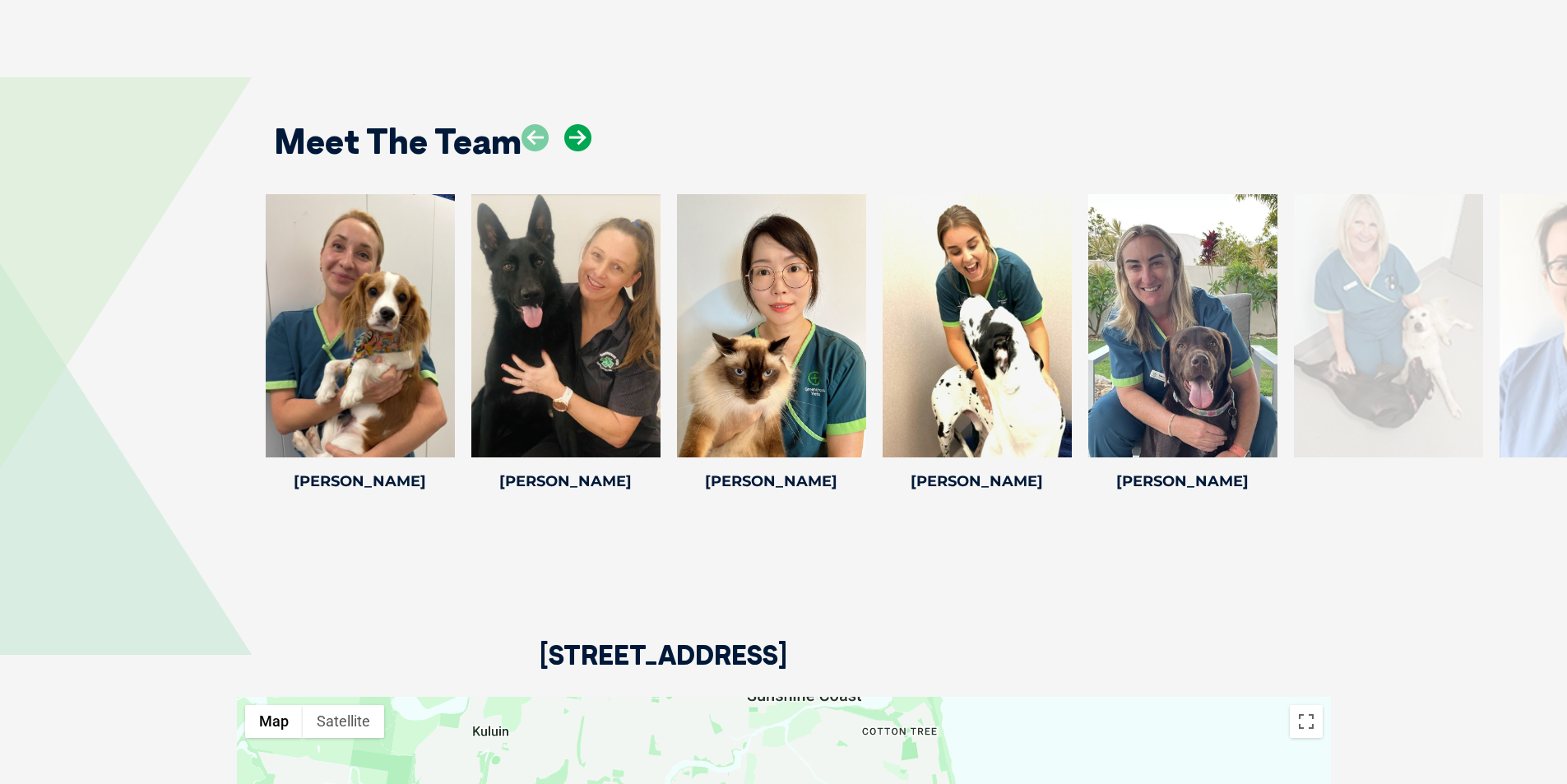
click at [586, 124] on icon at bounding box center [577, 137] width 27 height 27
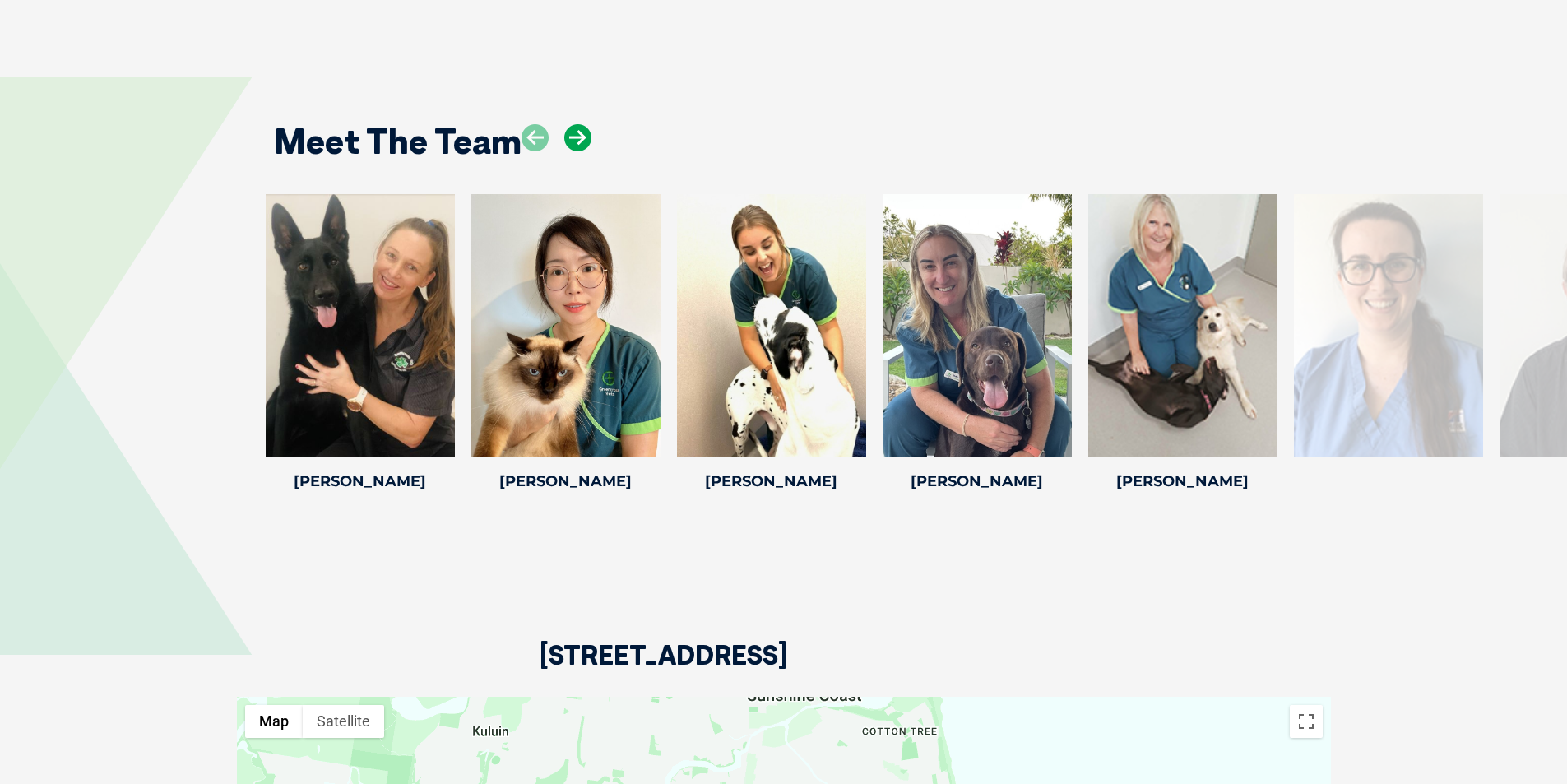
click at [586, 124] on icon at bounding box center [577, 137] width 27 height 27
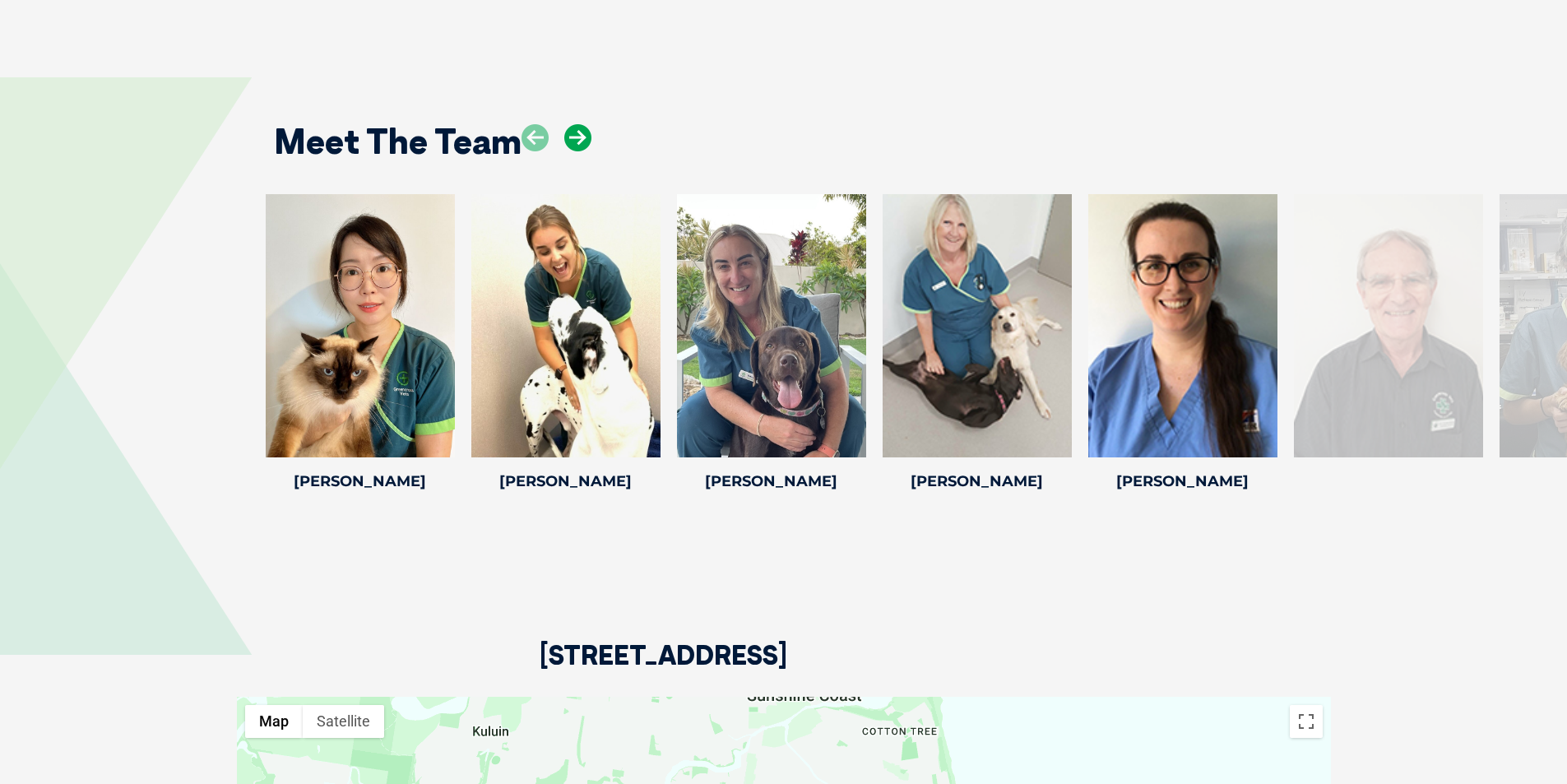
click at [586, 124] on icon at bounding box center [577, 137] width 27 height 27
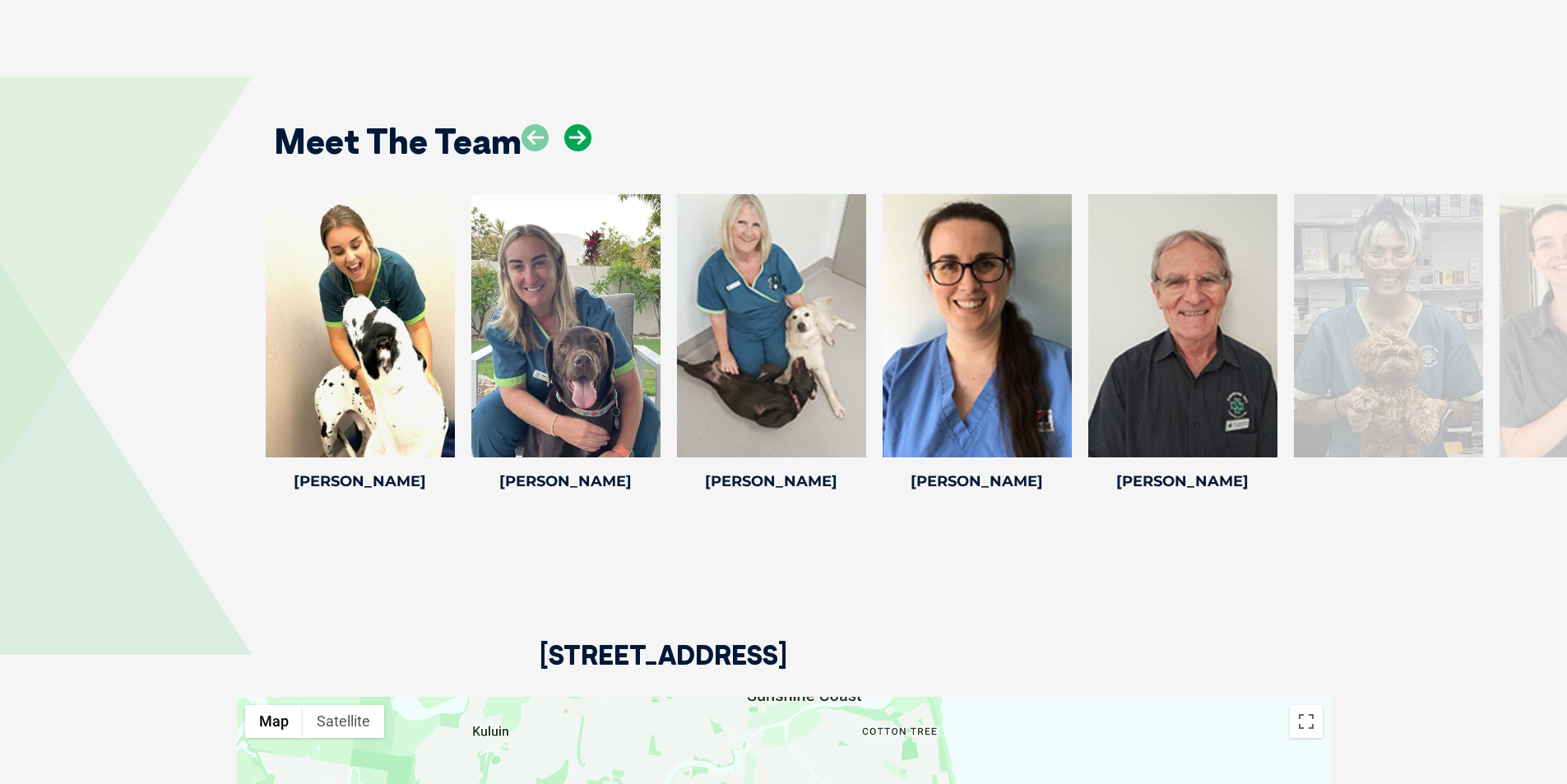
click at [589, 124] on icon at bounding box center [577, 137] width 27 height 27
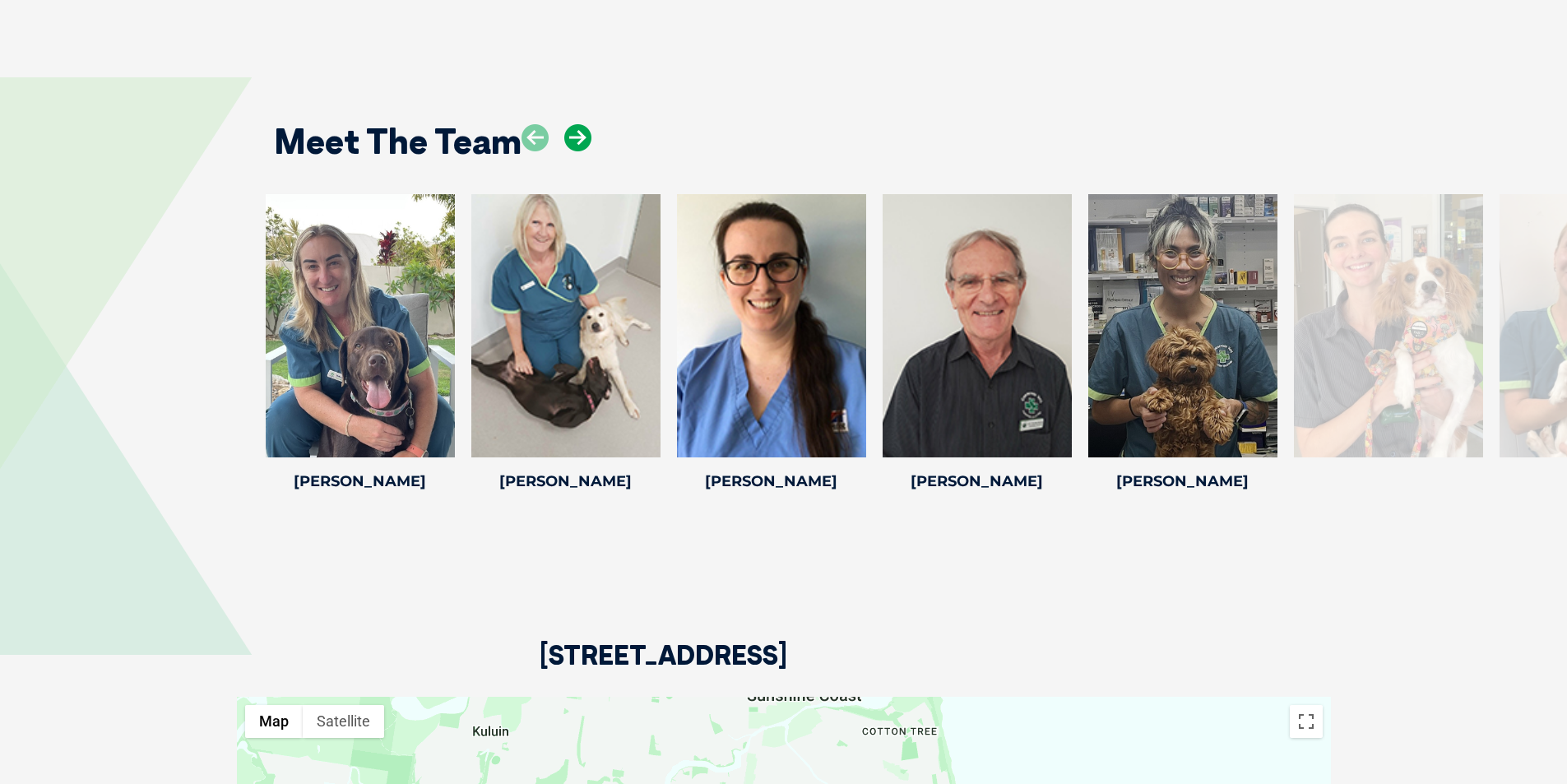
click at [589, 124] on icon at bounding box center [577, 137] width 27 height 27
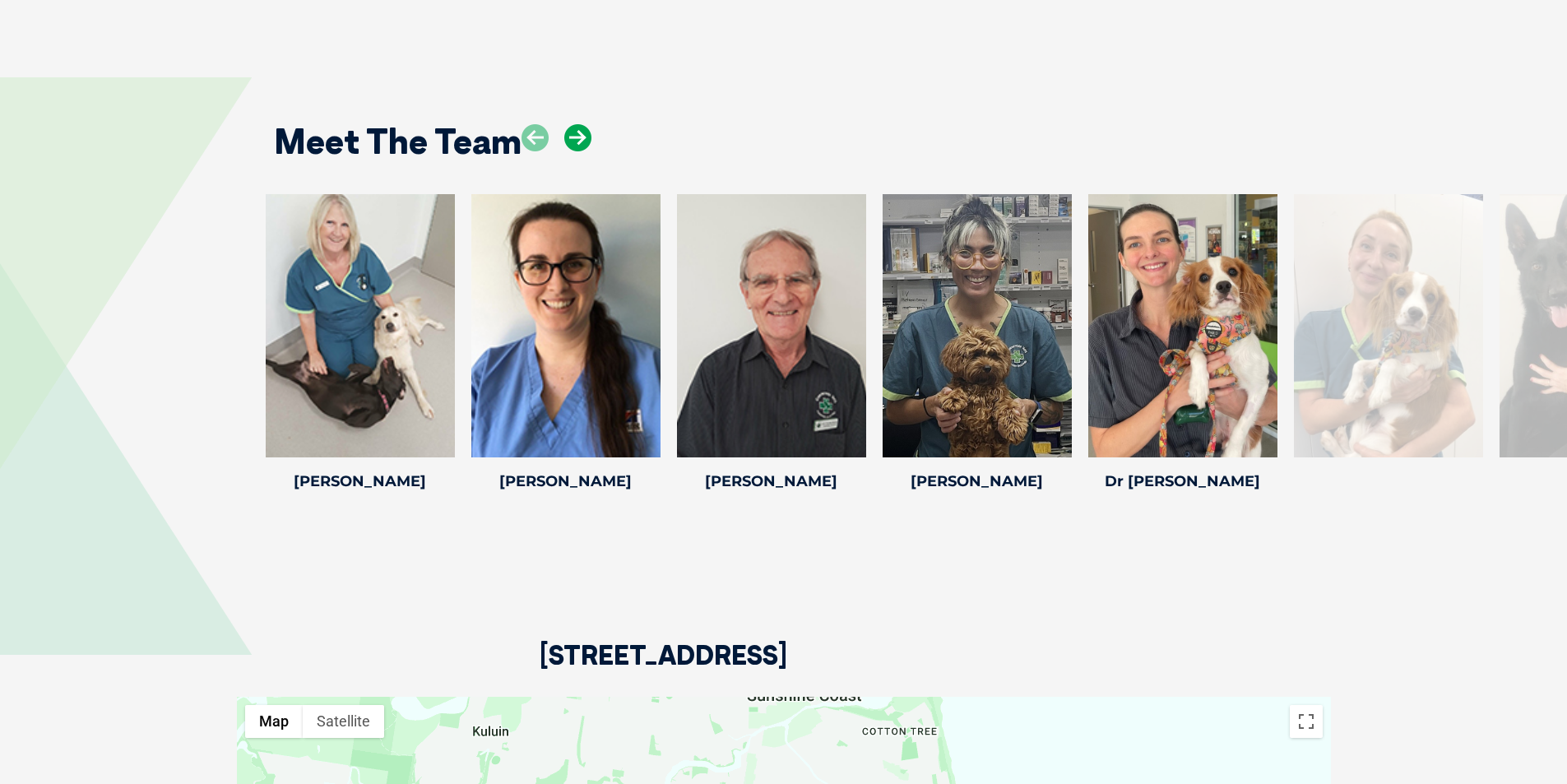
click at [589, 124] on icon at bounding box center [577, 137] width 27 height 27
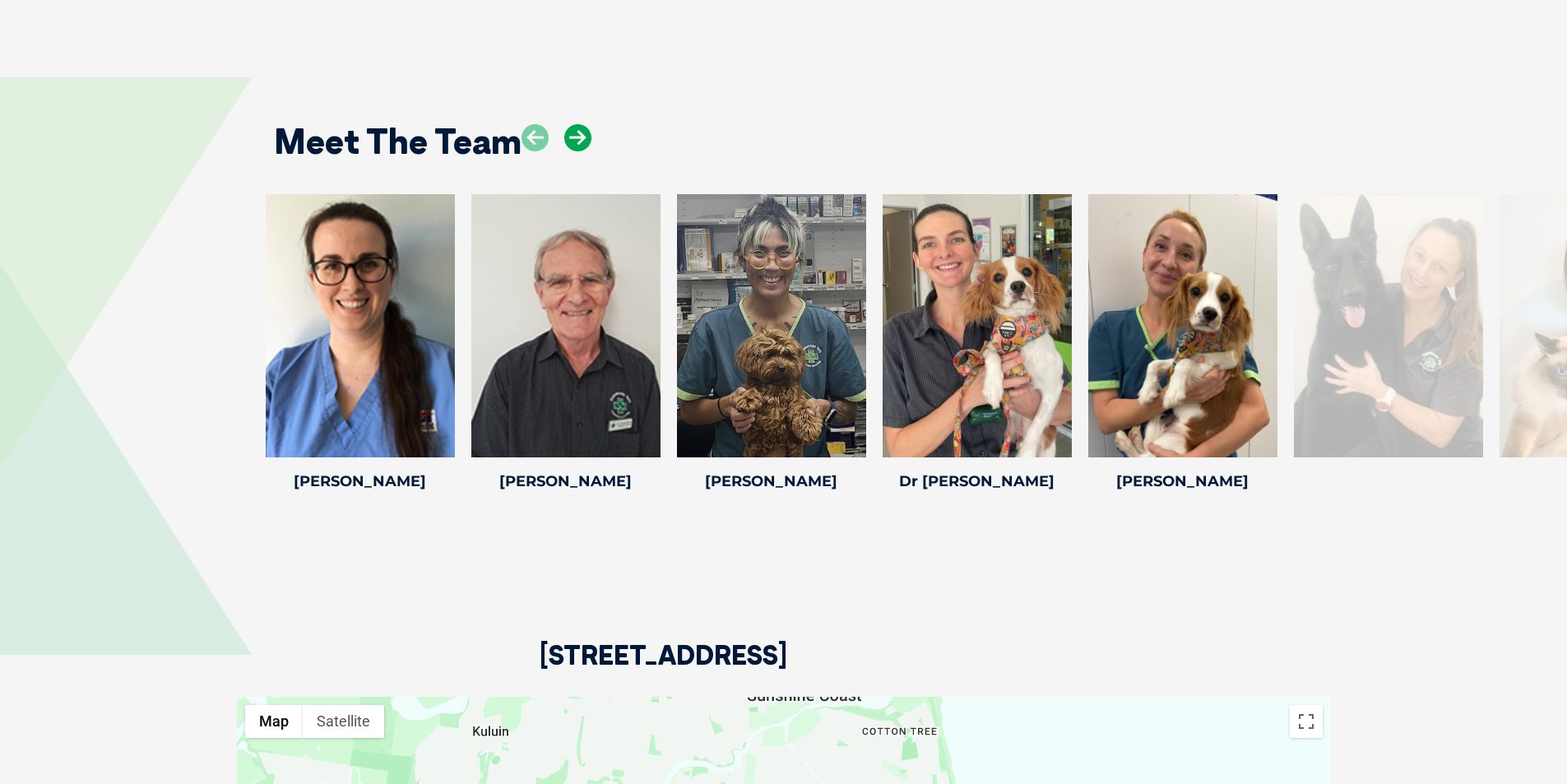
click at [585, 124] on icon at bounding box center [577, 137] width 27 height 27
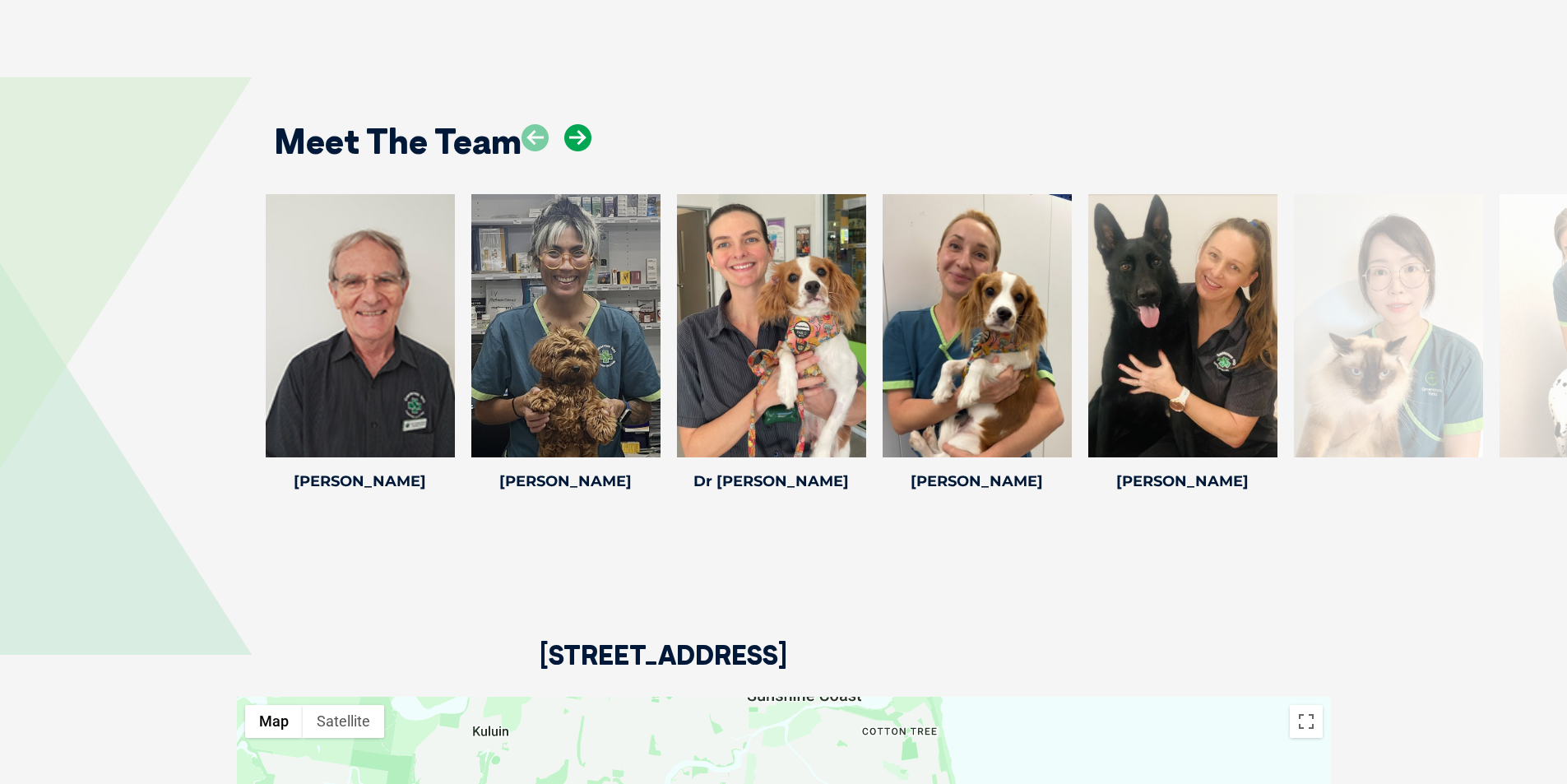
click at [582, 124] on icon at bounding box center [577, 137] width 27 height 27
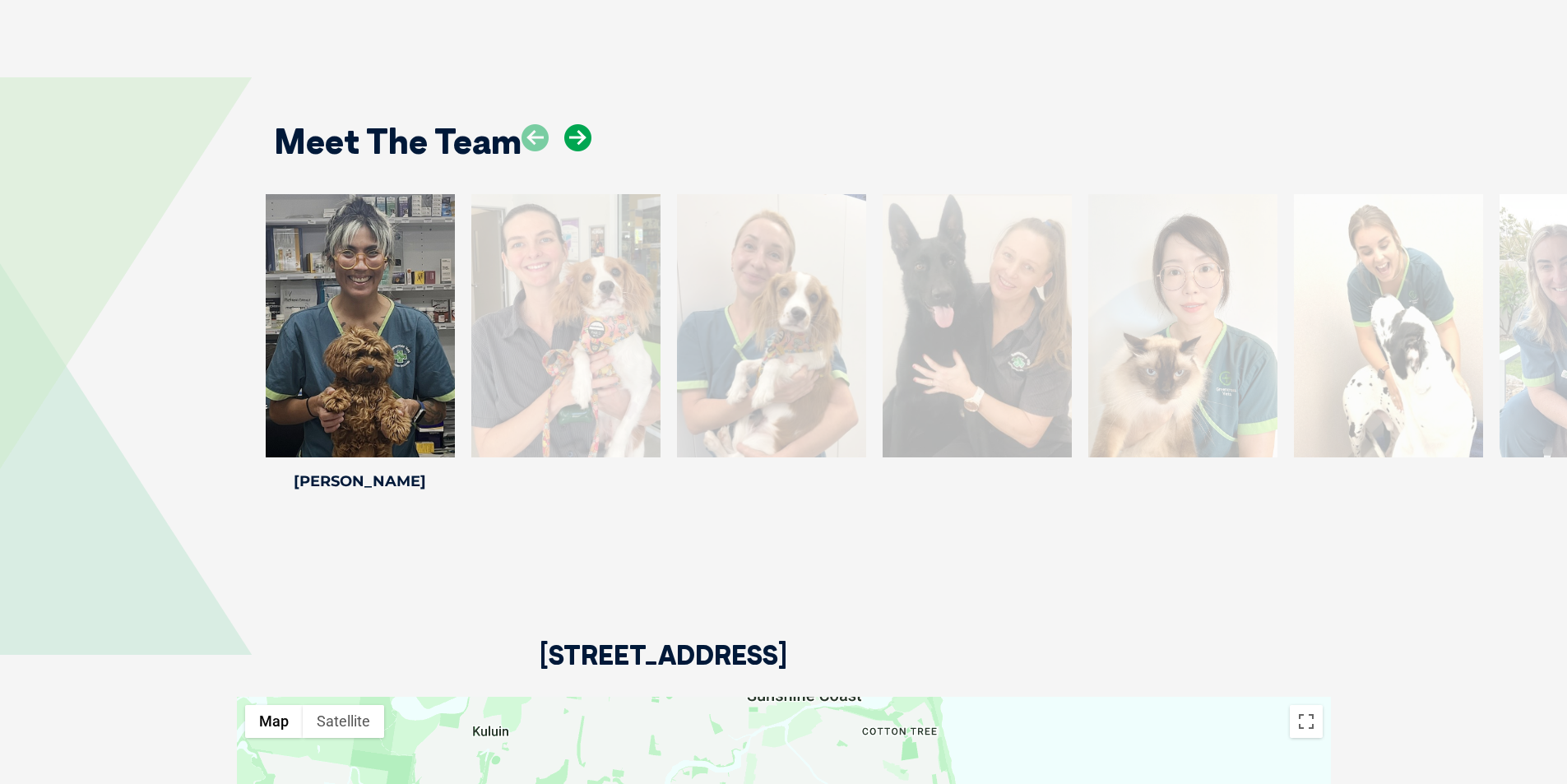
click at [582, 124] on icon at bounding box center [577, 137] width 27 height 27
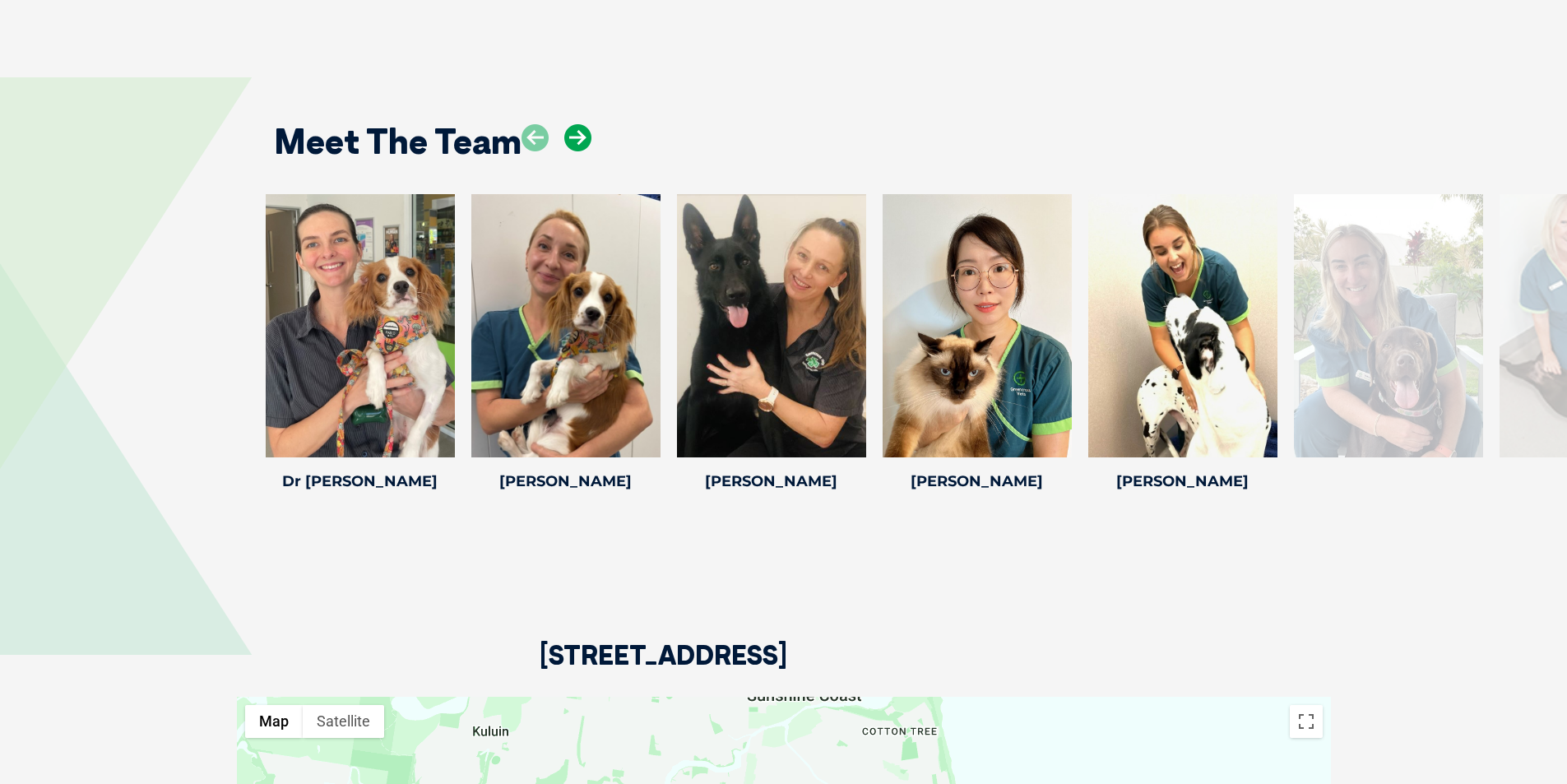
click at [580, 126] on icon at bounding box center [577, 137] width 27 height 27
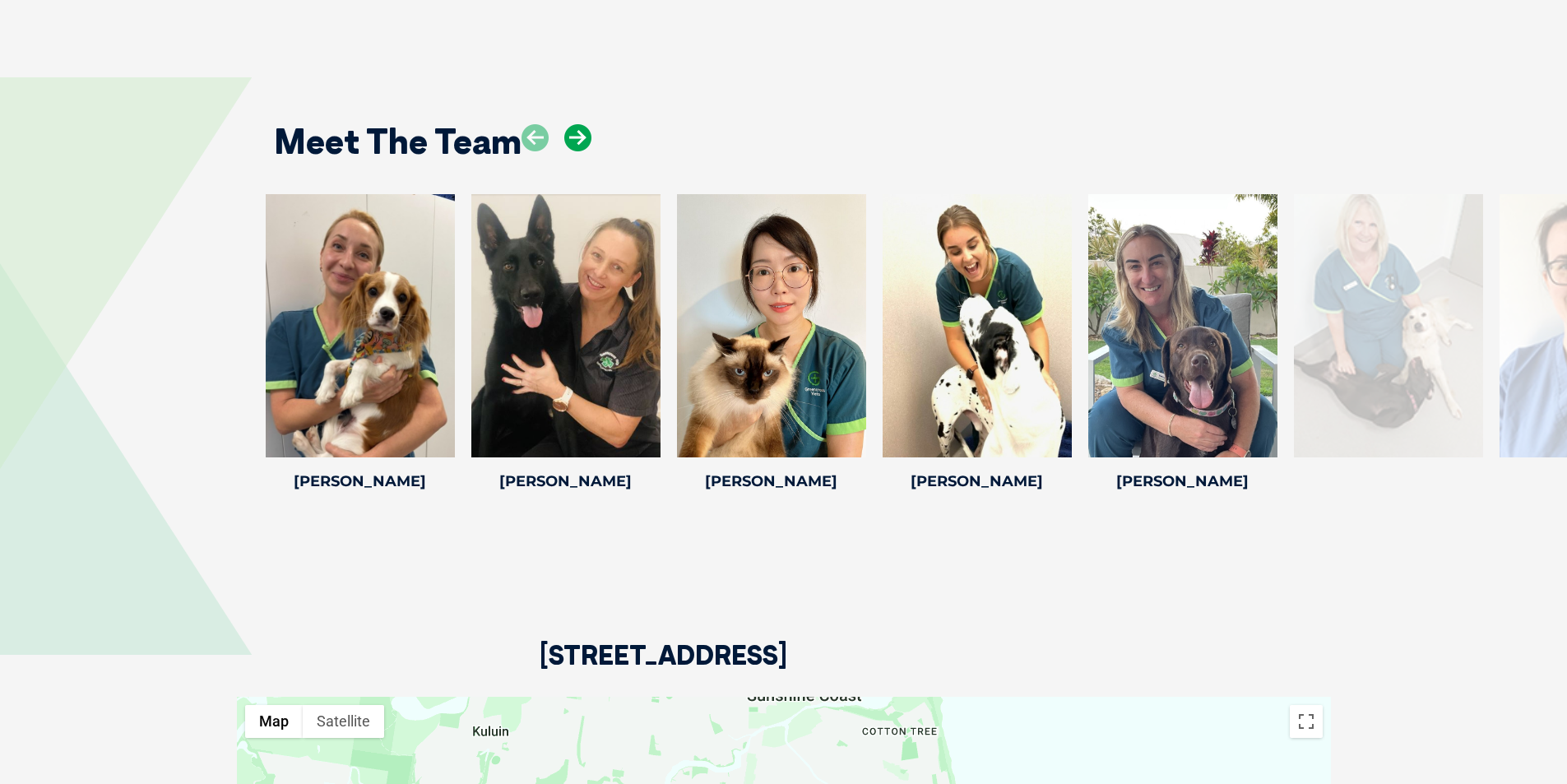
click at [580, 126] on icon at bounding box center [577, 137] width 27 height 27
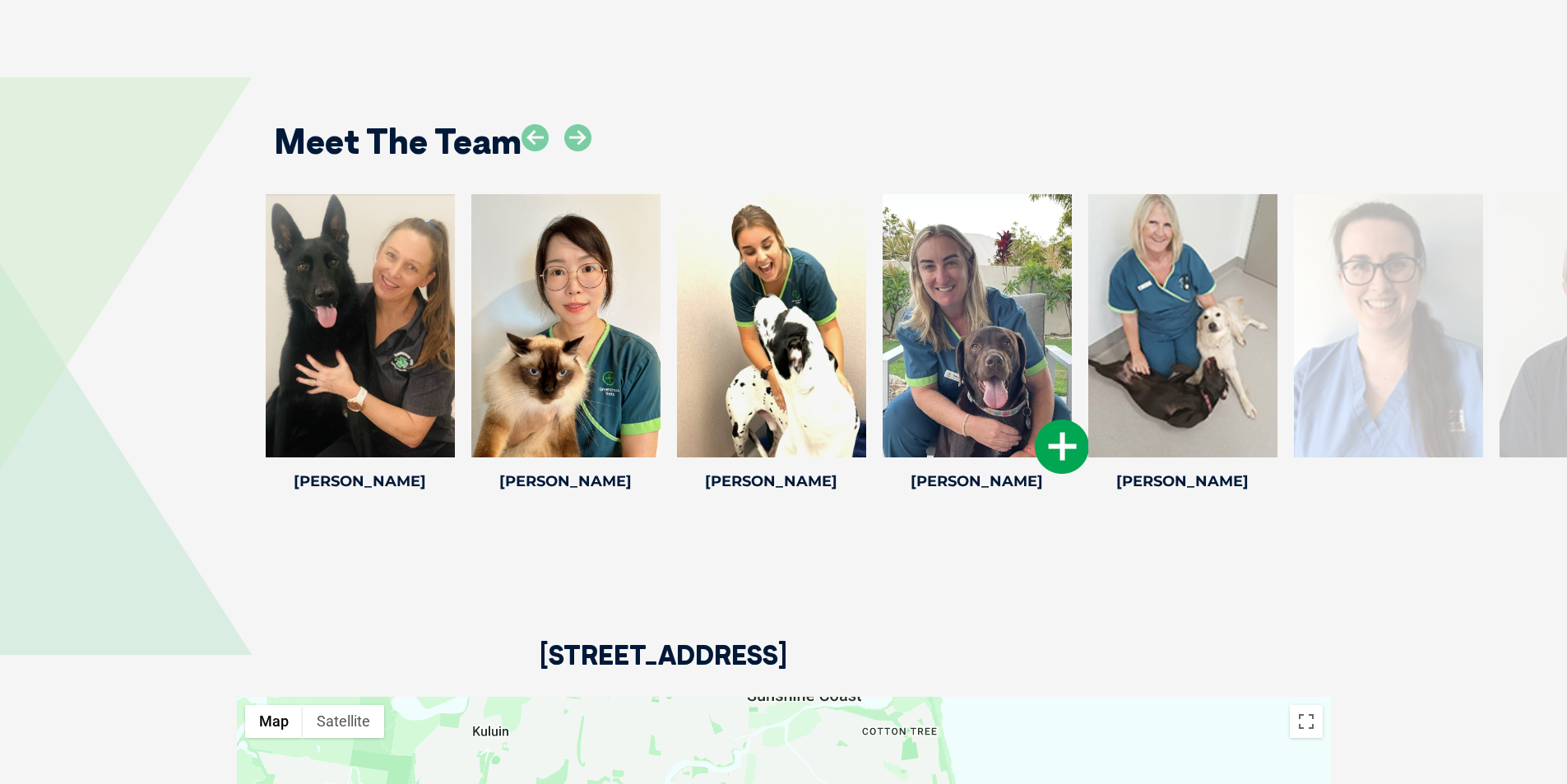
click at [1061, 430] on icon at bounding box center [1062, 446] width 54 height 54
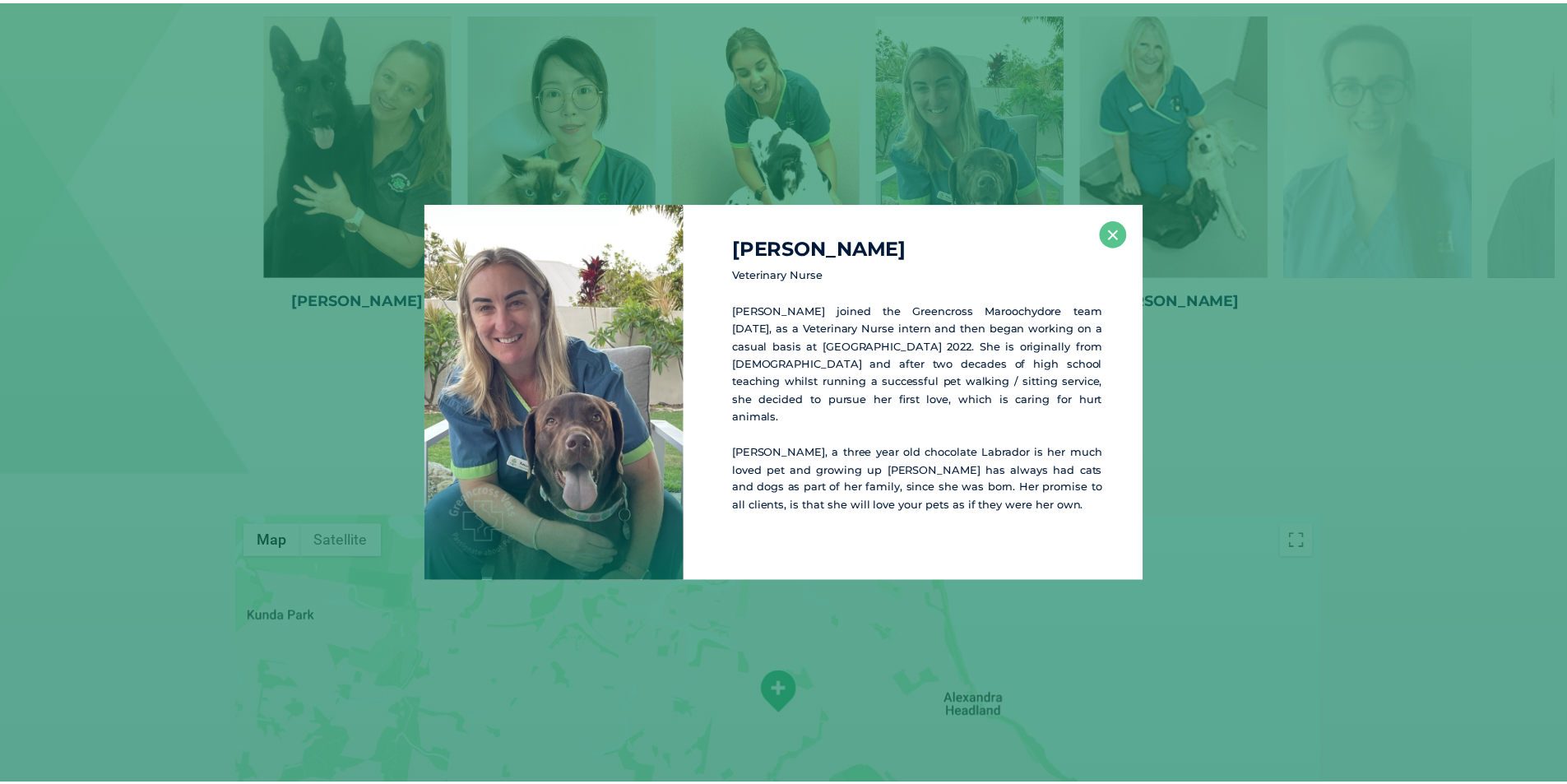
scroll to position [2403, 0]
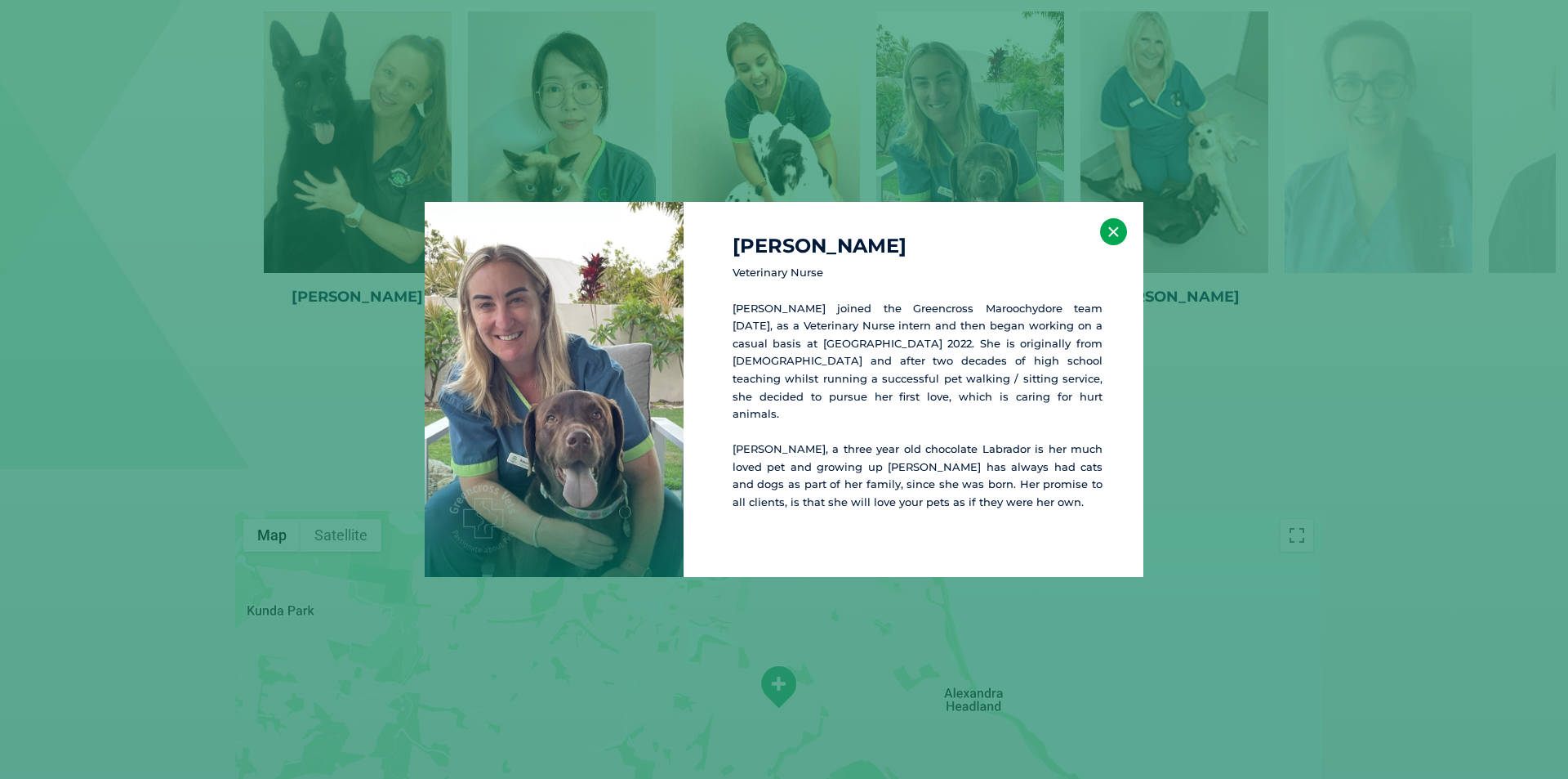
click at [1115, 242] on button "×" at bounding box center [1113, 231] width 27 height 27
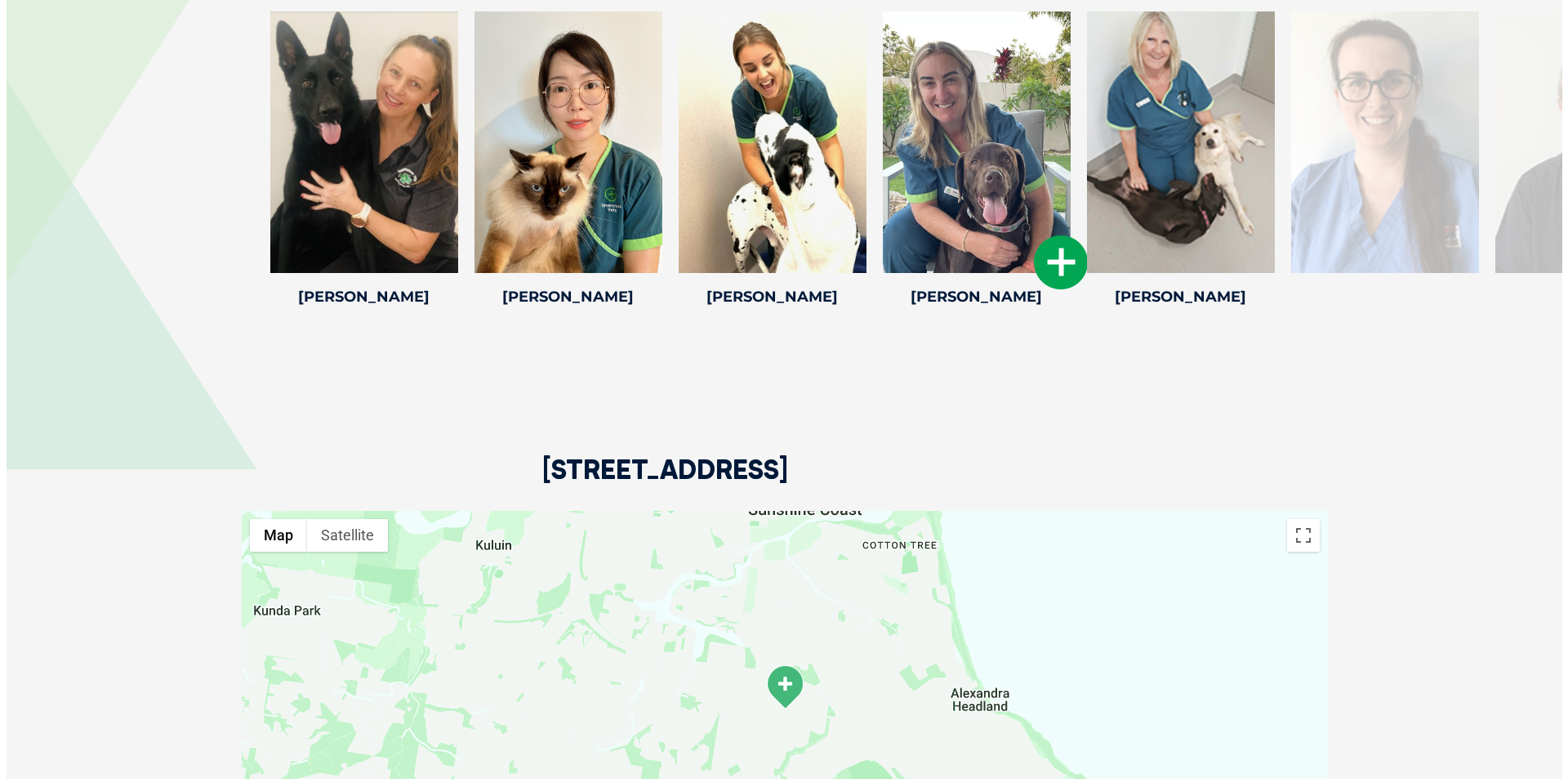
scroll to position [2142, 0]
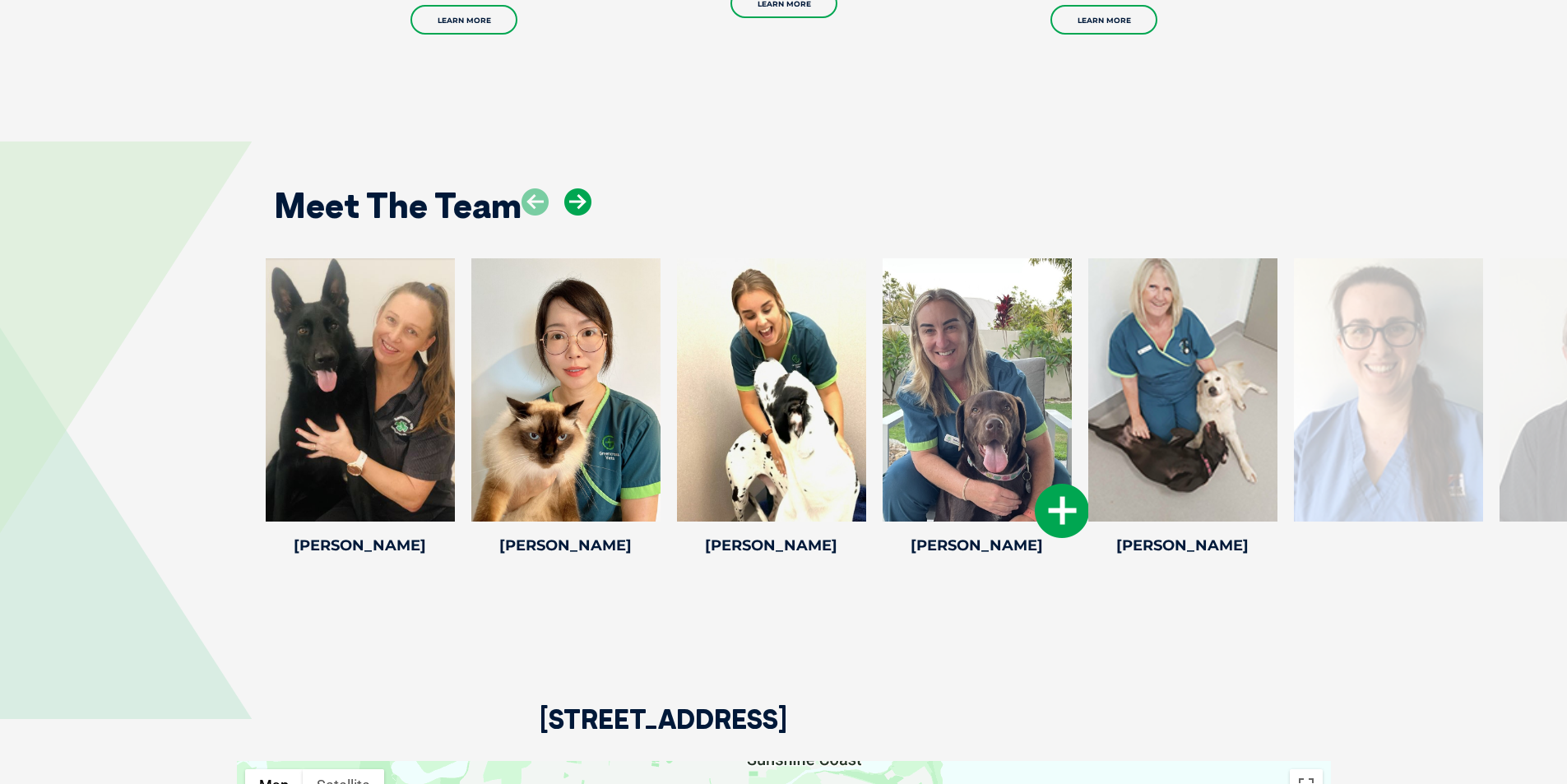
click at [587, 188] on icon at bounding box center [577, 202] width 27 height 27
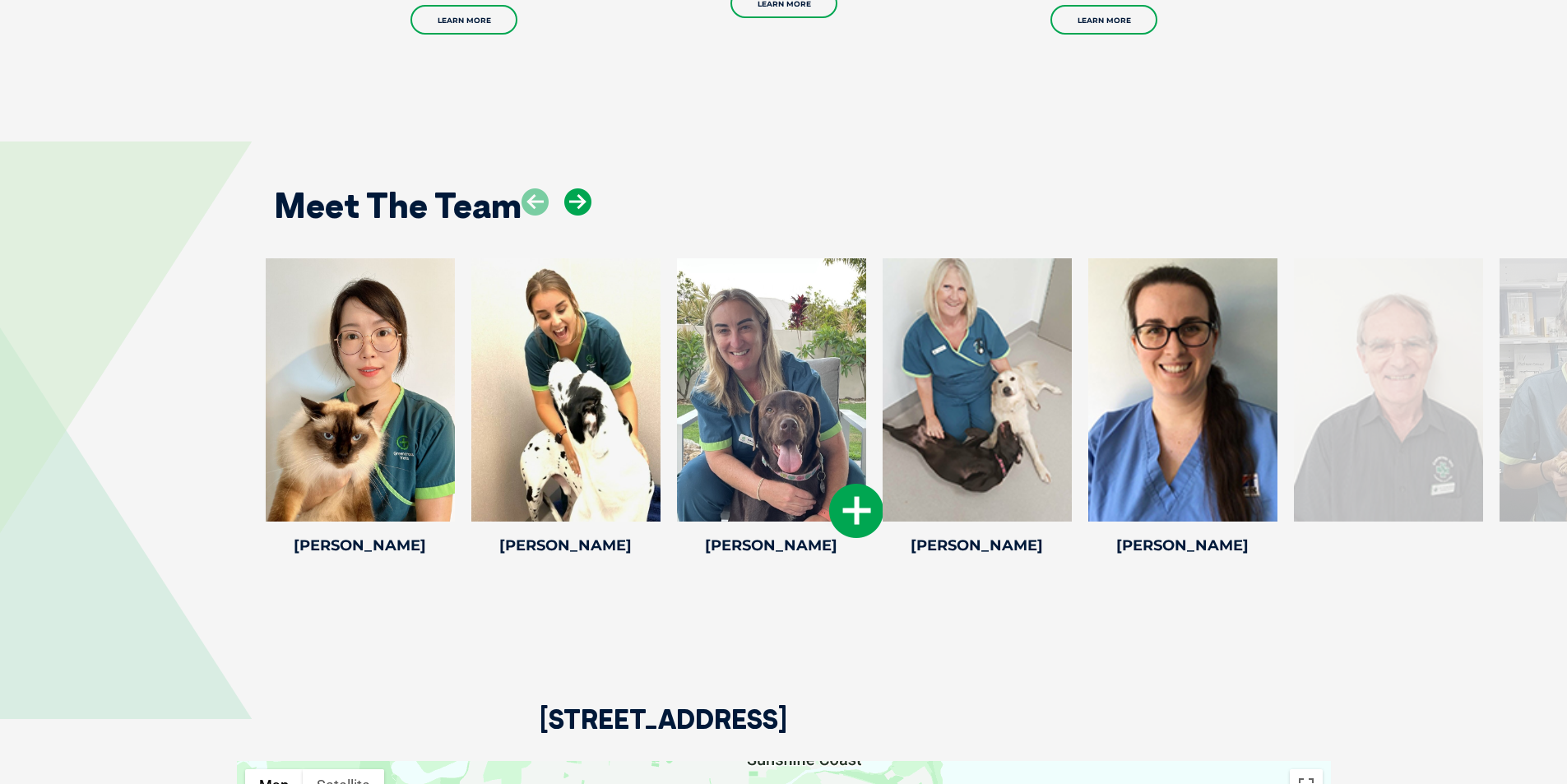
click at [569, 188] on icon at bounding box center [577, 202] width 27 height 27
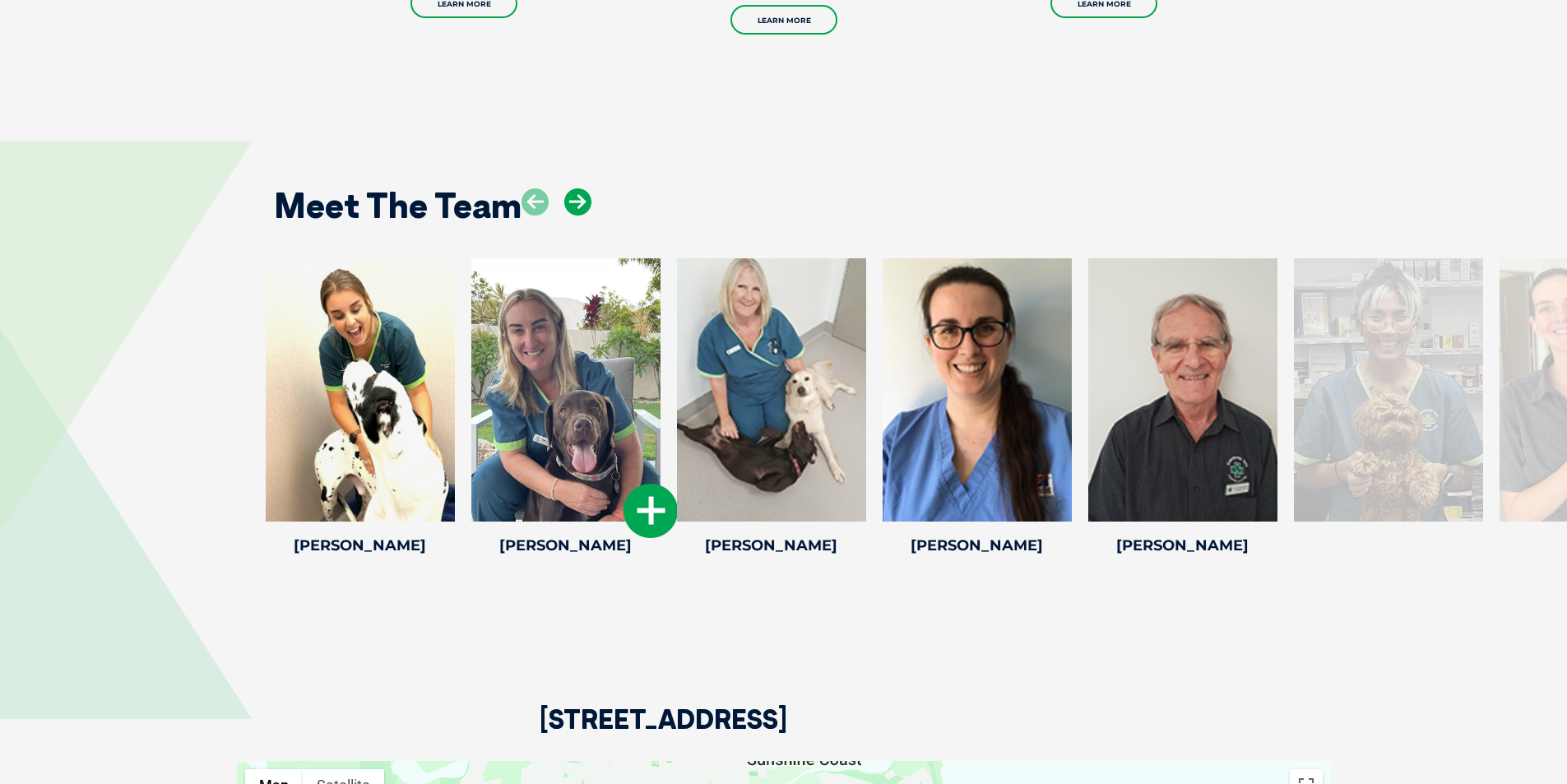
click at [569, 188] on icon at bounding box center [577, 202] width 27 height 27
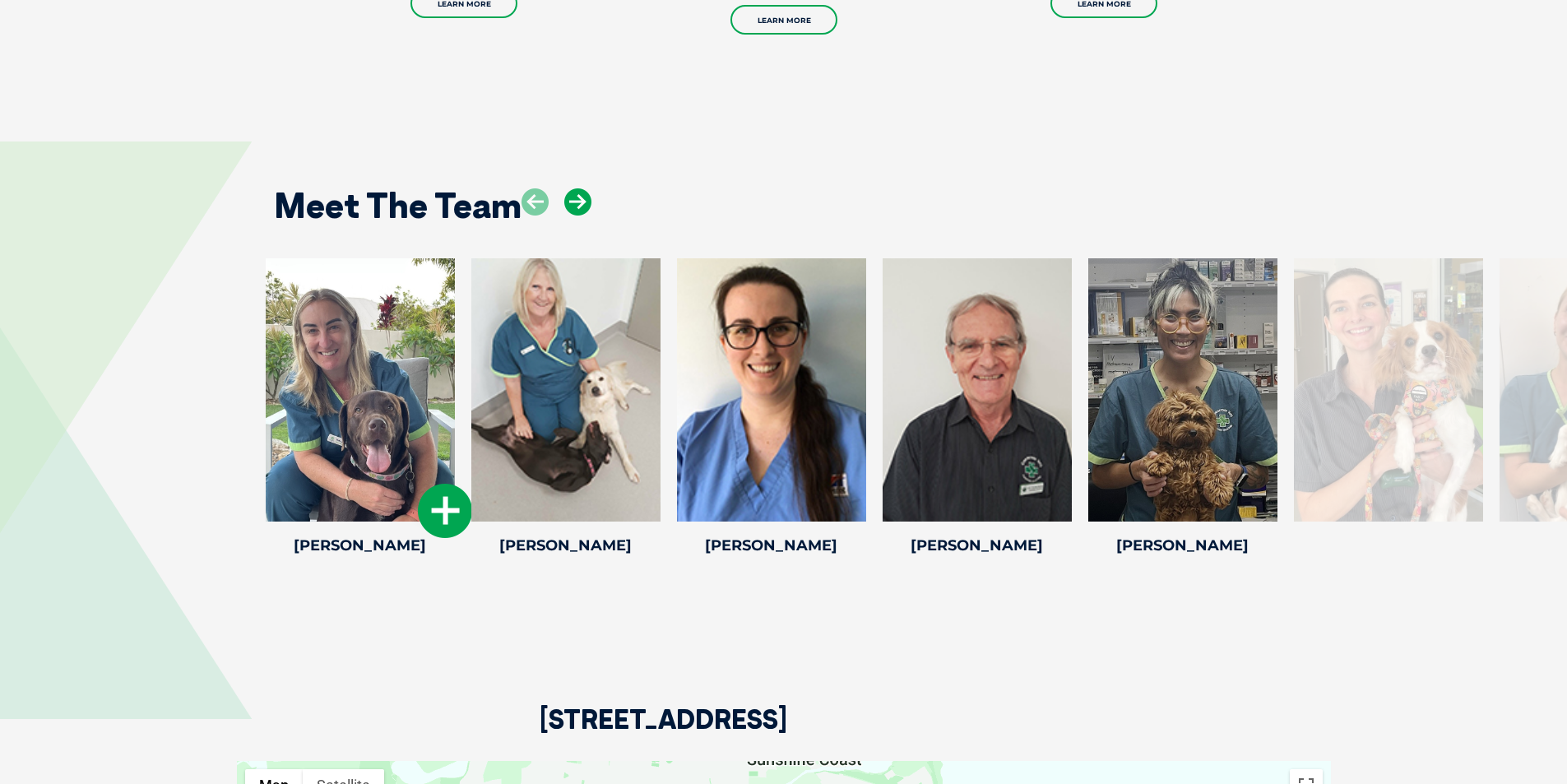
click at [569, 188] on icon at bounding box center [577, 202] width 27 height 27
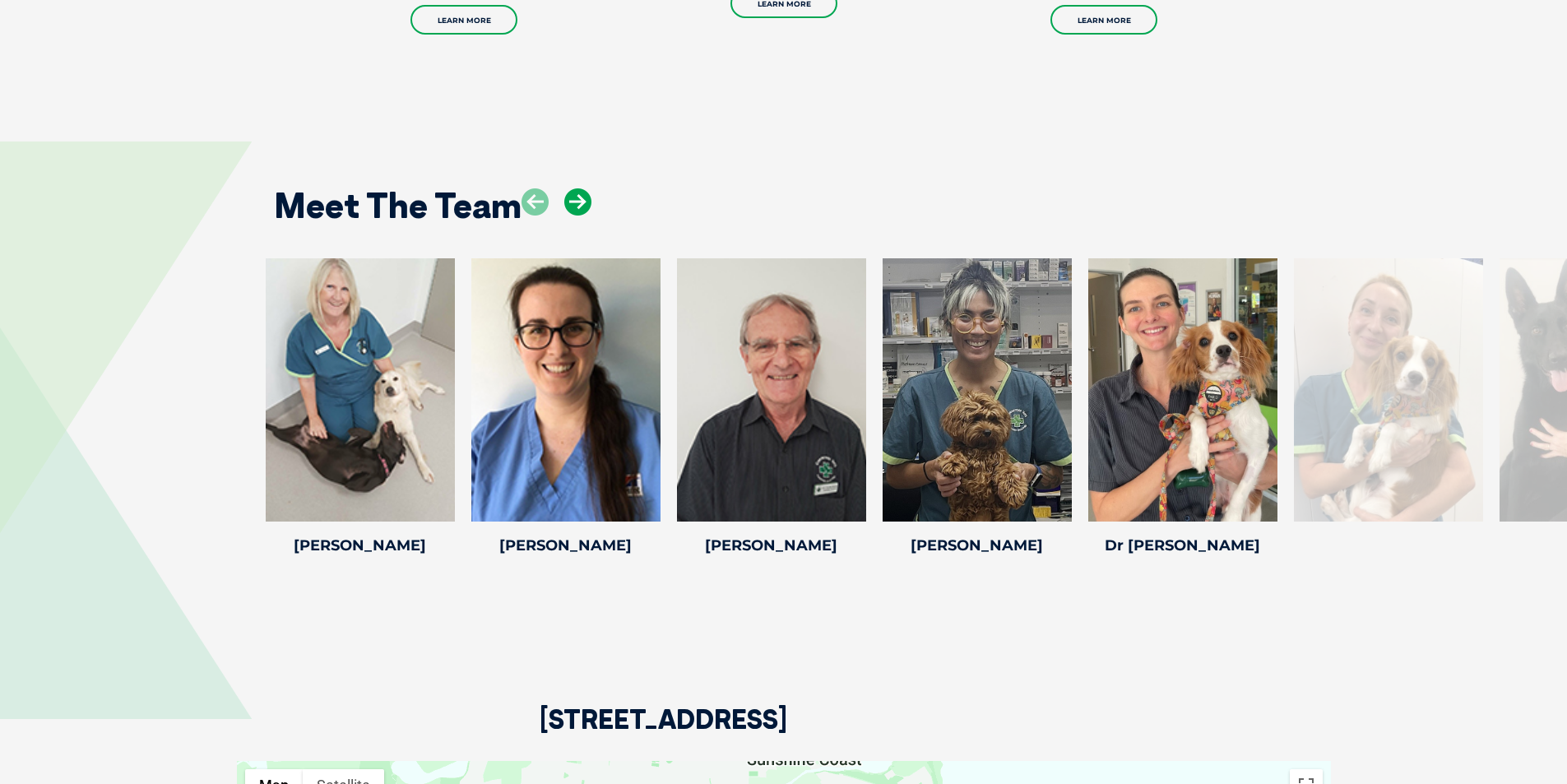
click at [569, 188] on icon at bounding box center [577, 202] width 27 height 27
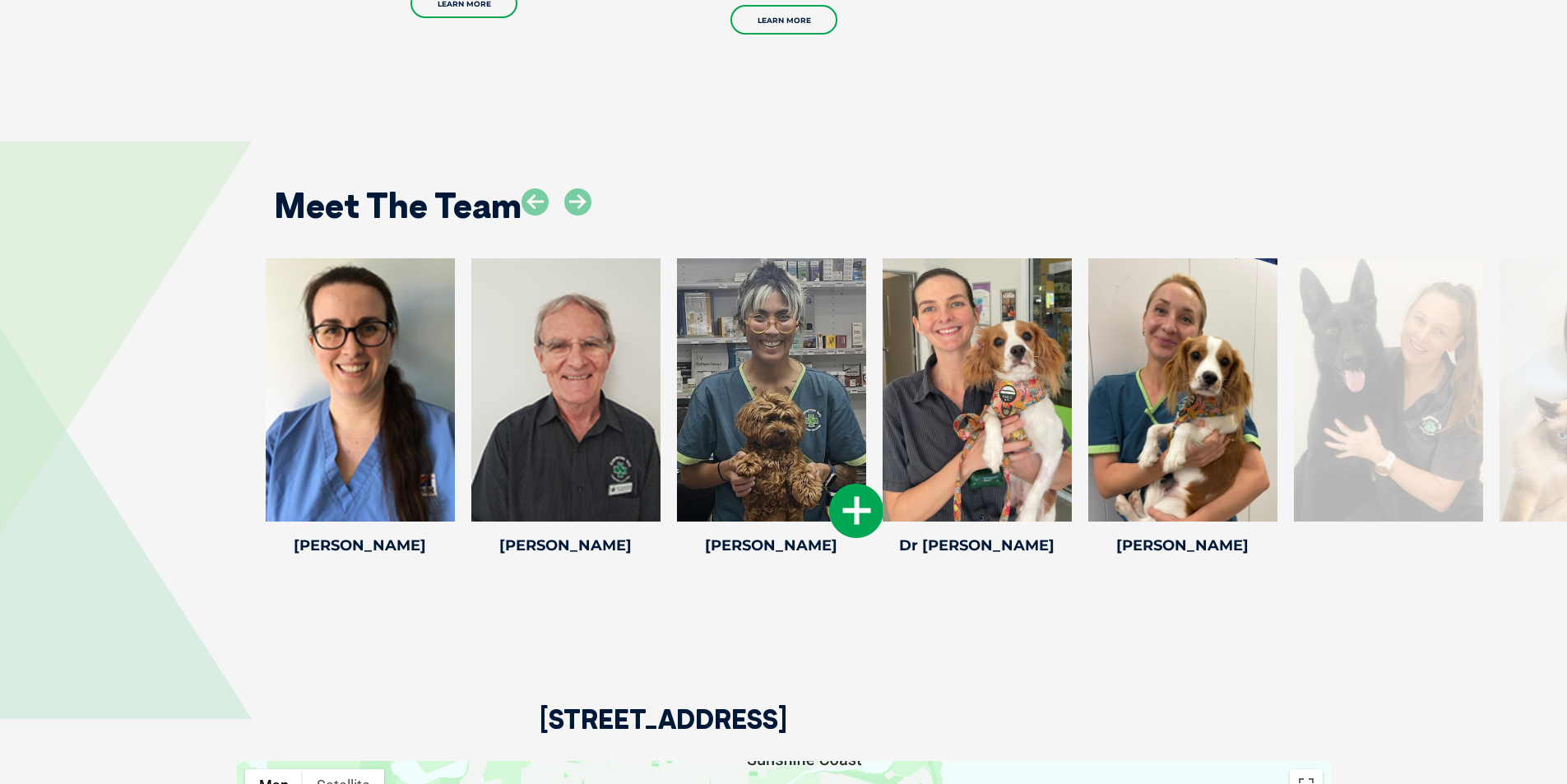
click at [844, 490] on icon at bounding box center [857, 511] width 54 height 54
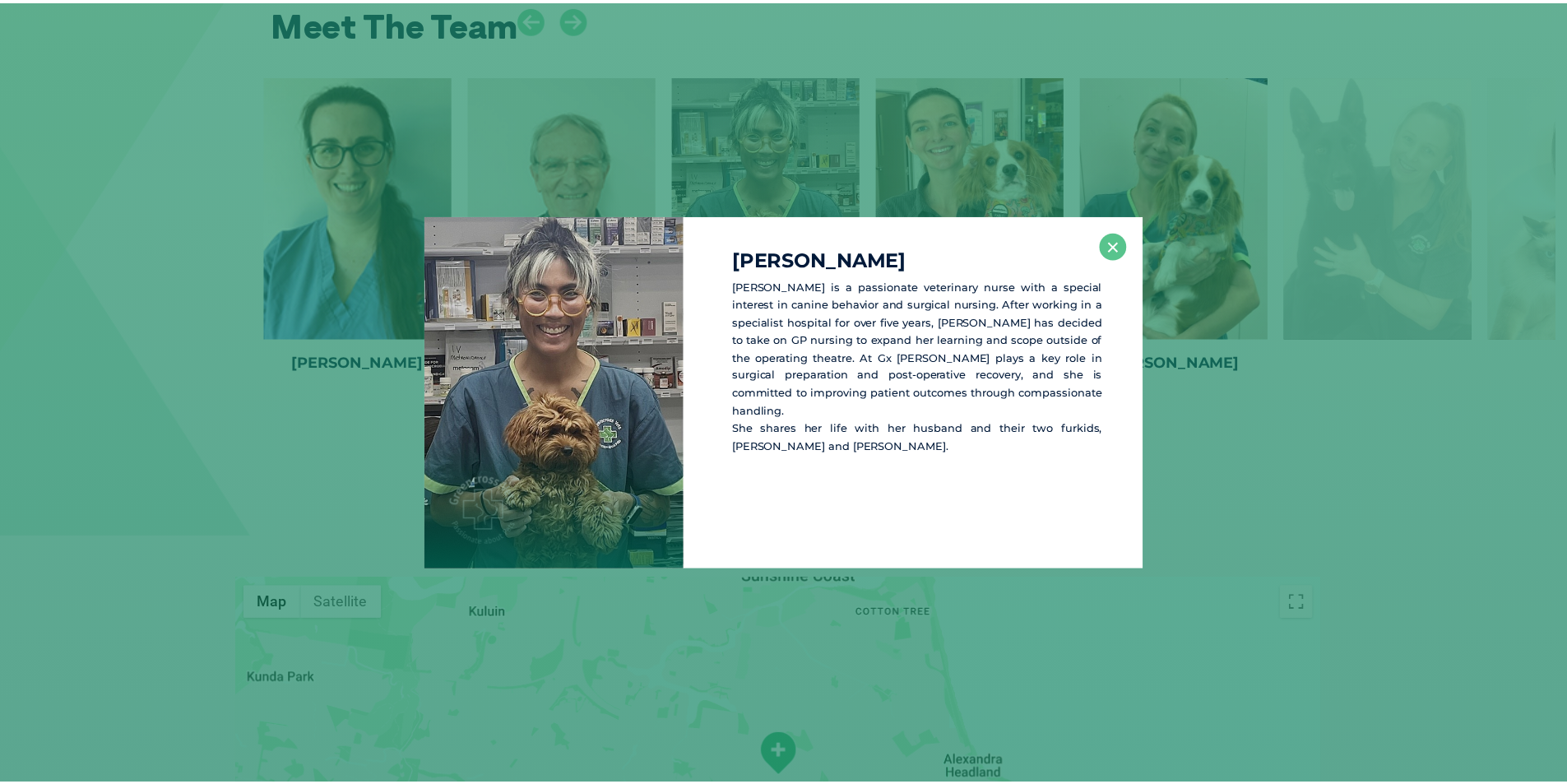
scroll to position [2341, 0]
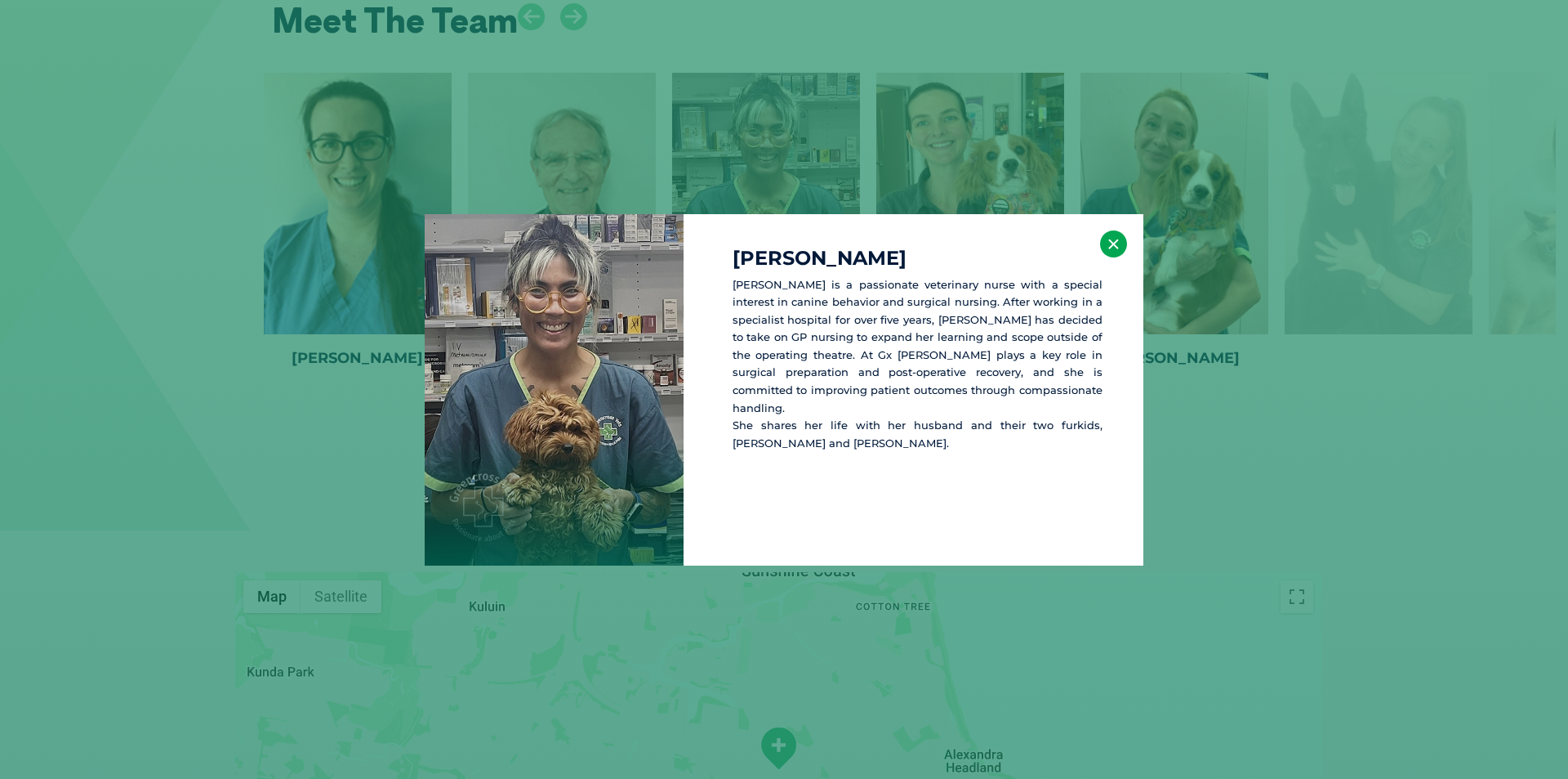
click at [1107, 242] on button "×" at bounding box center [1113, 243] width 27 height 27
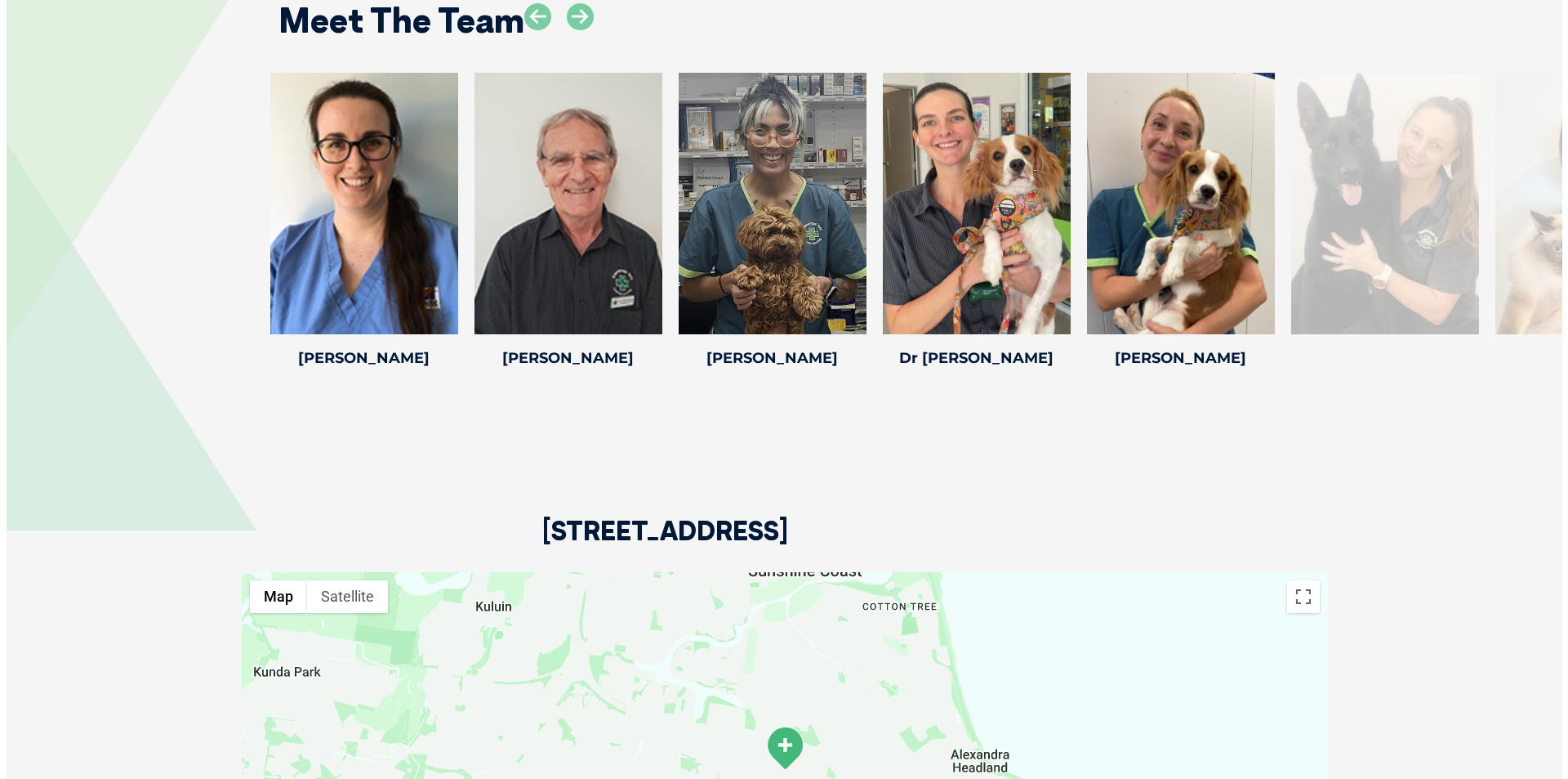
scroll to position [2244, 0]
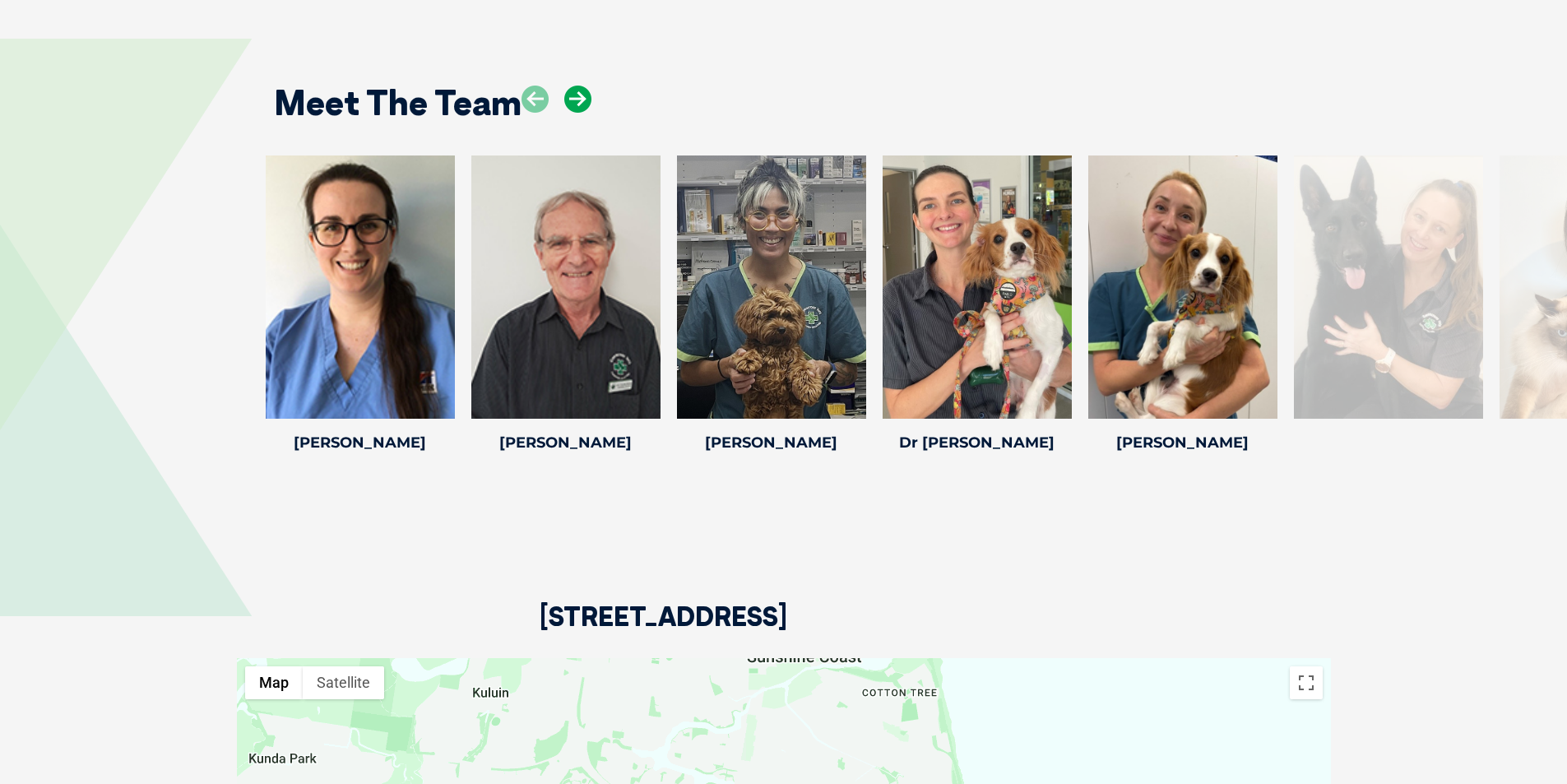
click at [591, 85] on icon at bounding box center [577, 98] width 27 height 27
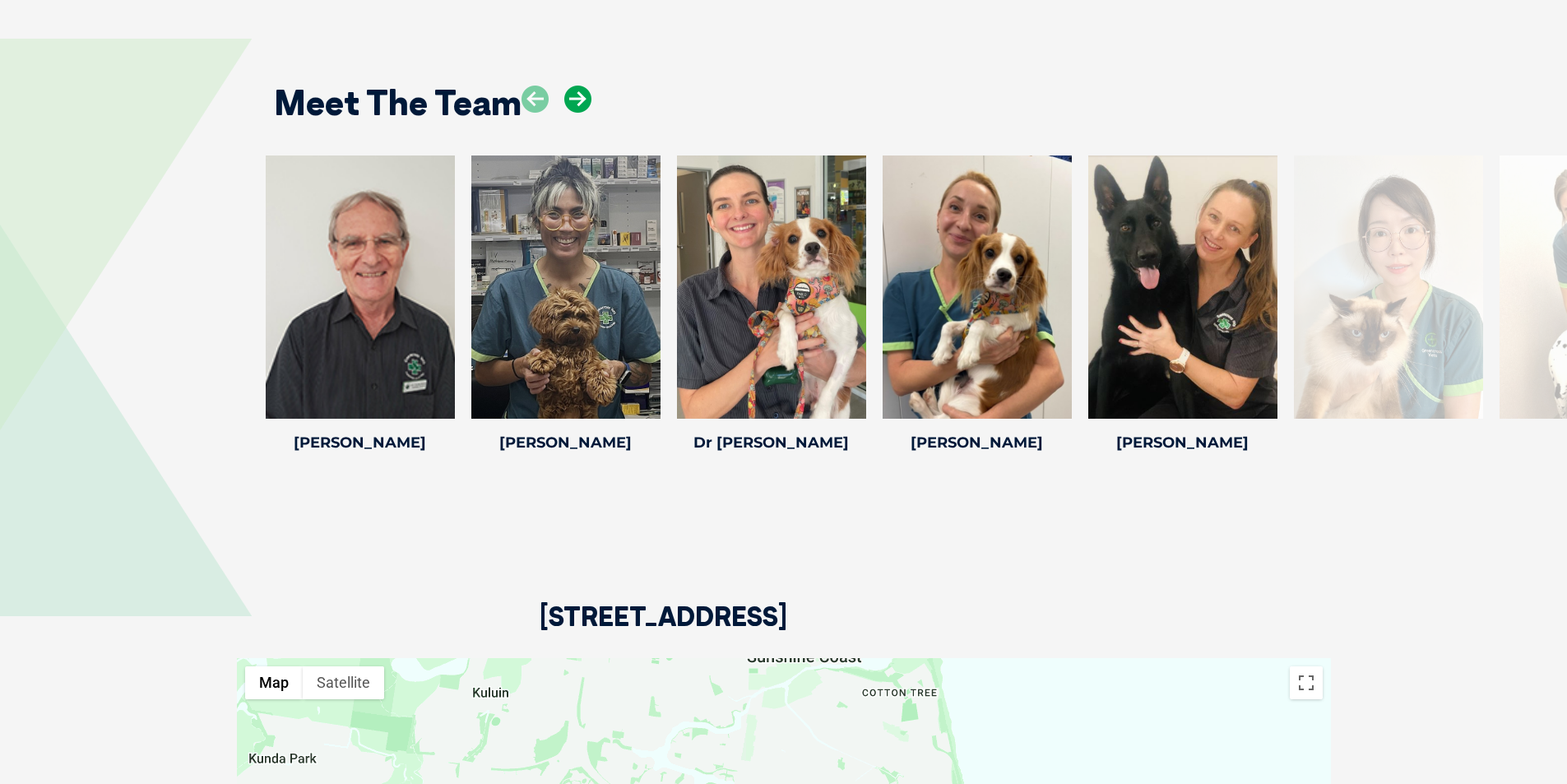
click at [591, 85] on icon at bounding box center [577, 98] width 27 height 27
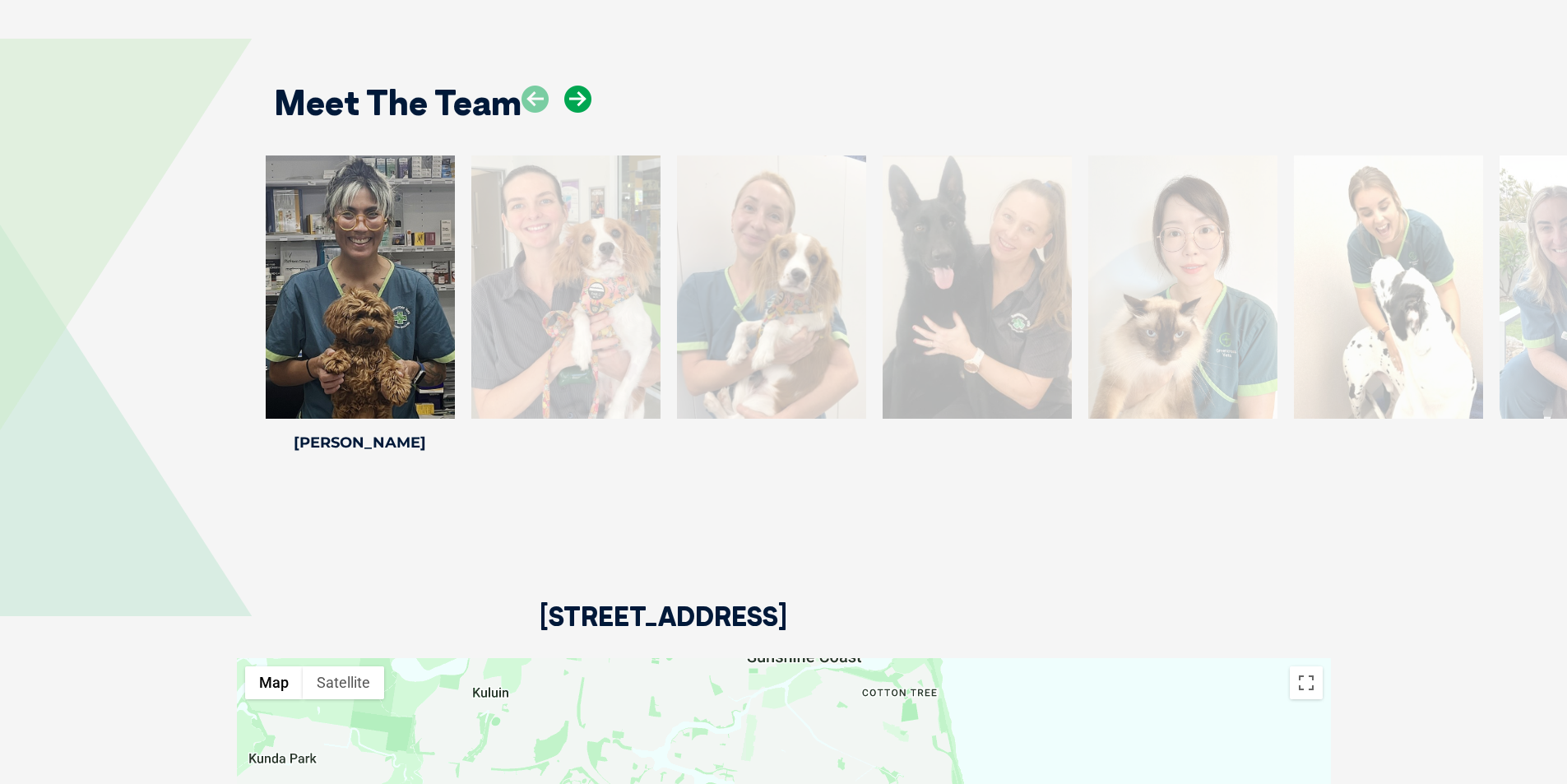
click at [591, 85] on icon at bounding box center [577, 98] width 27 height 27
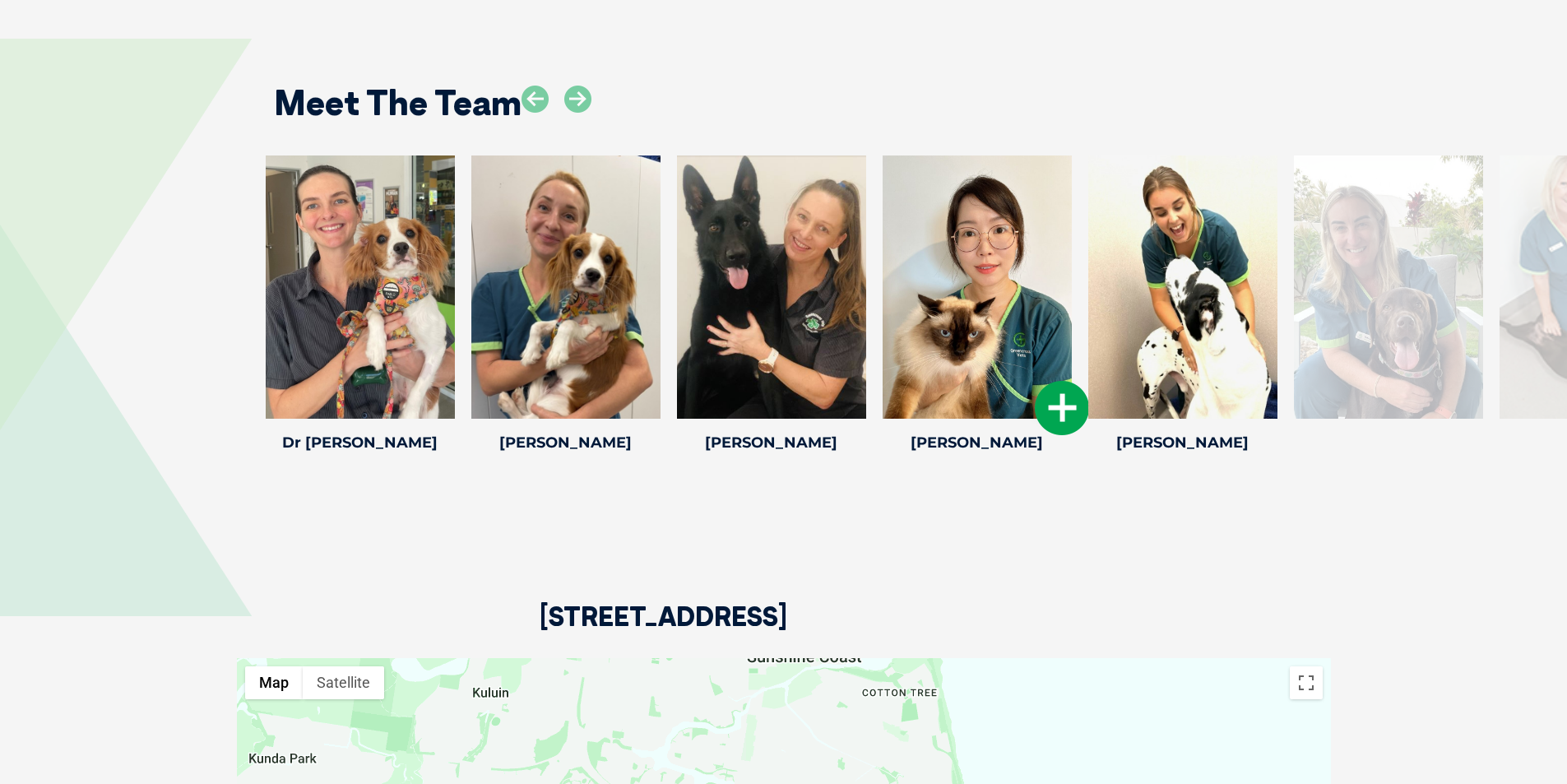
click at [1087, 393] on icon at bounding box center [1062, 408] width 54 height 54
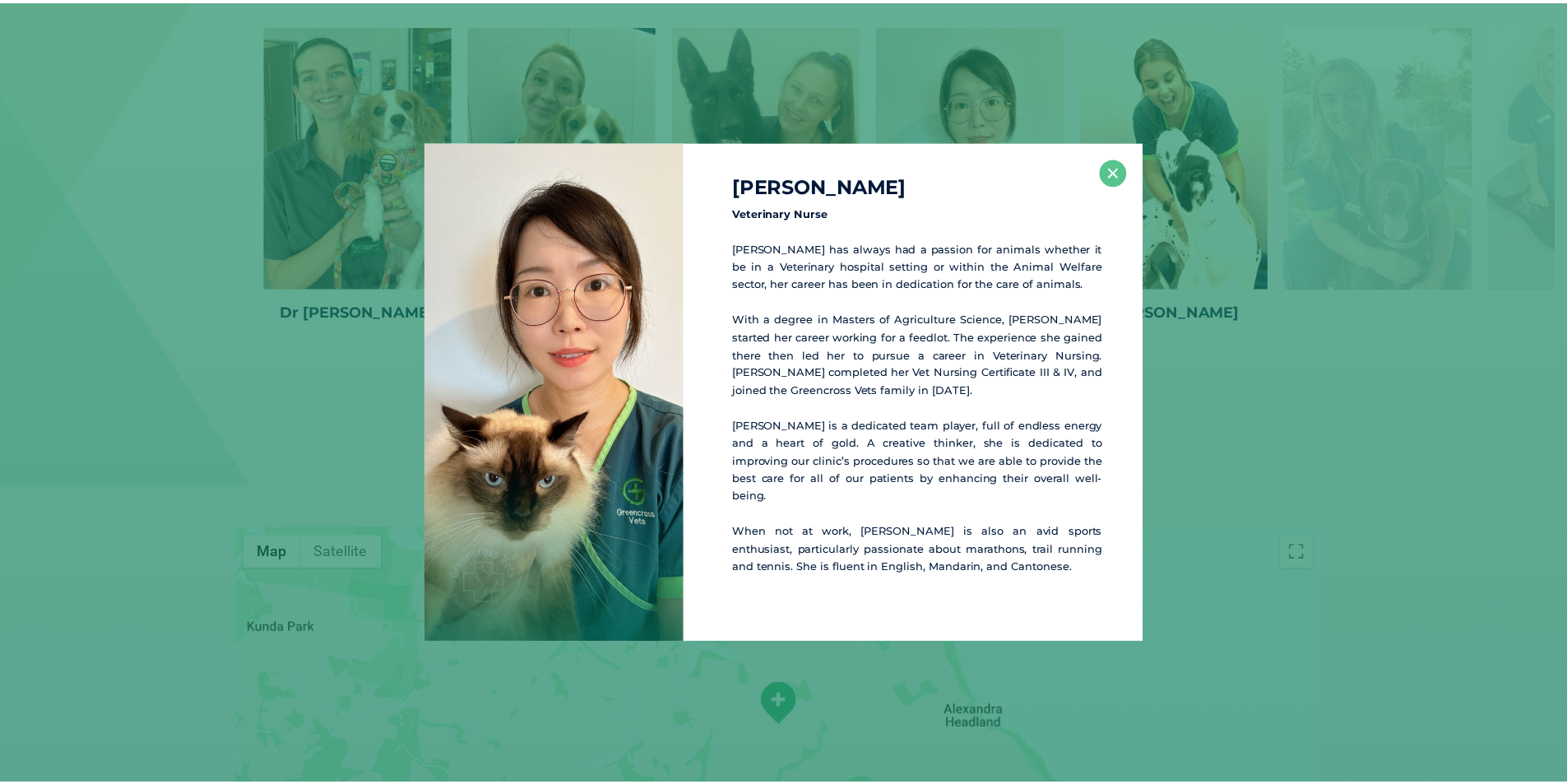
scroll to position [2391, 0]
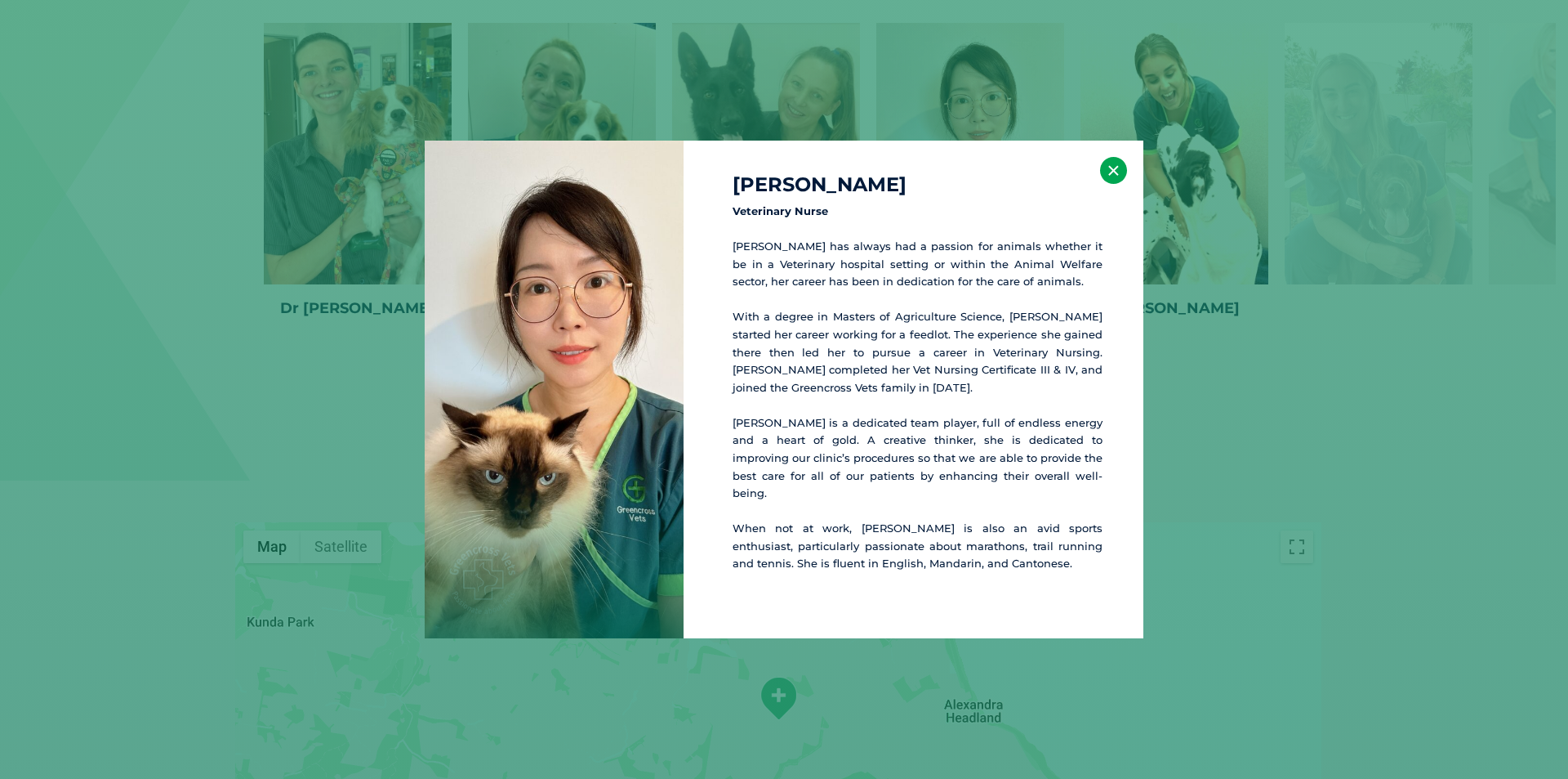
click at [1114, 184] on button "×" at bounding box center [1113, 170] width 27 height 27
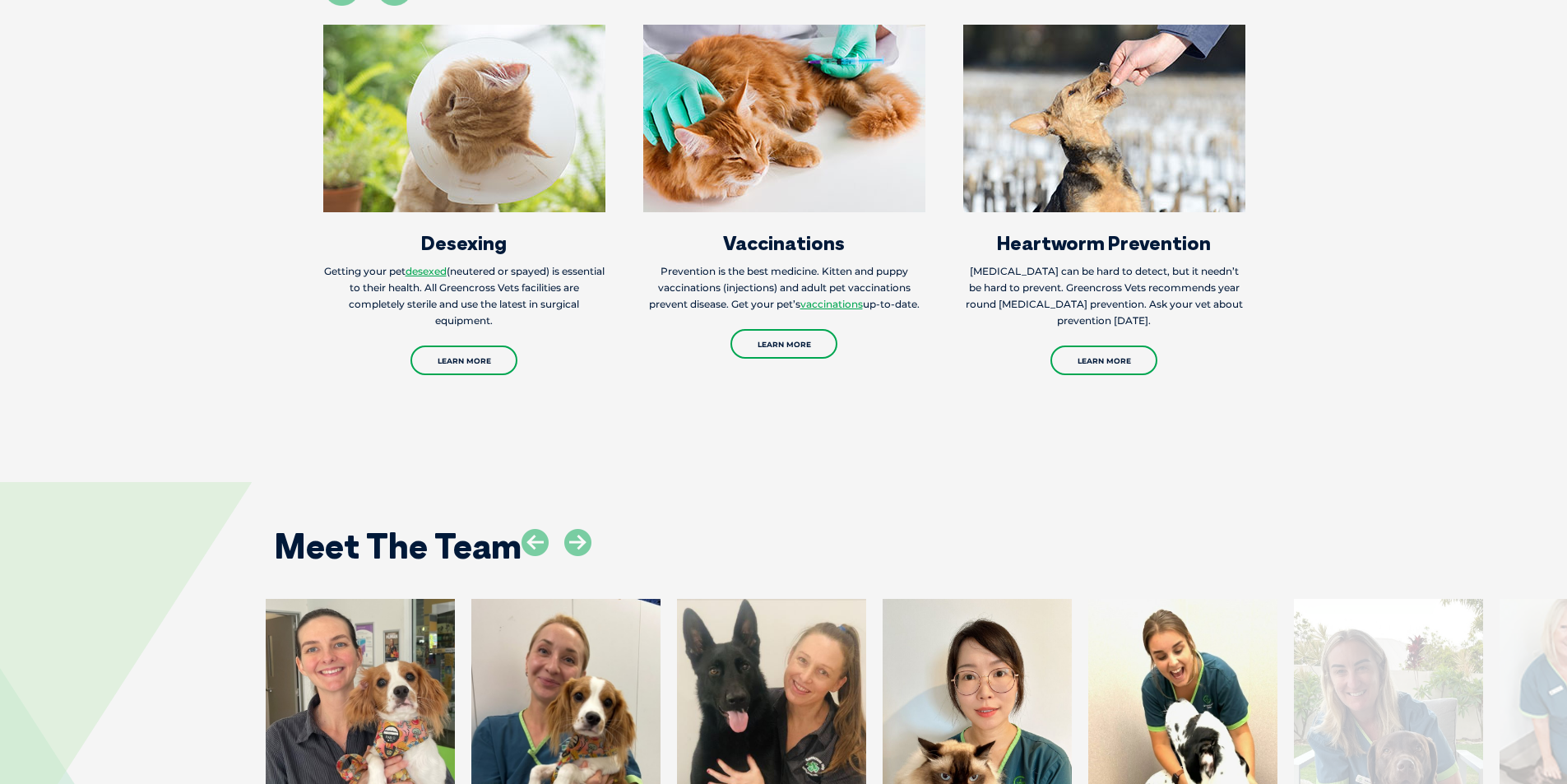
scroll to position [1733, 0]
